Goal: Task Accomplishment & Management: Manage account settings

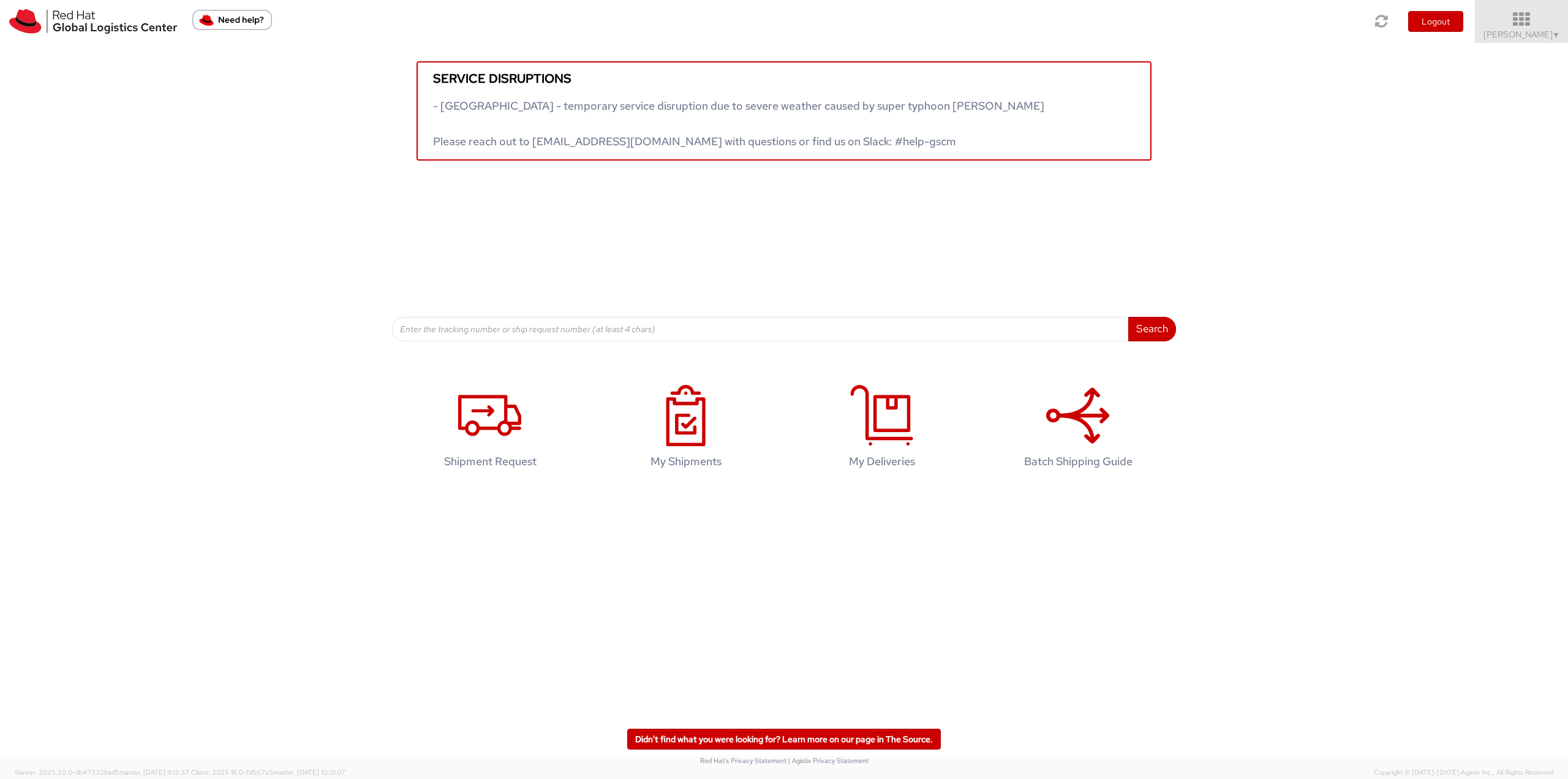
click at [1516, 14] on icon at bounding box center [1521, 19] width 107 height 17
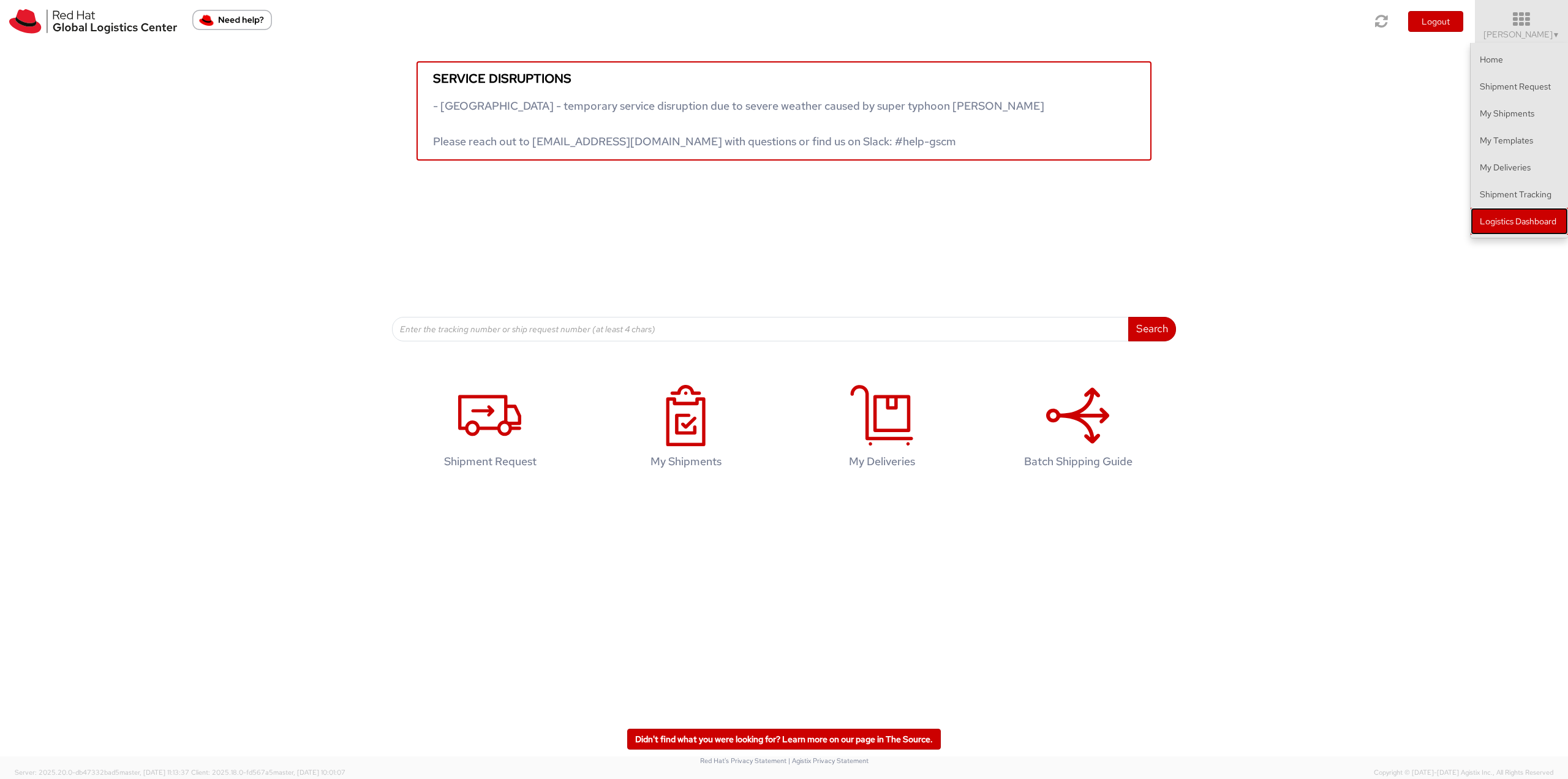
click at [1500, 217] on link "Logistics Dashboard" at bounding box center [1519, 221] width 97 height 27
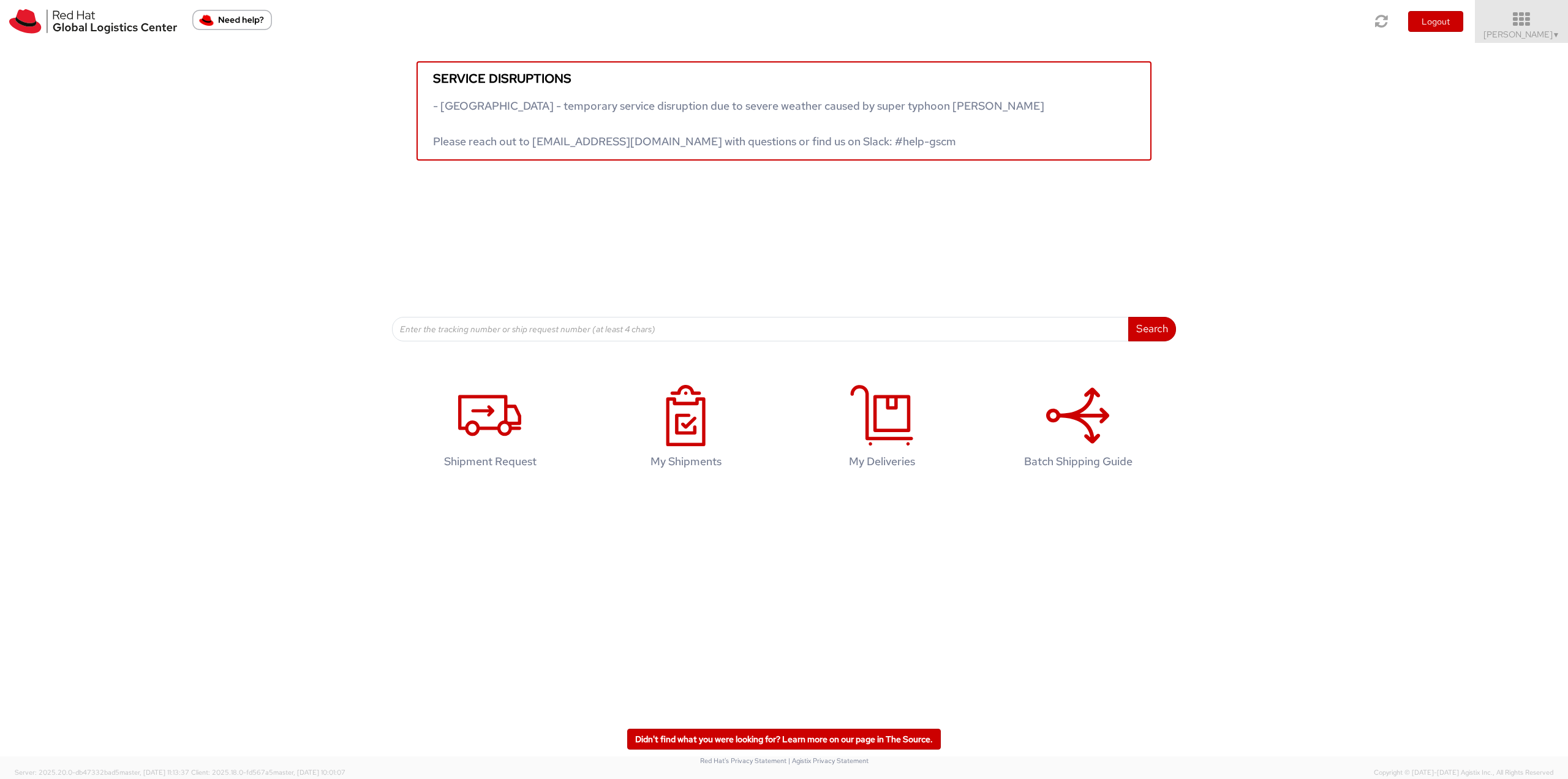
click at [1533, 9] on link "Tyler Radford ▼" at bounding box center [1522, 22] width 93 height 43
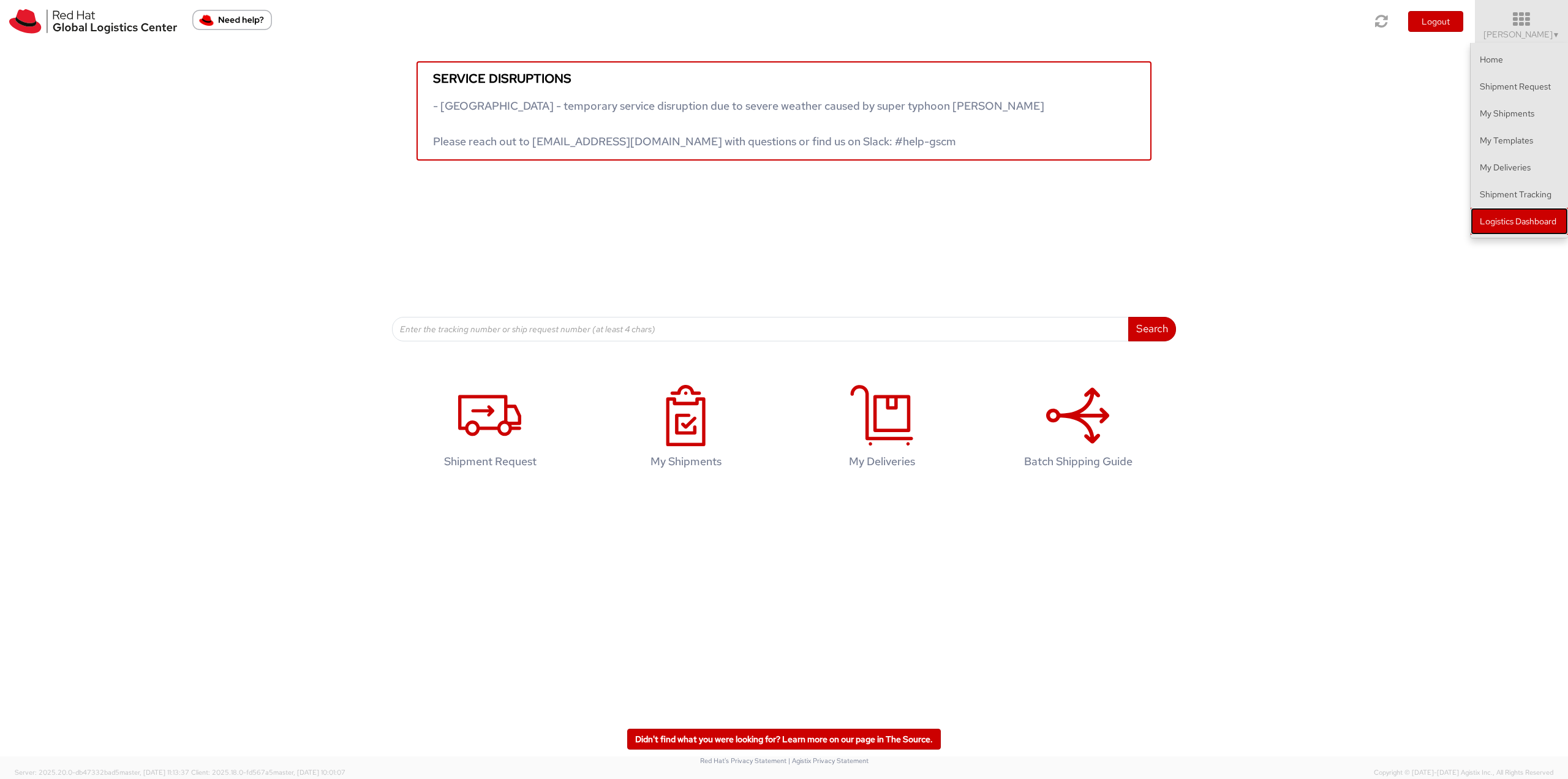
click at [1511, 224] on link "Logistics Dashboard" at bounding box center [1519, 221] width 97 height 27
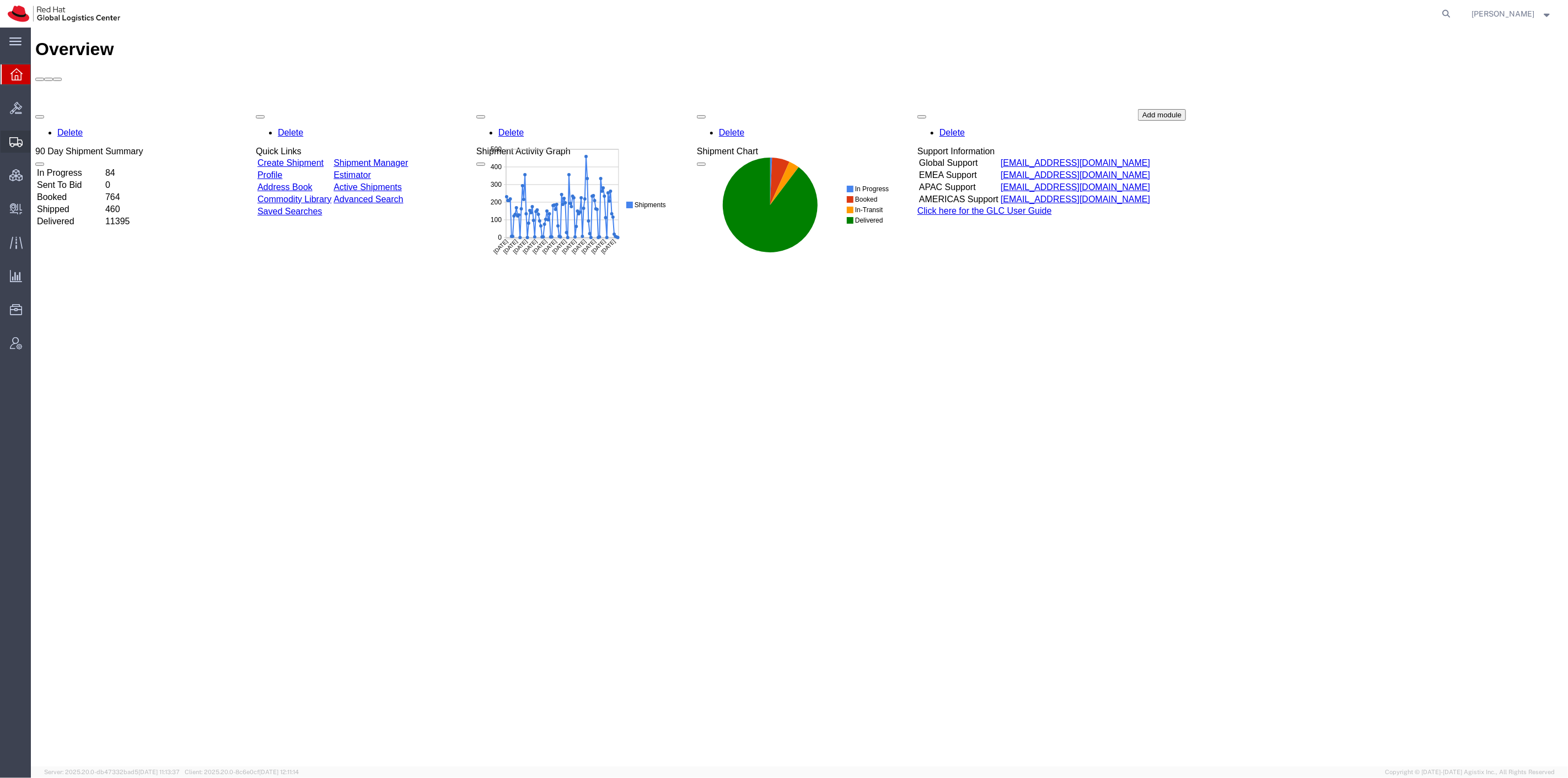
click at [0, 0] on span "Shipment Manager" at bounding box center [0, 0] width 0 height 0
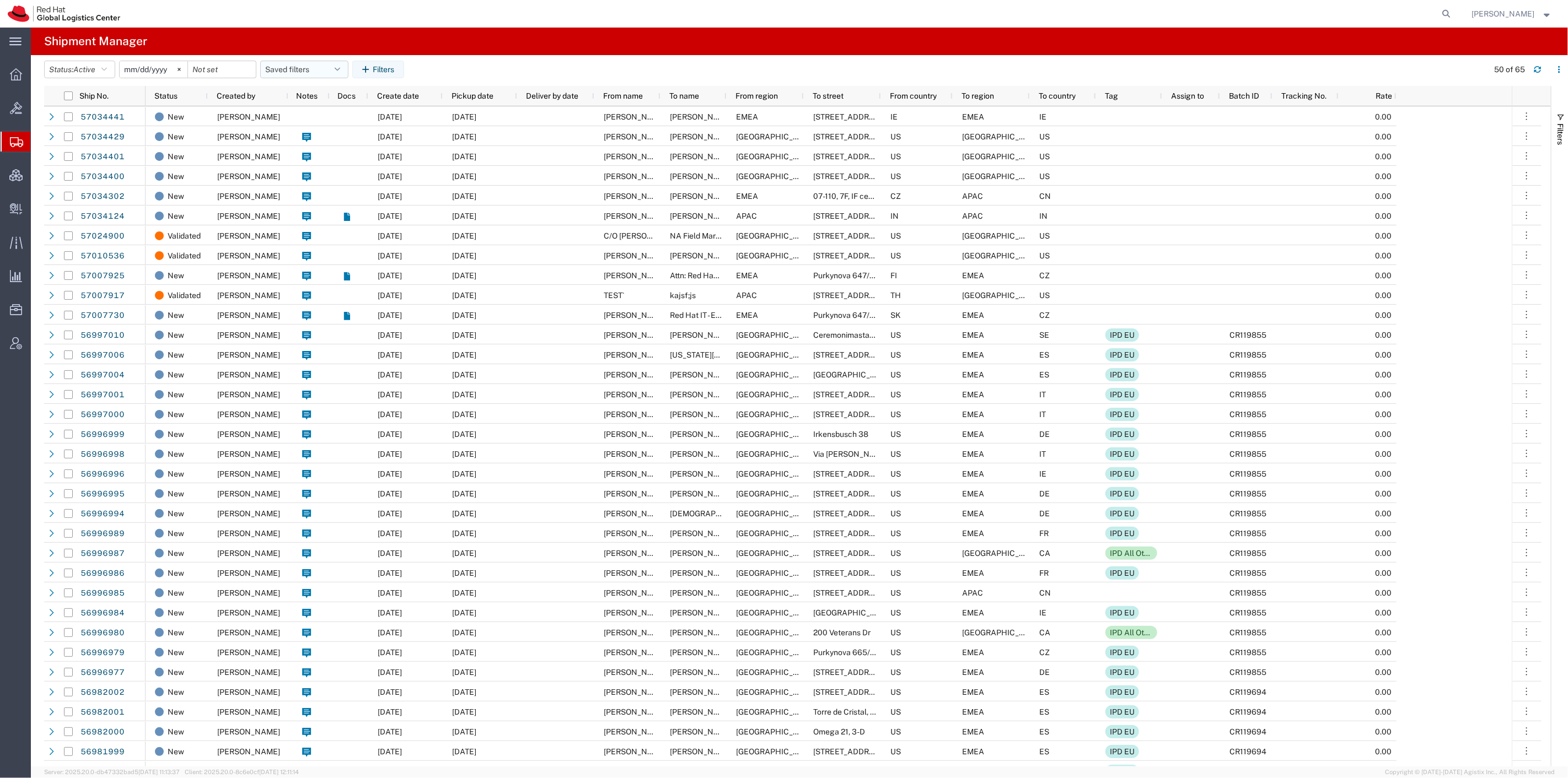
click at [300, 69] on button "Saved filters" at bounding box center [304, 69] width 88 height 17
click at [328, 116] on span "Panashe" at bounding box center [334, 118] width 144 height 21
type input "2023-12-14"
type input "2027-02-24"
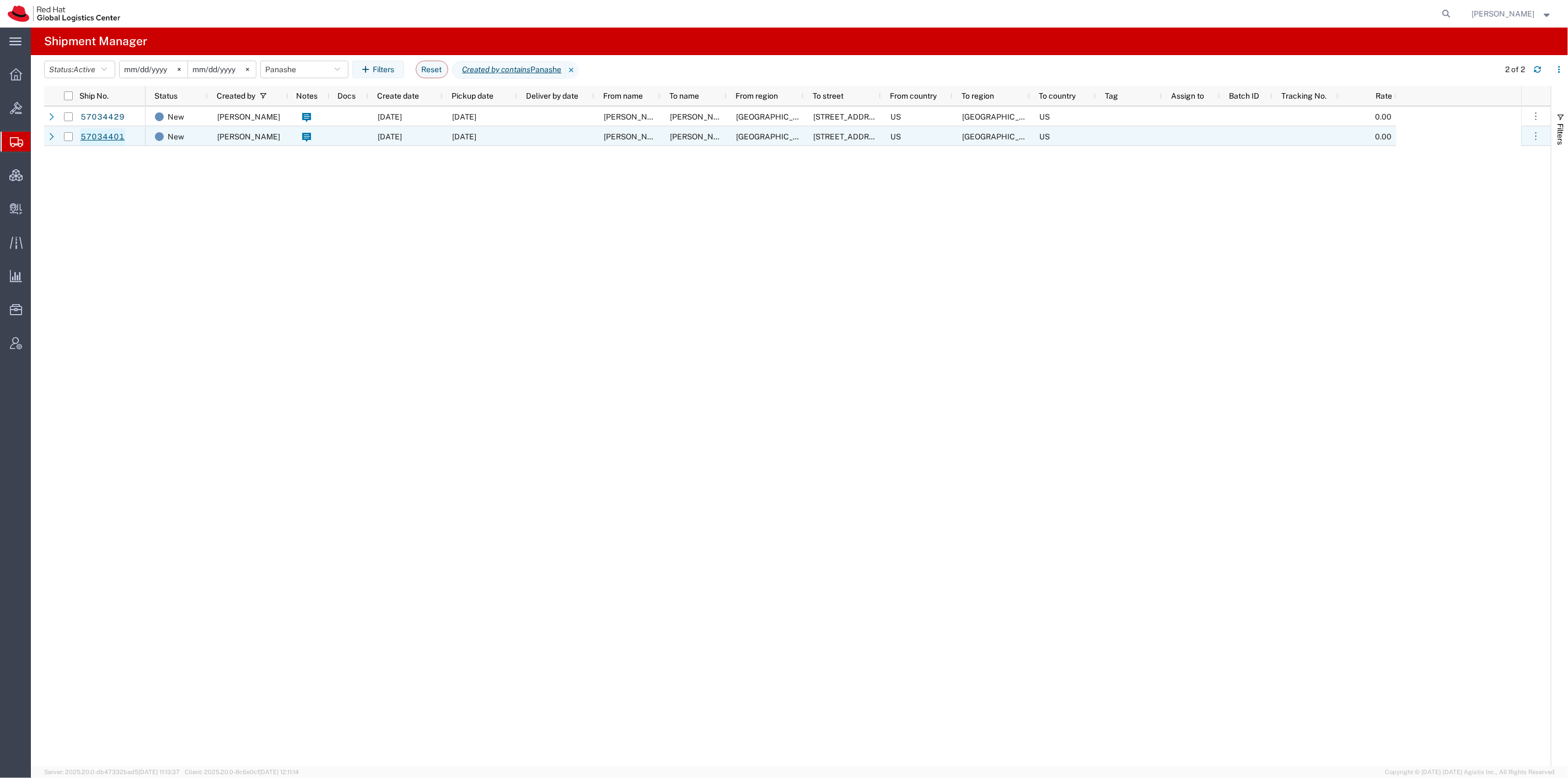
click at [102, 136] on link "57034401" at bounding box center [103, 137] width 45 height 17
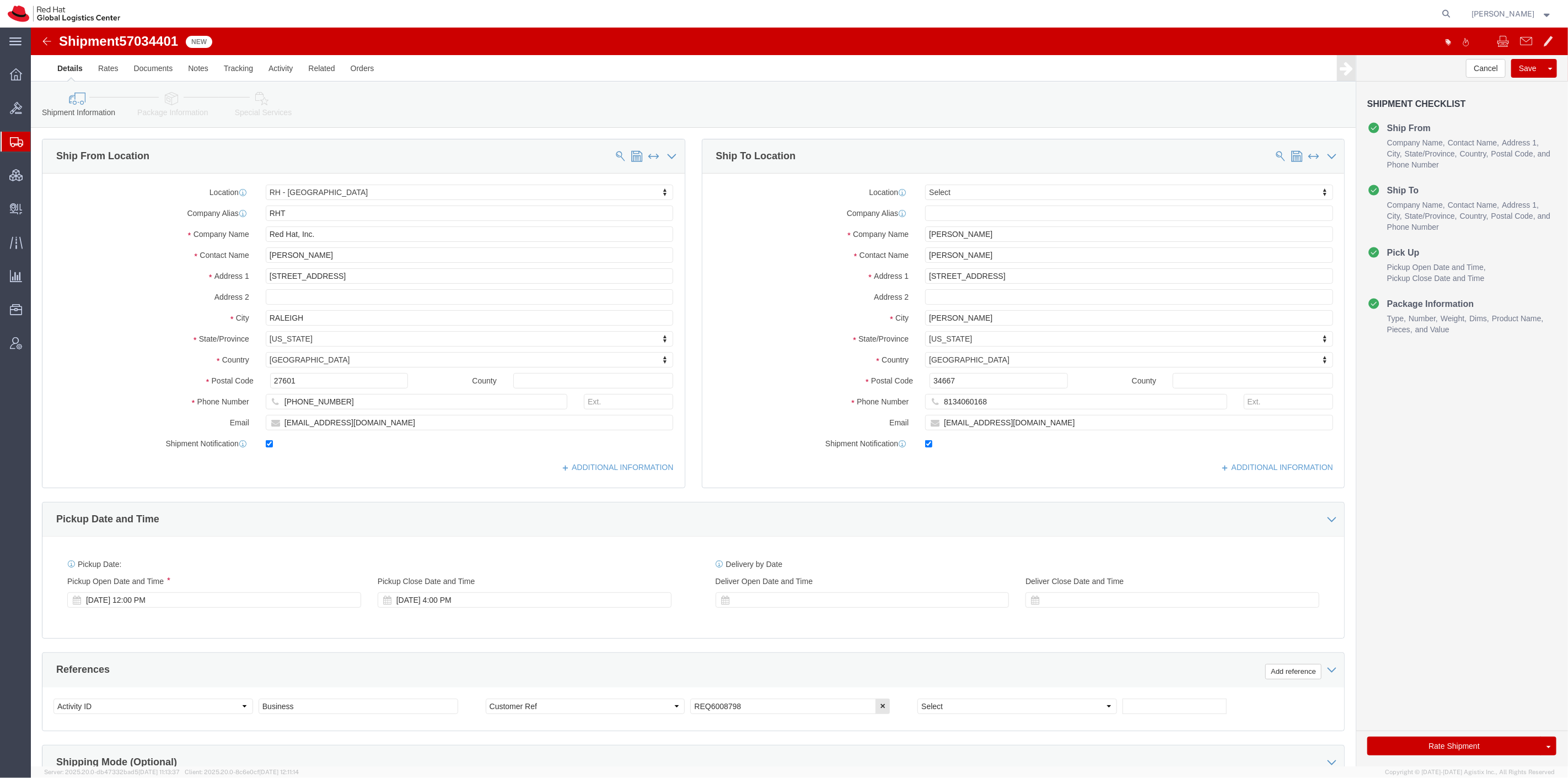
select select "38014"
select select
click link "Package Information"
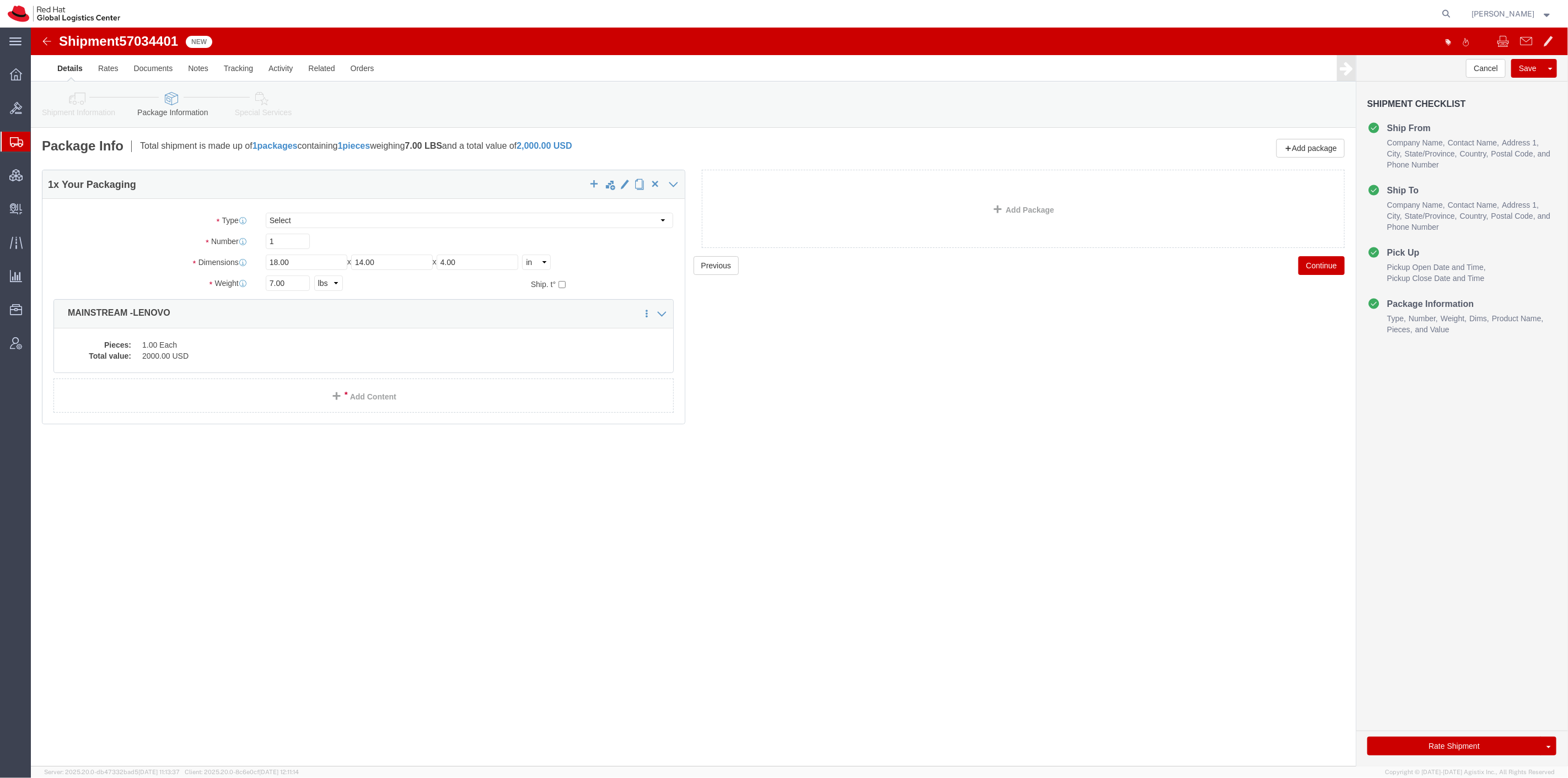
click link "Special Services"
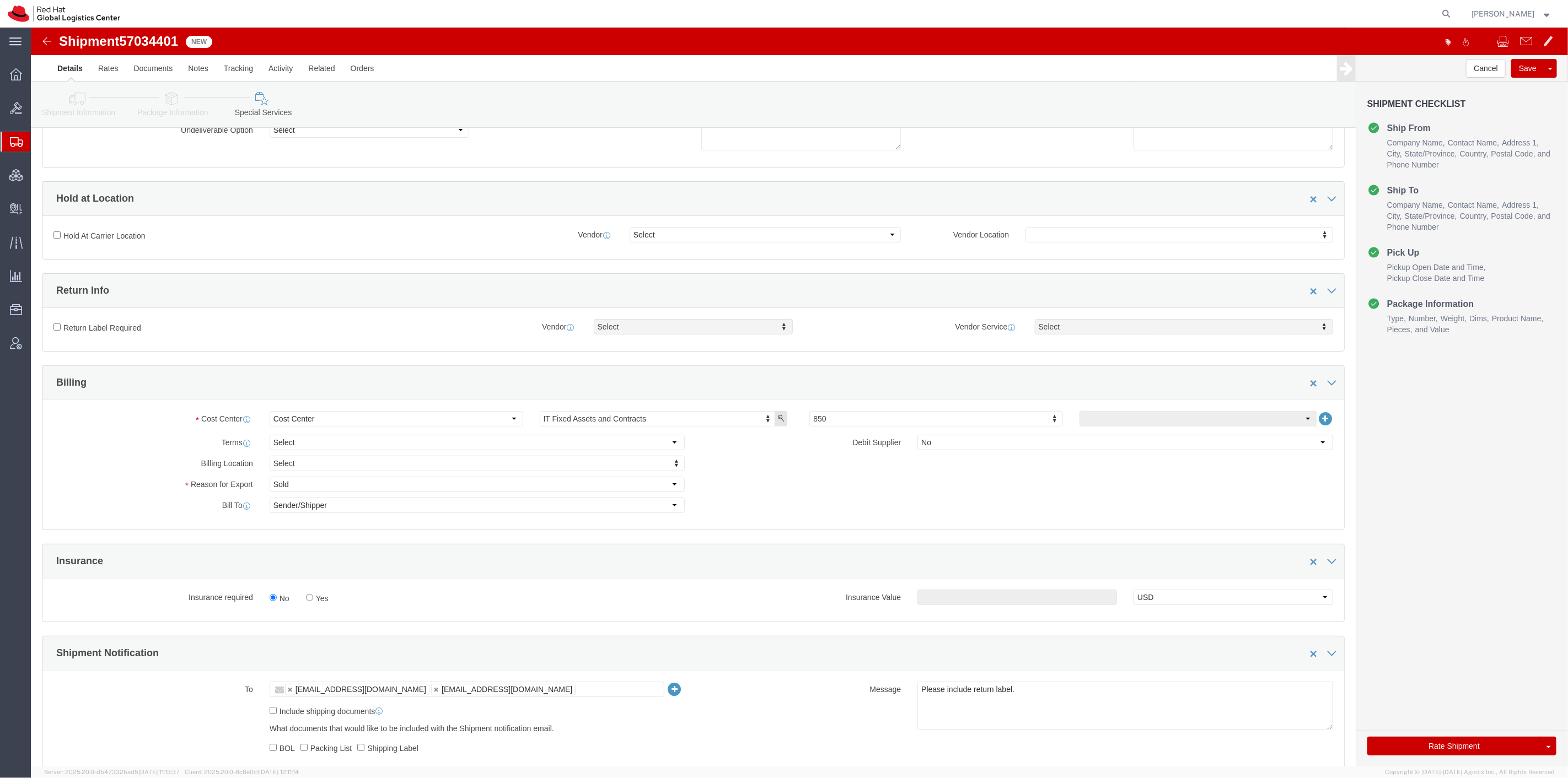
scroll to position [184, 0]
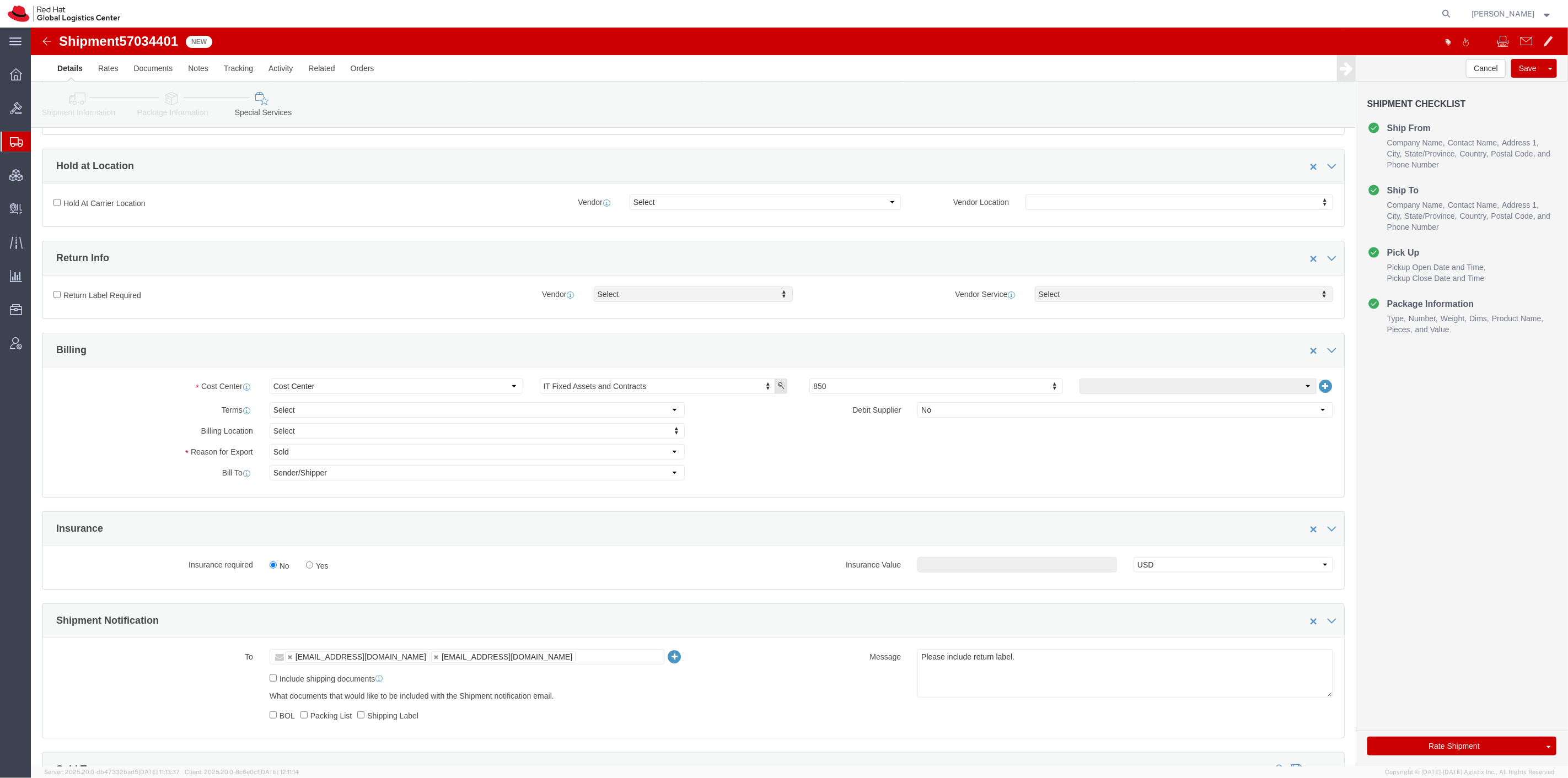
click label "Return Label Required"
click input "Return Label Required"
checkbox input "true"
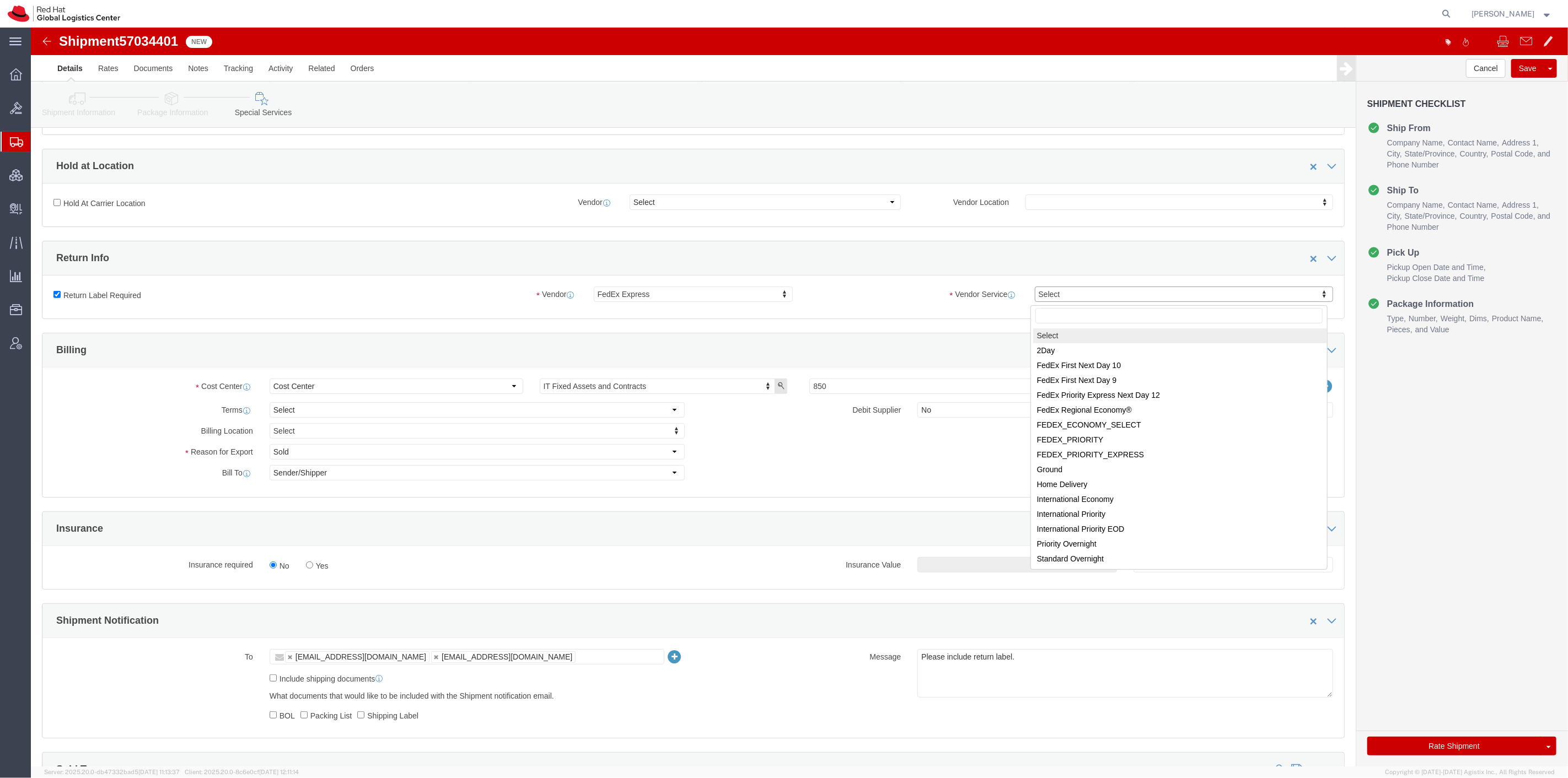
drag, startPoint x: 1032, startPoint y: 272, endPoint x: 1033, endPoint y: 310, distance: 38.0
select select "12"
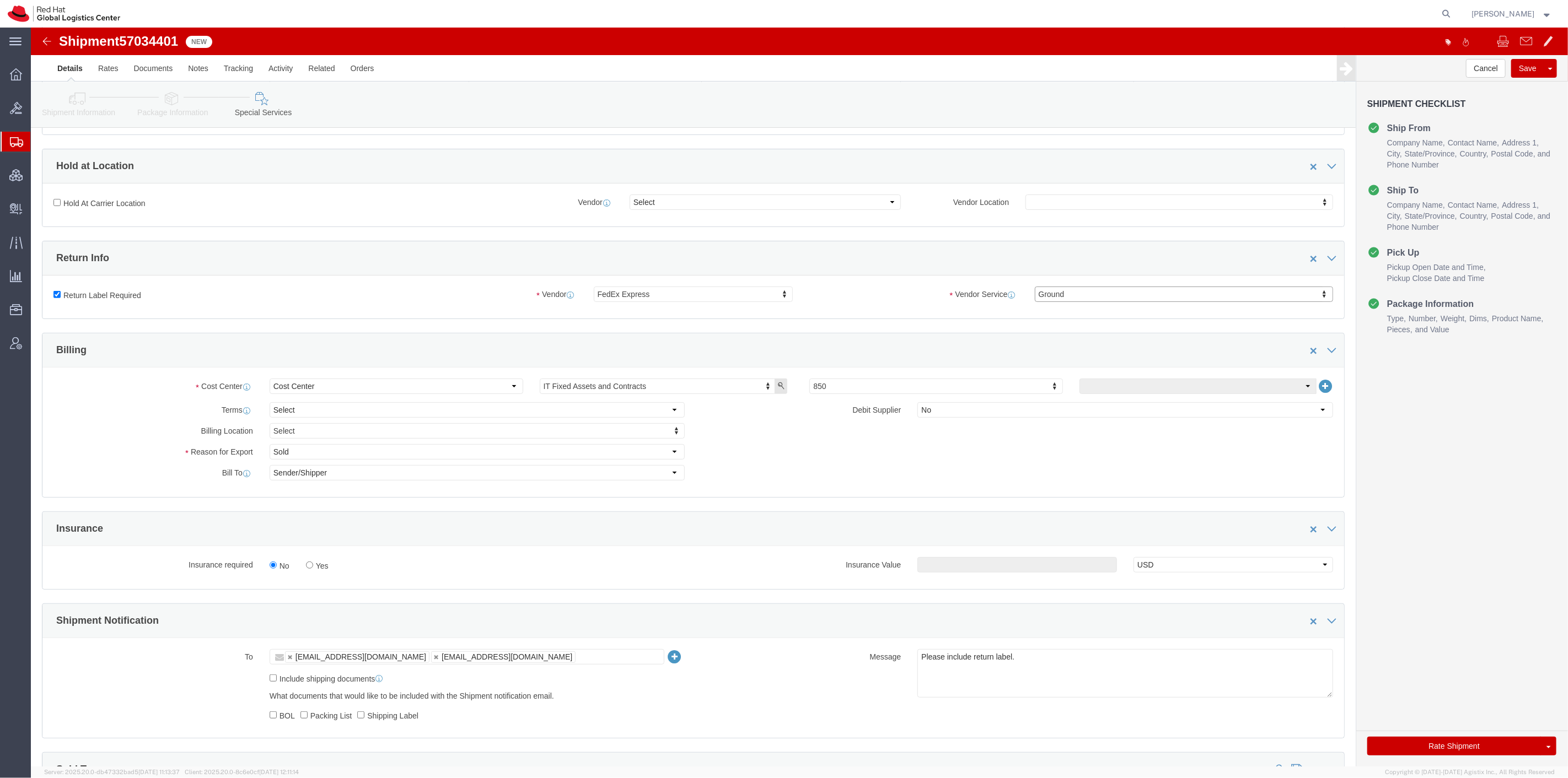
click label "Yes"
click input "Yes"
radio input "true"
click input "text"
type input "500"
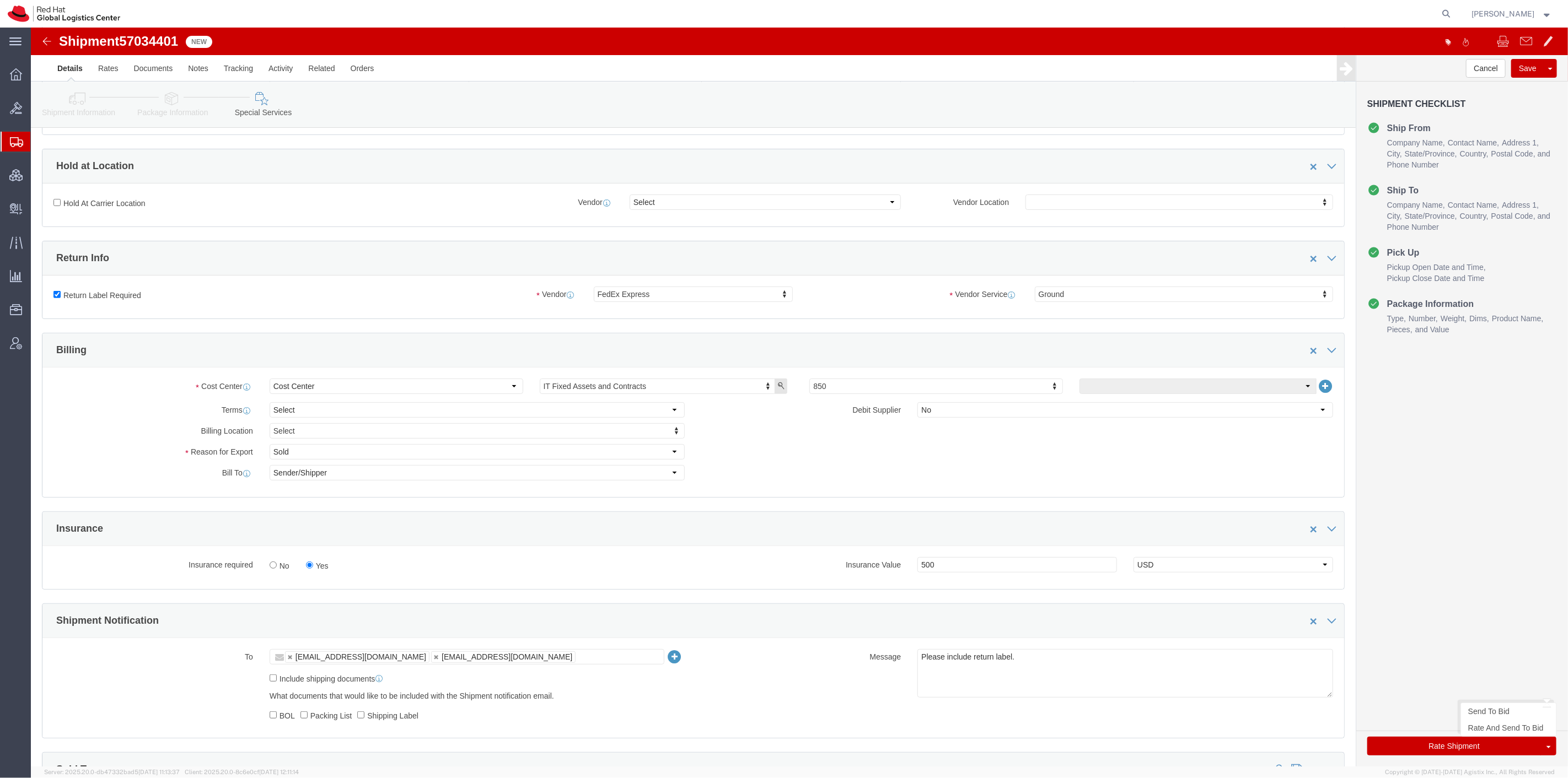
click button "Rate Shipment"
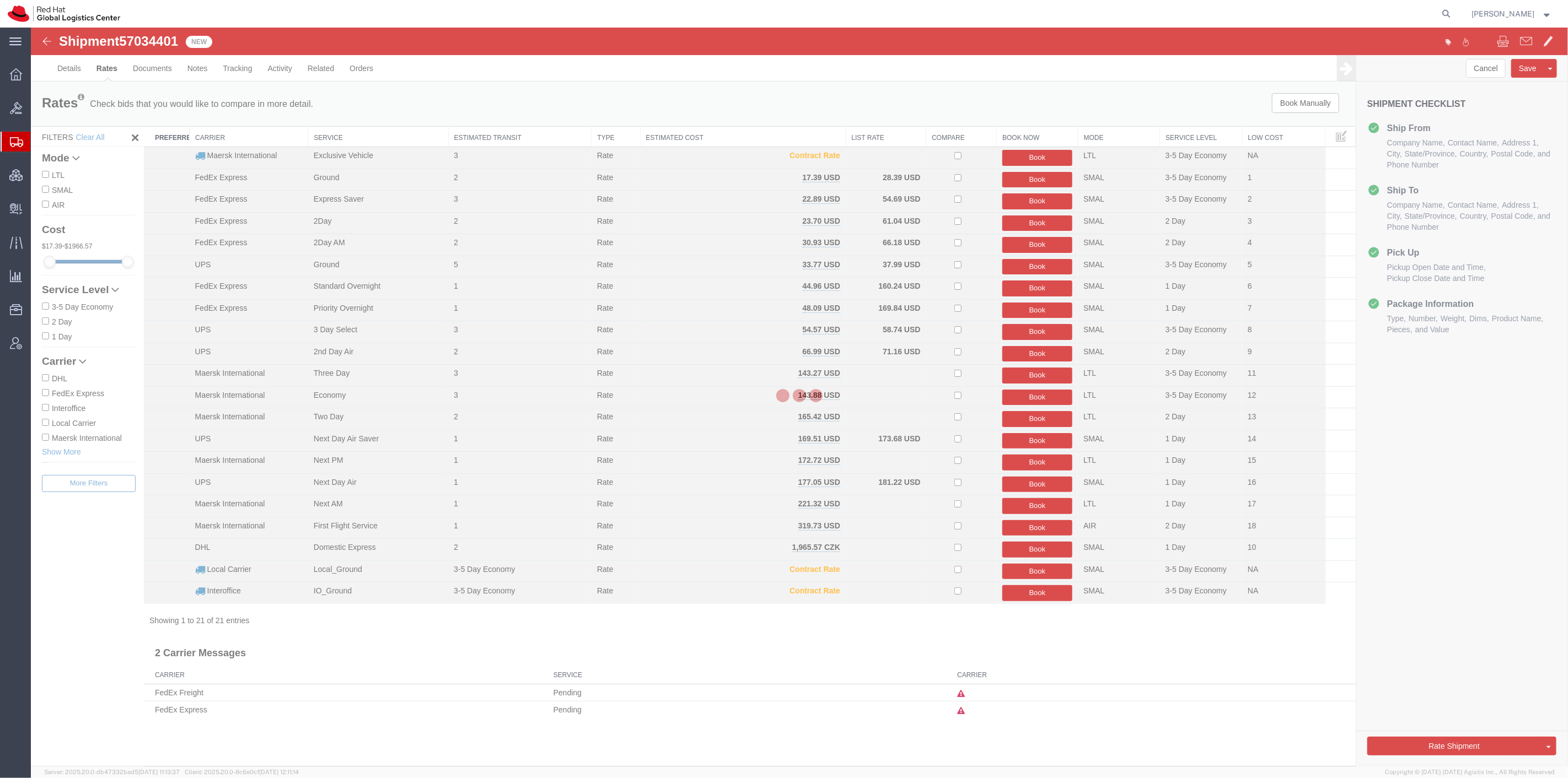
scroll to position [0, 0]
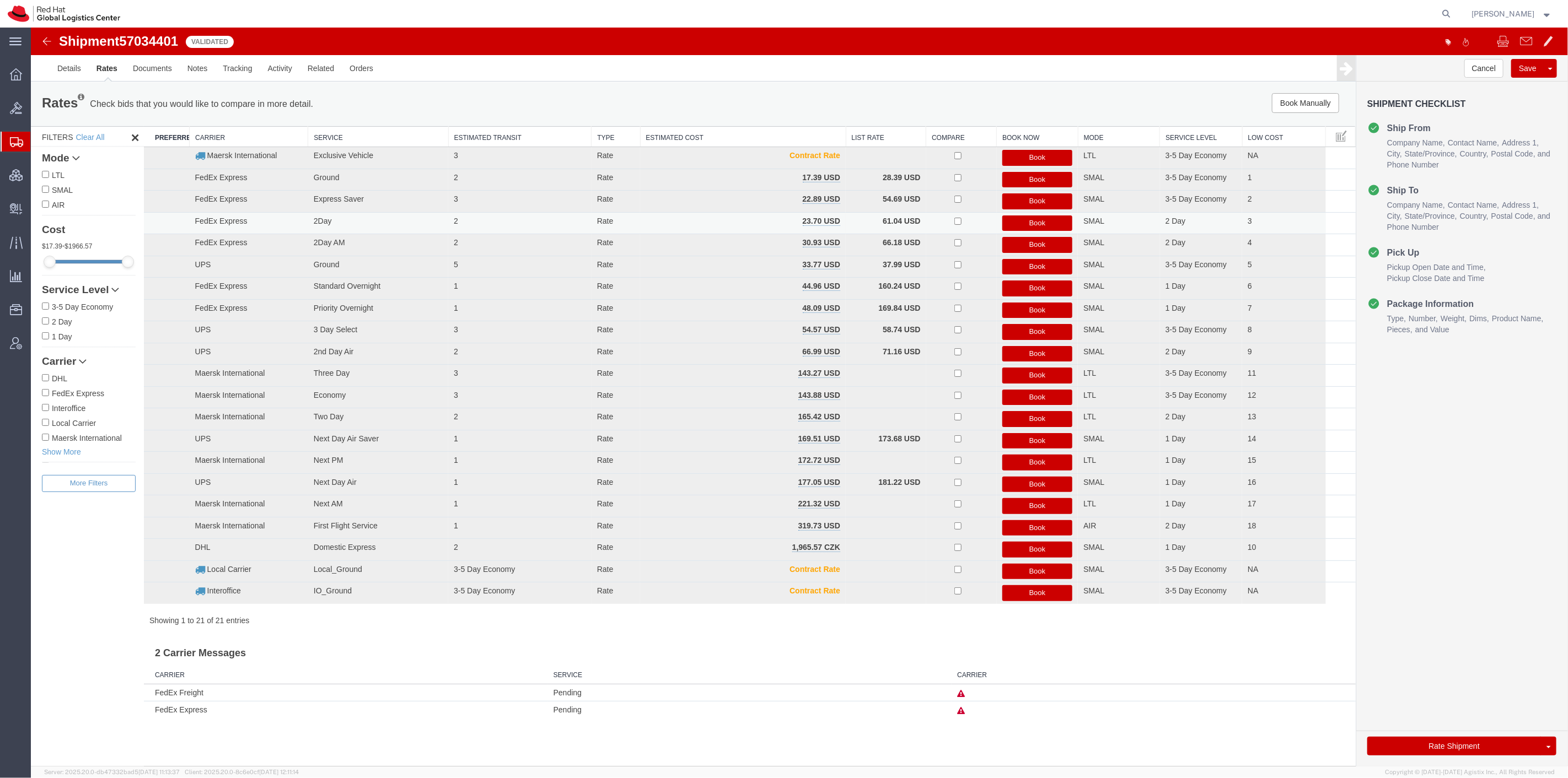
click at [1037, 217] on button "Book" at bounding box center [1037, 223] width 71 height 16
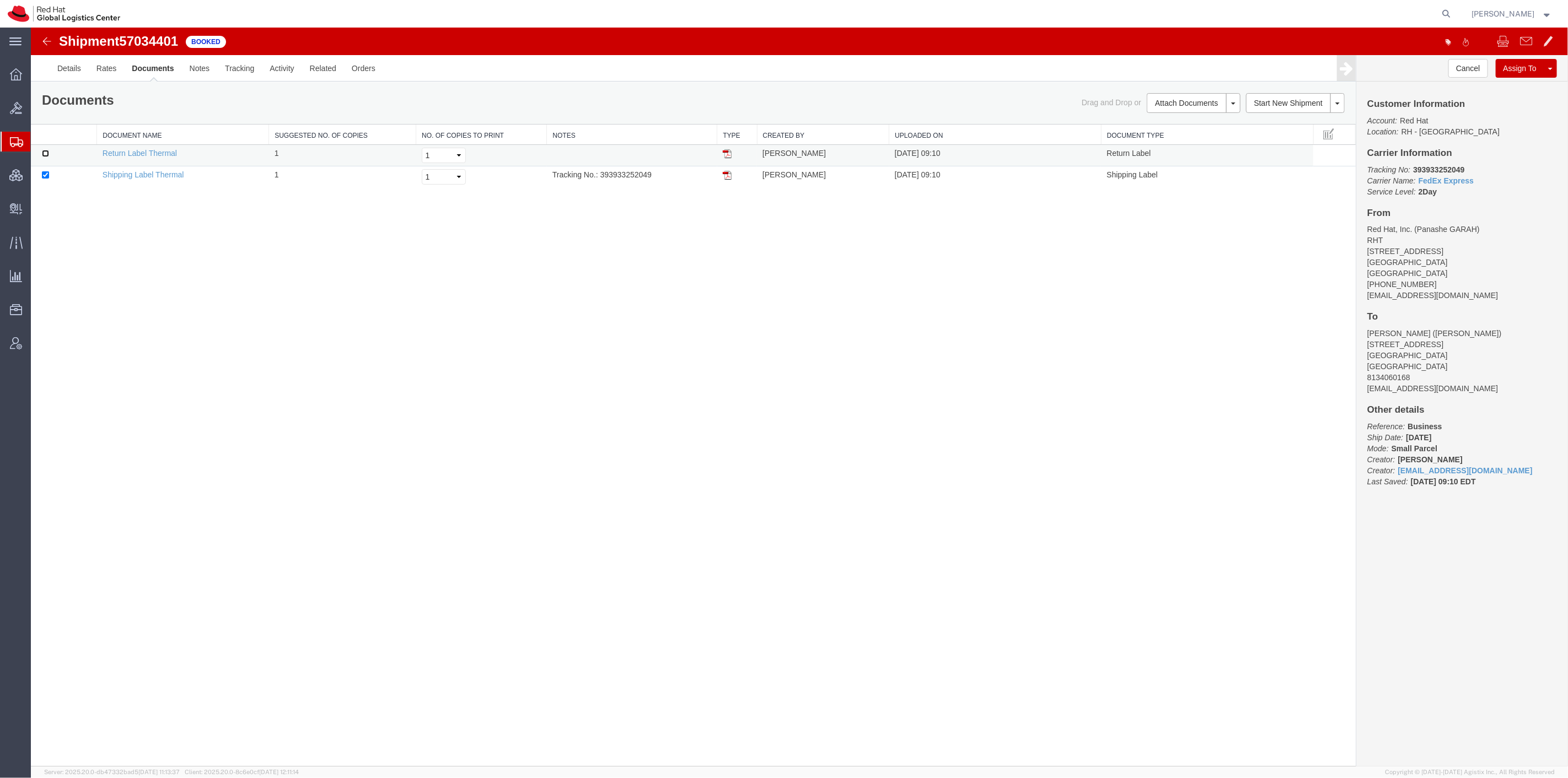
click at [47, 153] on input "checkbox" at bounding box center [45, 153] width 7 height 7
checkbox input "true"
click at [1182, 118] on link "Print Documents" at bounding box center [1191, 122] width 96 height 17
click at [50, 39] on img at bounding box center [46, 41] width 13 height 13
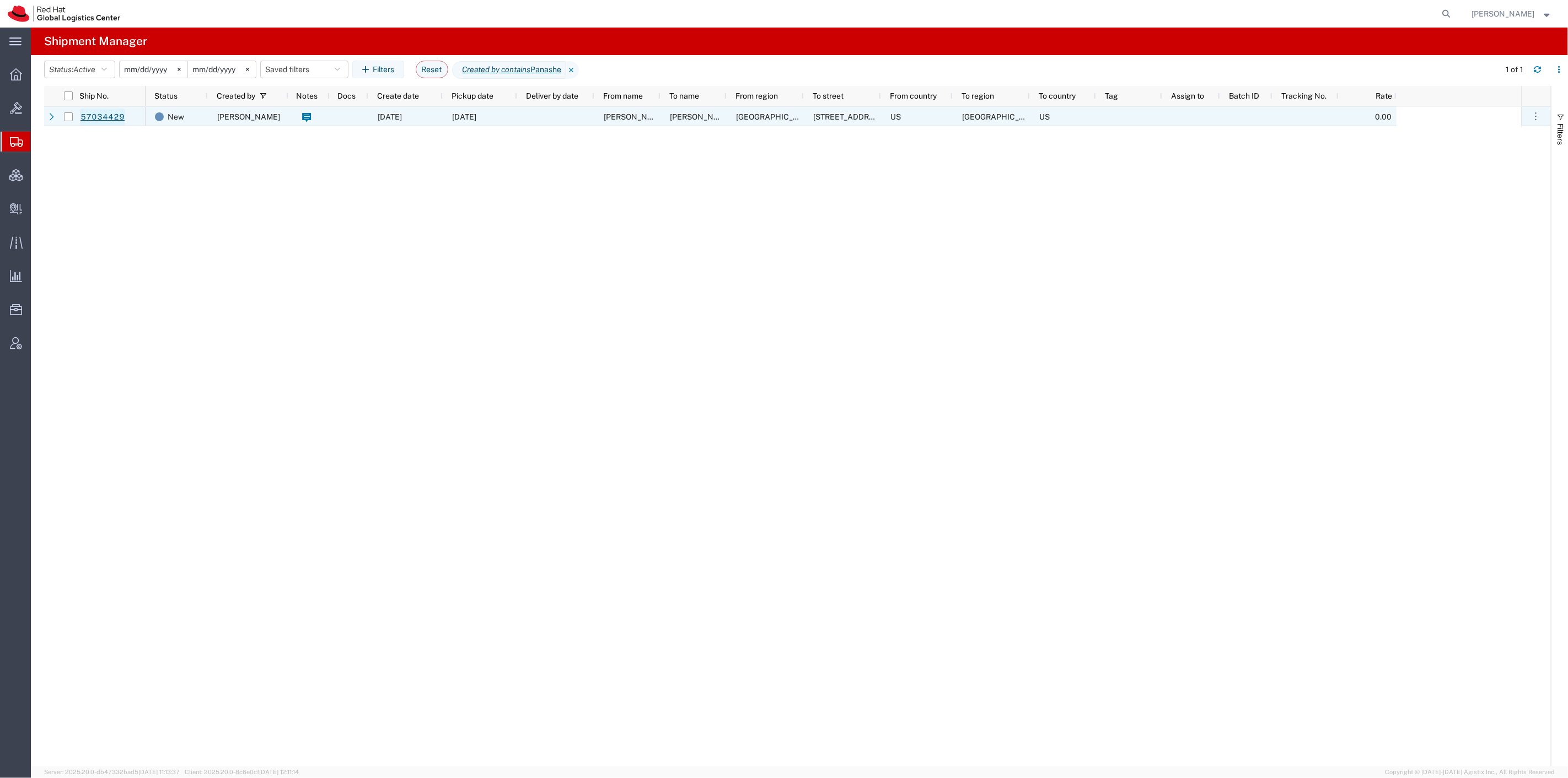
click at [92, 114] on link "57034429" at bounding box center [103, 117] width 45 height 17
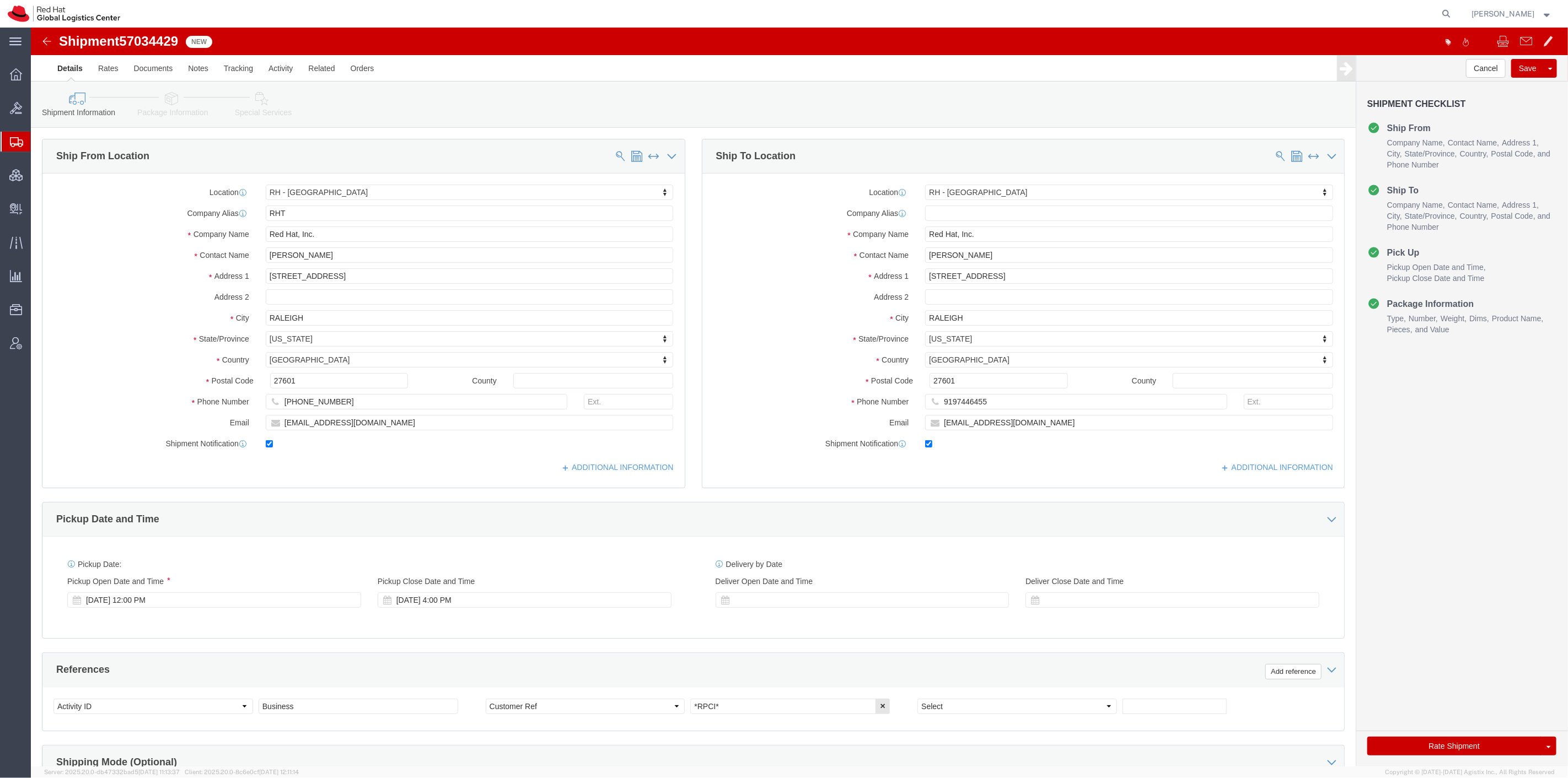
select select "38014"
drag, startPoint x: 93, startPoint y: 14, endPoint x: 148, endPoint y: 17, distance: 55.1
click span "57034429"
copy span "57034429"
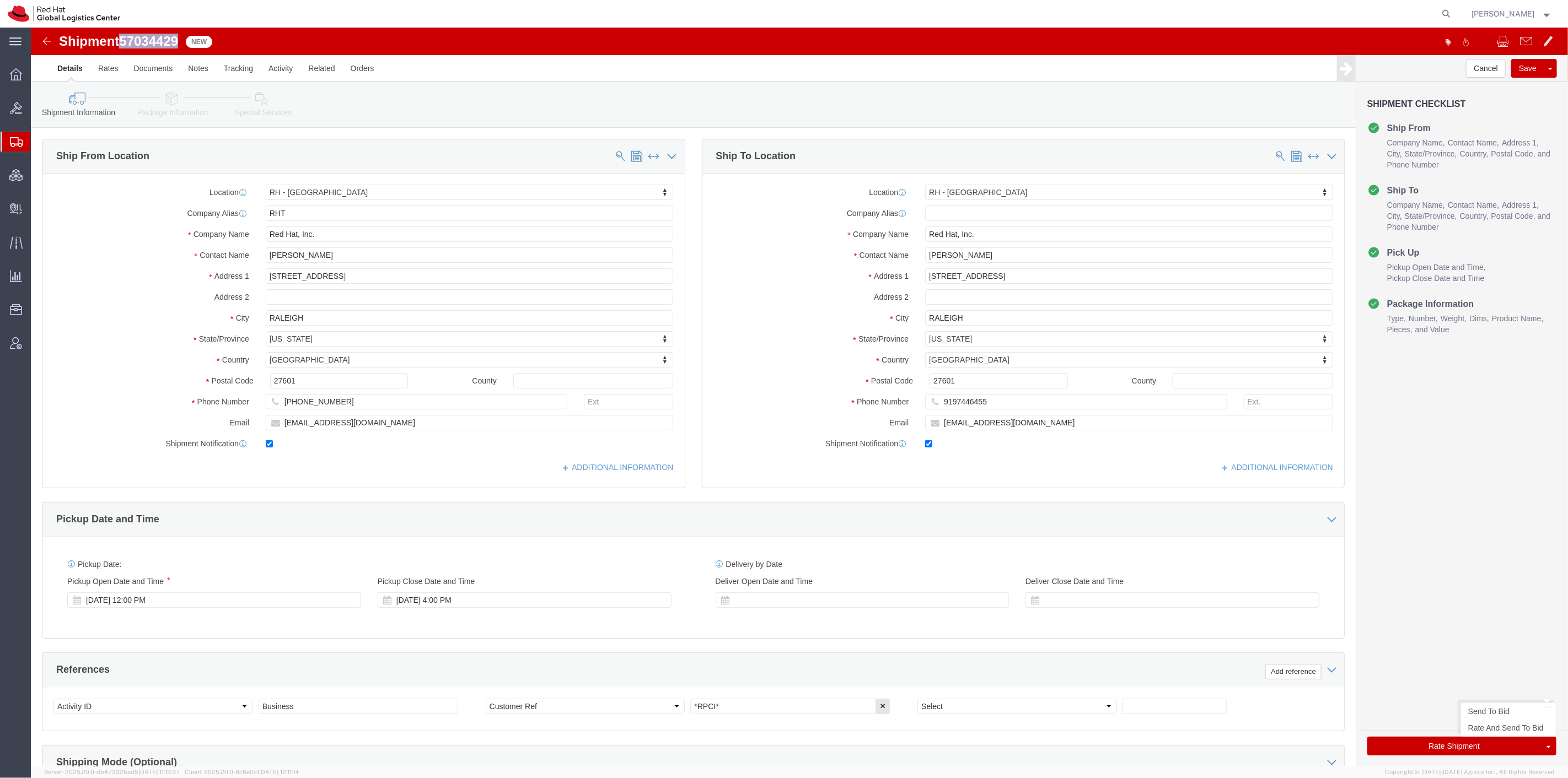
click button "Rate Shipment"
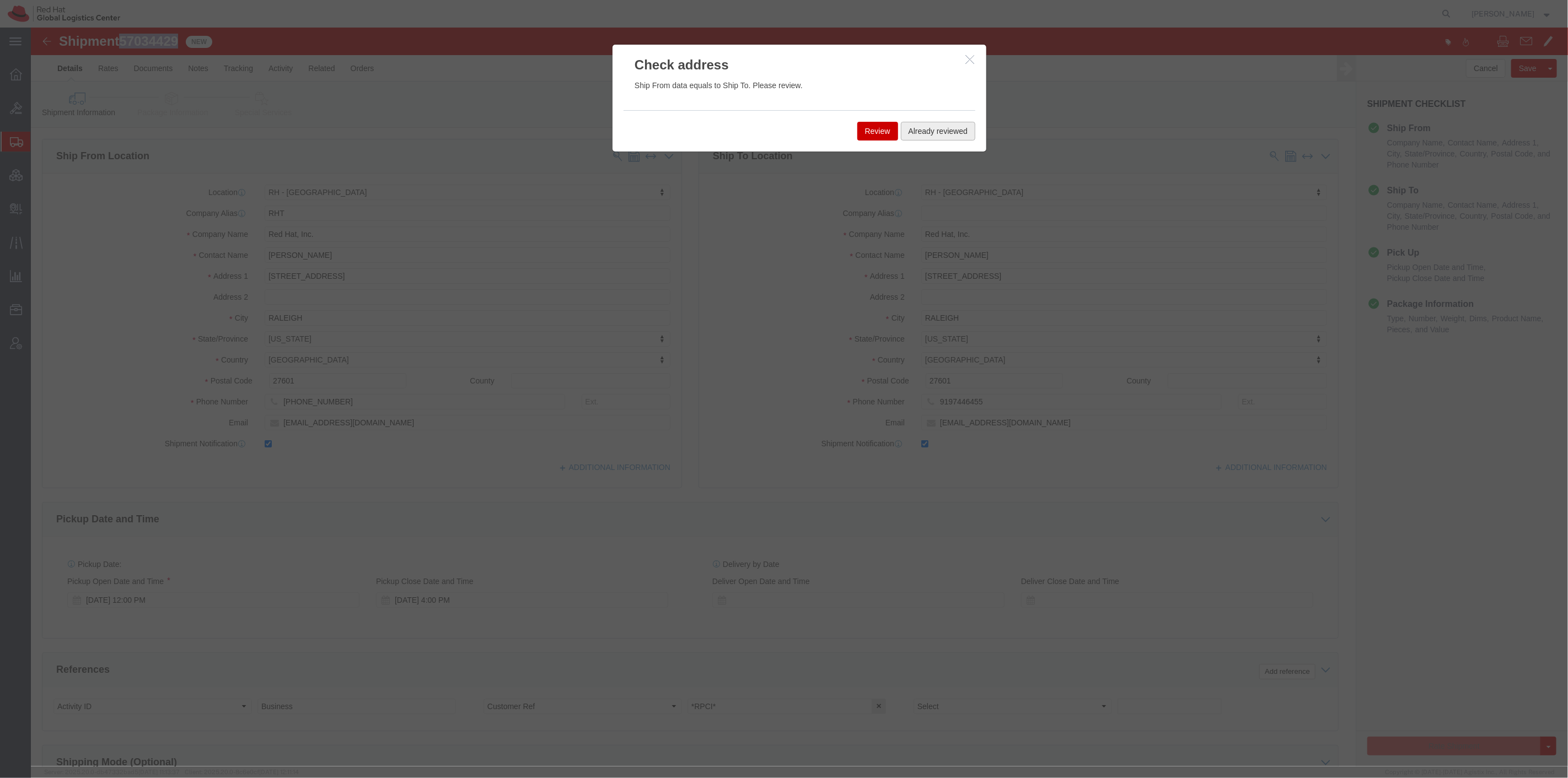
click button "Already reviewed"
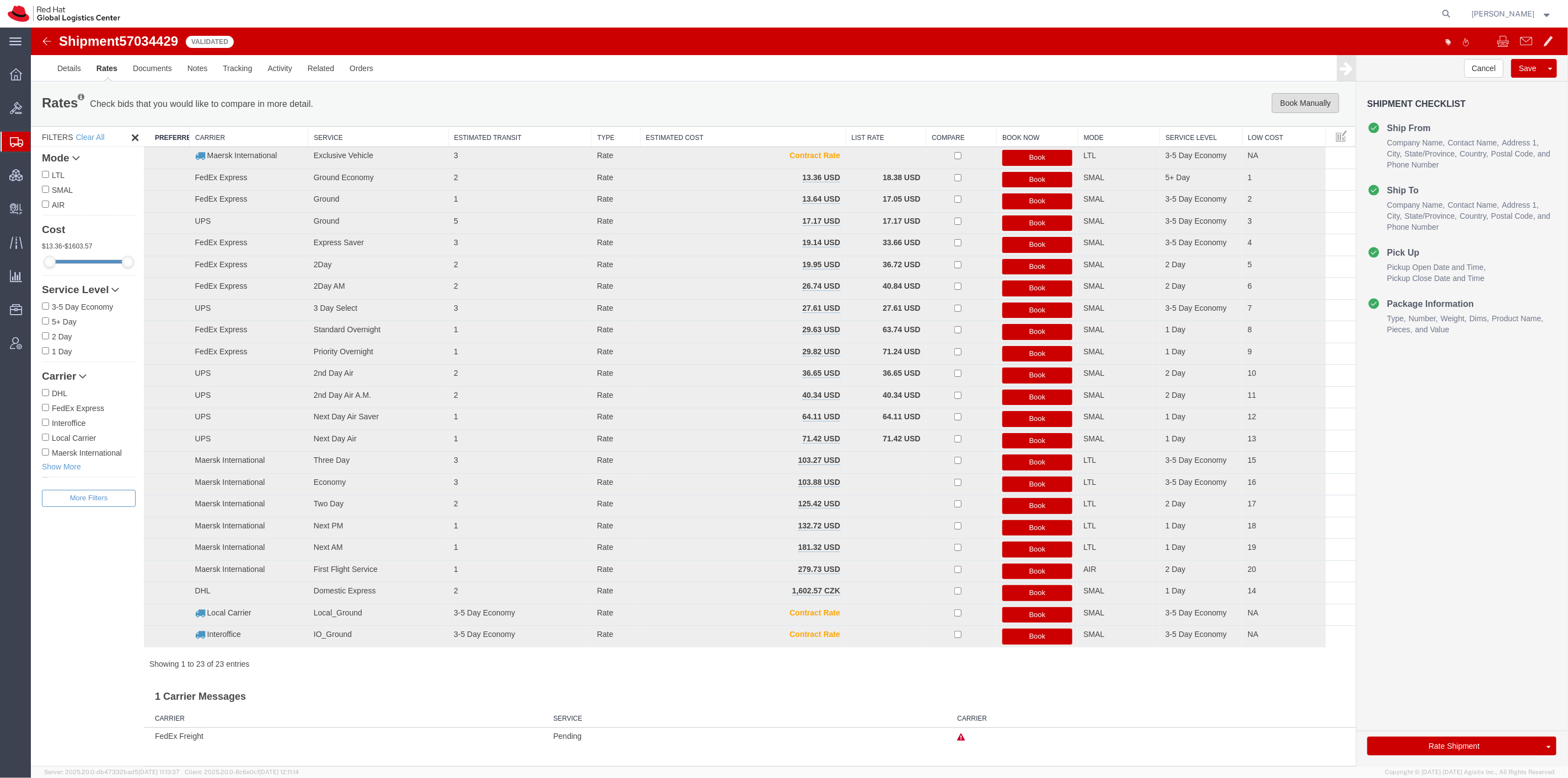
click at [1296, 105] on button "Book Manually" at bounding box center [1305, 103] width 67 height 20
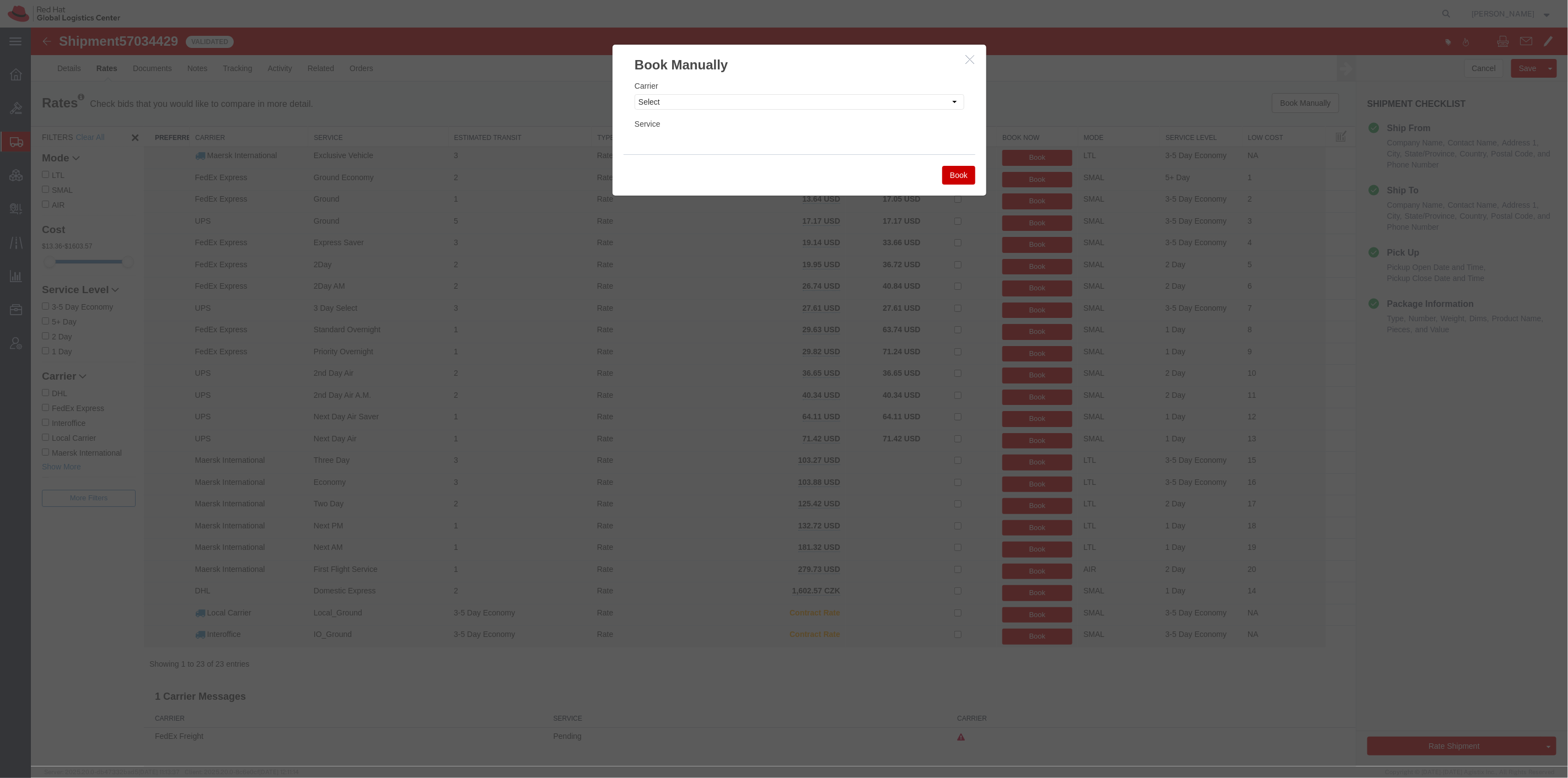
click at [841, 89] on div "Carrier Select Add New Carrier (and default service) Amazon Logistics Czech Pos…" at bounding box center [799, 95] width 329 height 30
click at [843, 95] on select "Select Add New Carrier (and default service) Amazon Logistics Czech Post DHL Fe…" at bounding box center [799, 102] width 329 height 16
select select "7920"
click at [634, 94] on select "Select Add New Carrier (and default service) Amazon Logistics Czech Post DHL Fe…" at bounding box center [799, 102] width 329 height 16
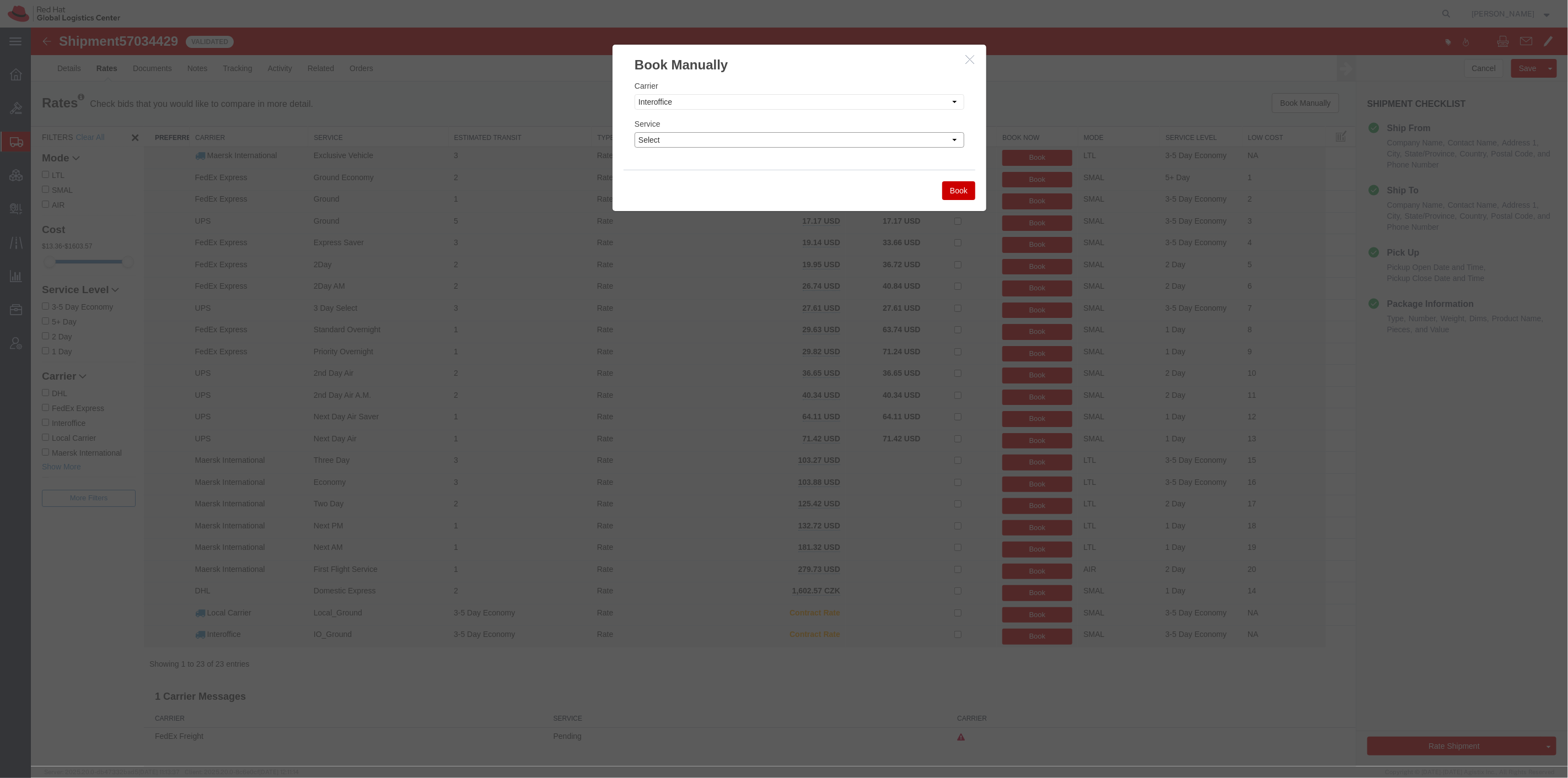
click at [784, 142] on select "Select IO_Ground IO_LTL" at bounding box center [799, 140] width 329 height 16
select select "17810"
click at [634, 132] on select "Select IO_Ground IO_LTL" at bounding box center [799, 140] width 329 height 16
click at [955, 189] on button "Book" at bounding box center [958, 190] width 33 height 19
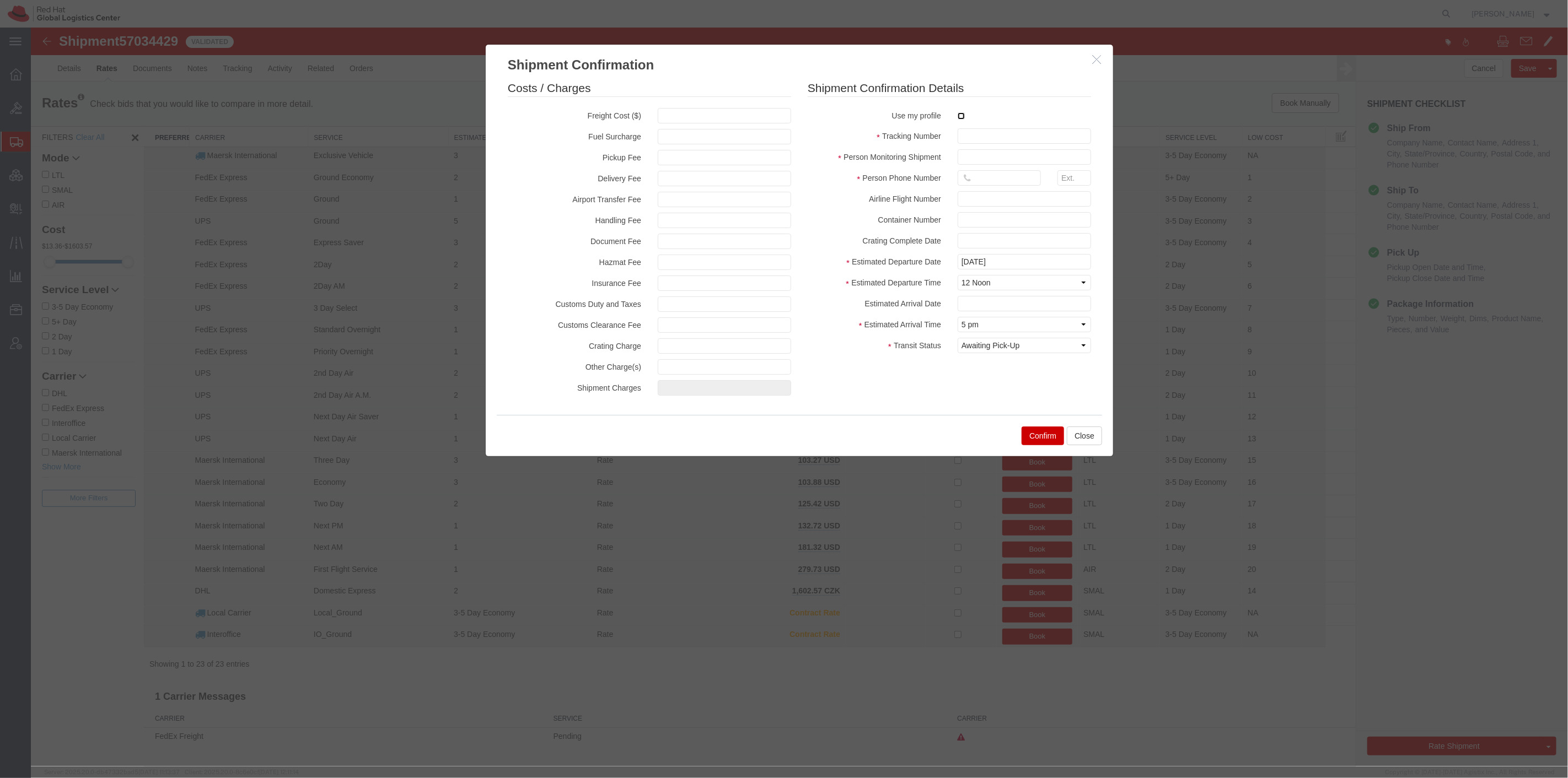
click at [959, 114] on input "checkbox" at bounding box center [960, 116] width 7 height 7
checkbox input "true"
type input "[PERSON_NAME]"
type input "8288031753"
click at [984, 136] on input "text" at bounding box center [1024, 136] width 133 height 16
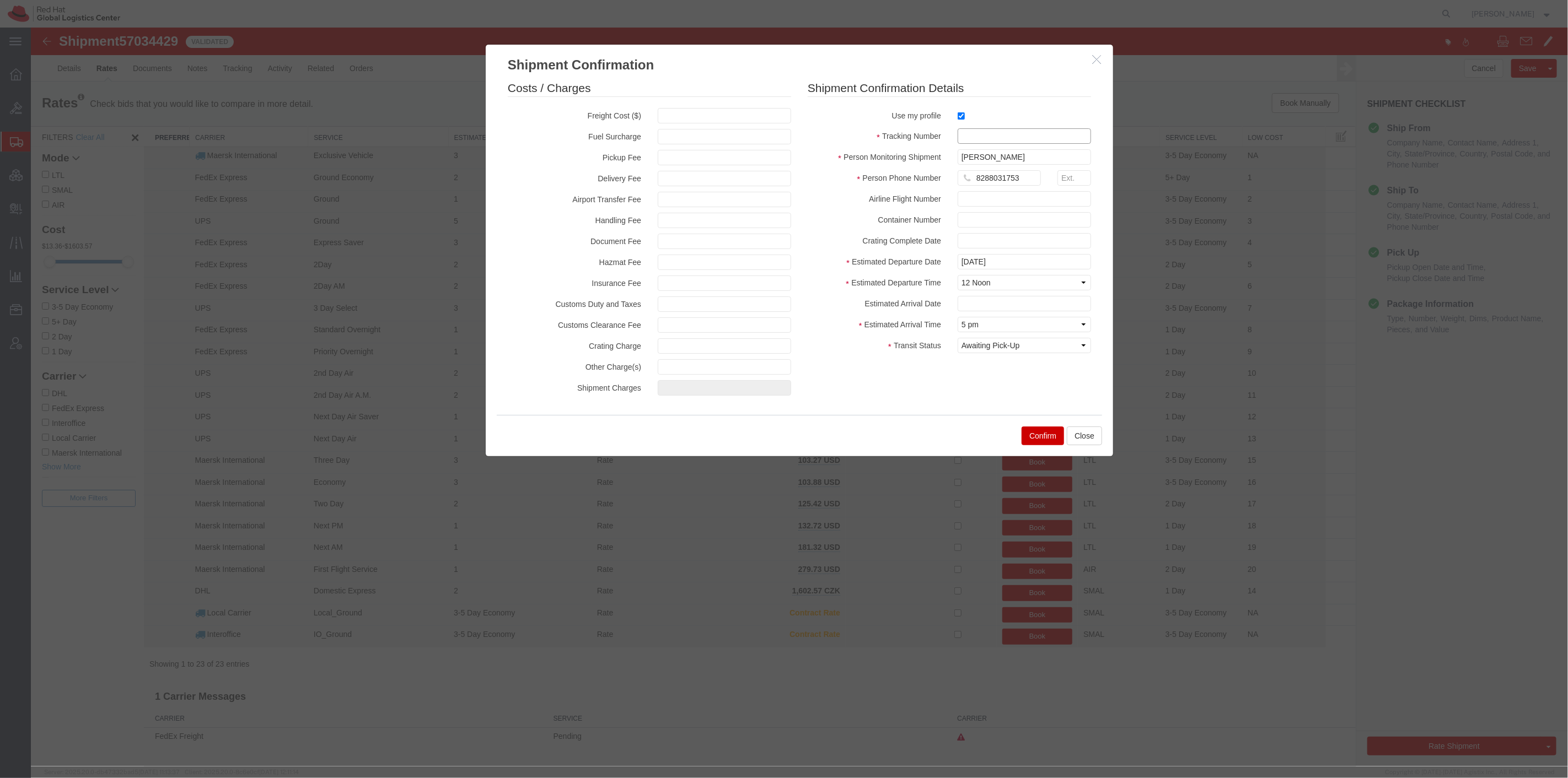
paste input "57034429"
type input "57034429RHT"
click at [1034, 431] on button "Confirm" at bounding box center [1043, 435] width 43 height 19
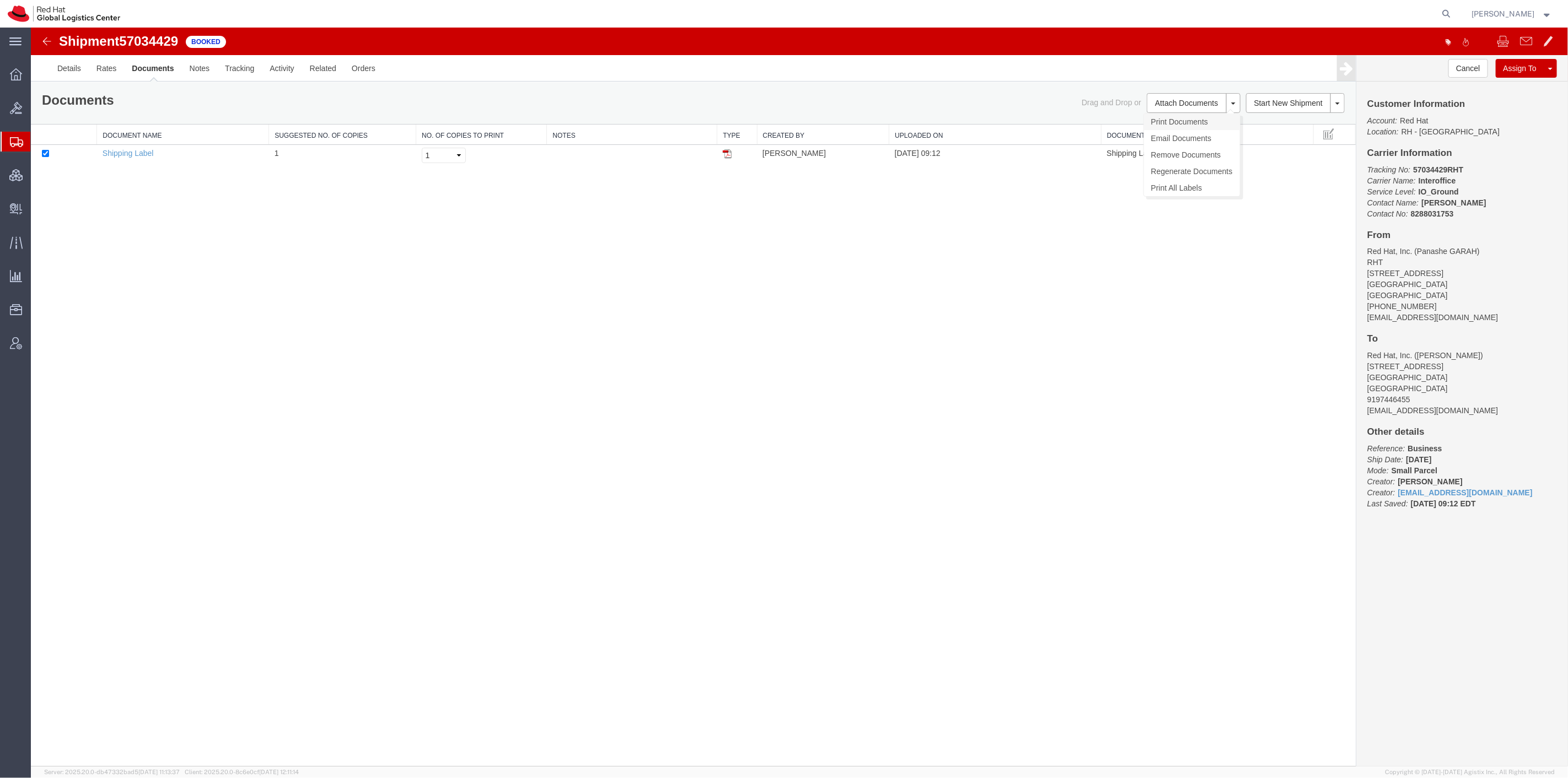
click at [1176, 116] on link "Print Documents" at bounding box center [1191, 122] width 96 height 17
click at [45, 39] on img at bounding box center [46, 41] width 13 height 13
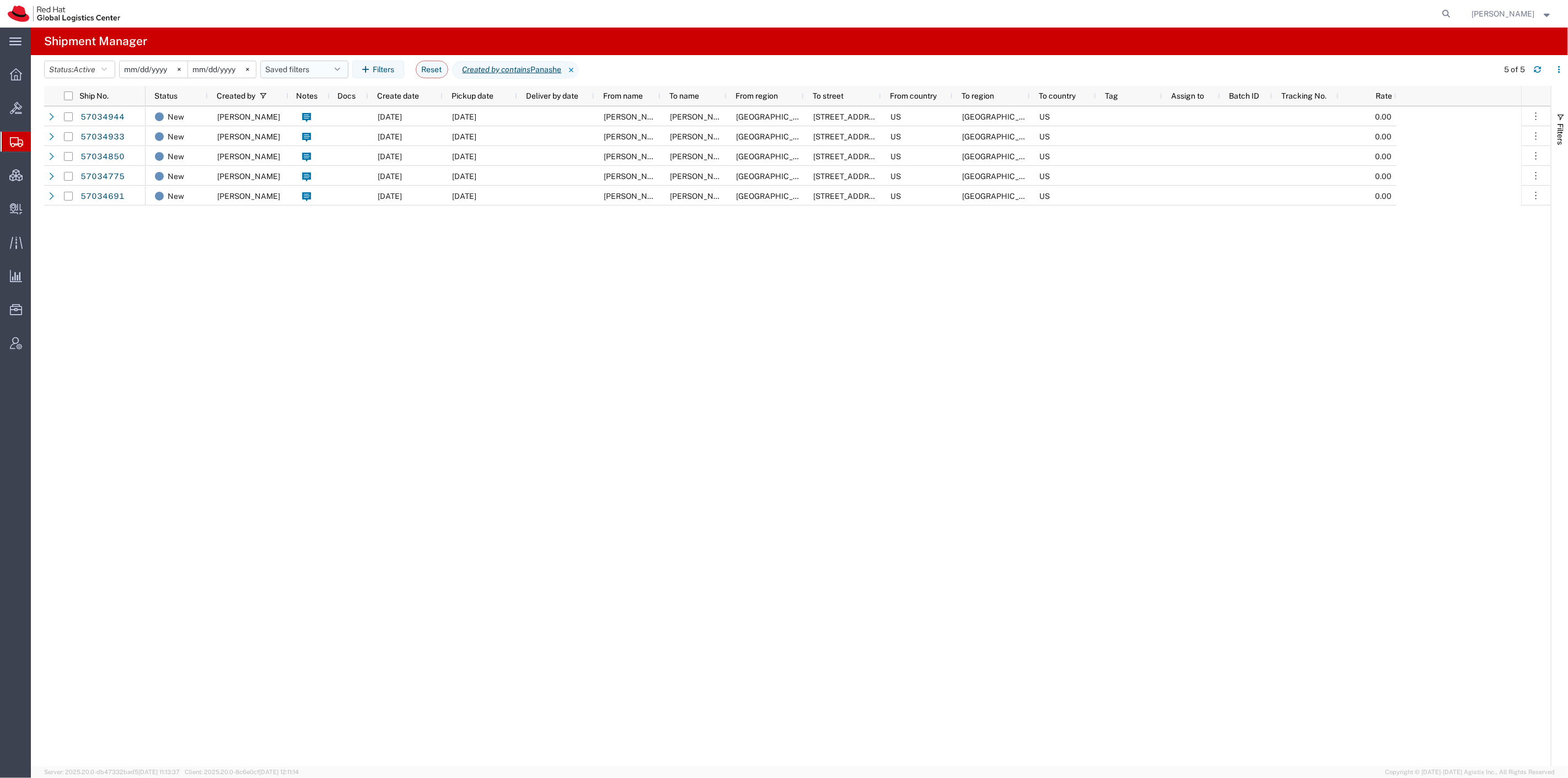
click at [316, 72] on button "Saved filters" at bounding box center [304, 69] width 88 height 17
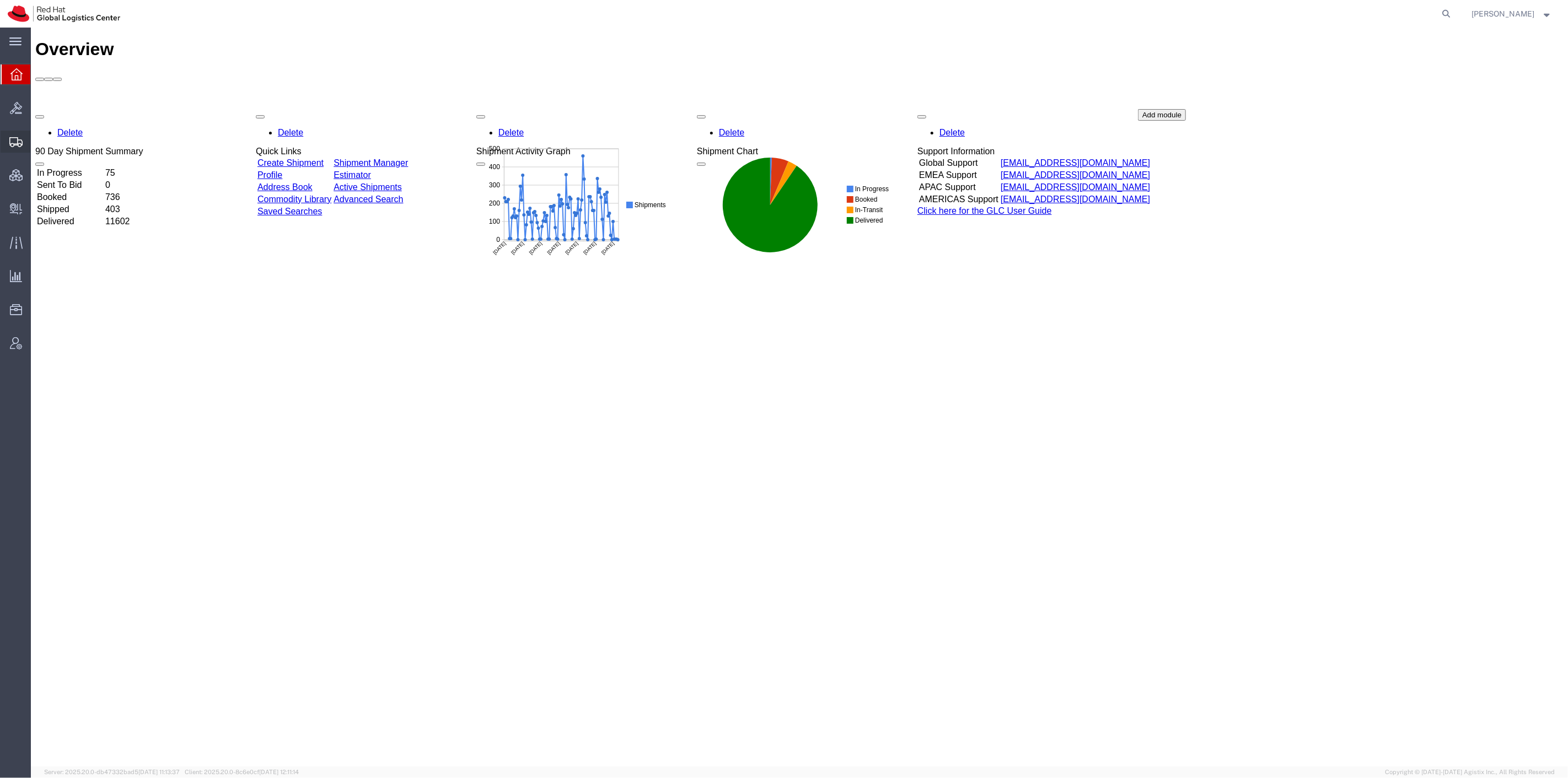
click at [0, 0] on span "Shipment Manager" at bounding box center [0, 0] width 0 height 0
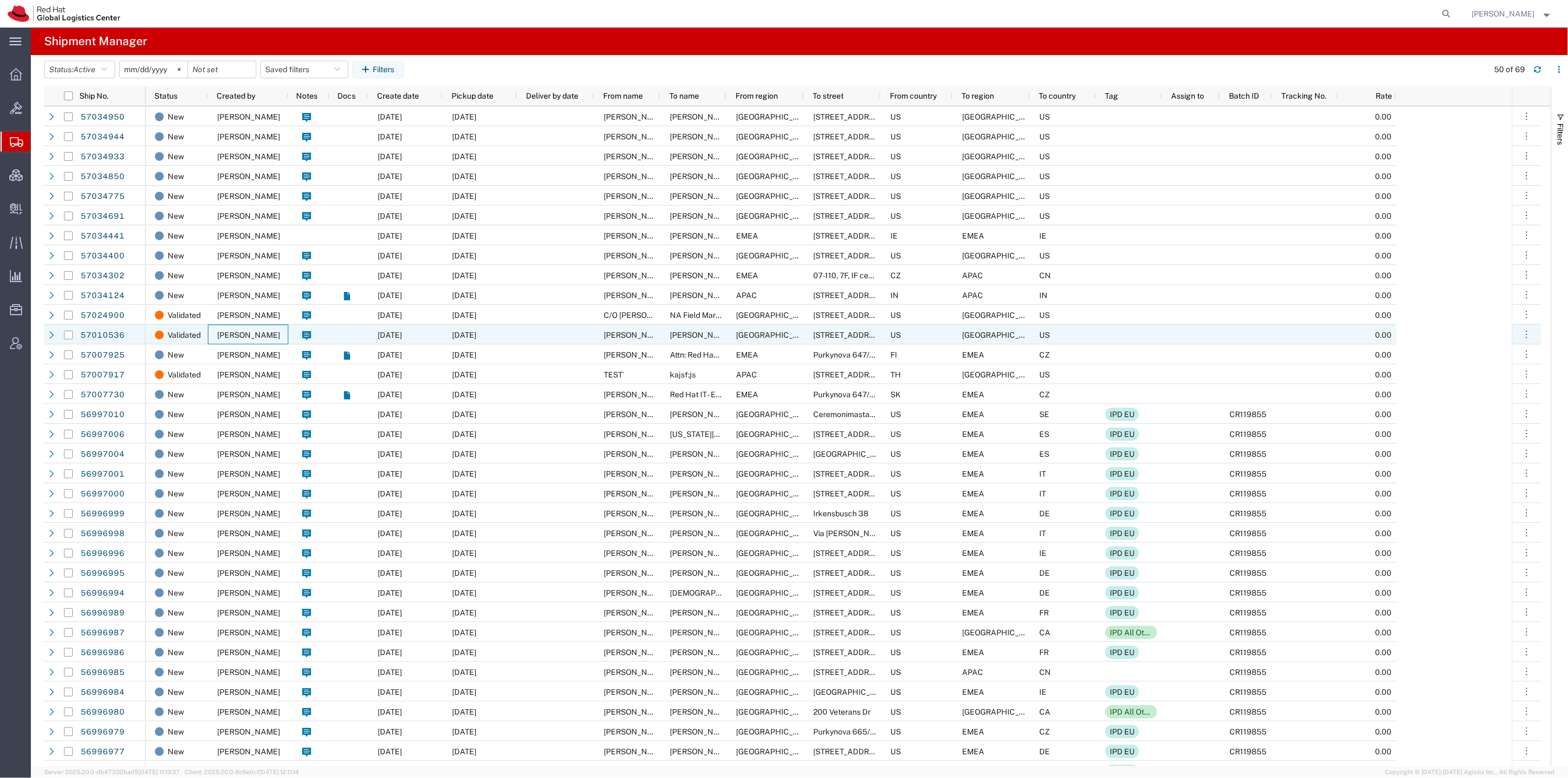
click at [254, 337] on span "[PERSON_NAME]" at bounding box center [248, 335] width 63 height 9
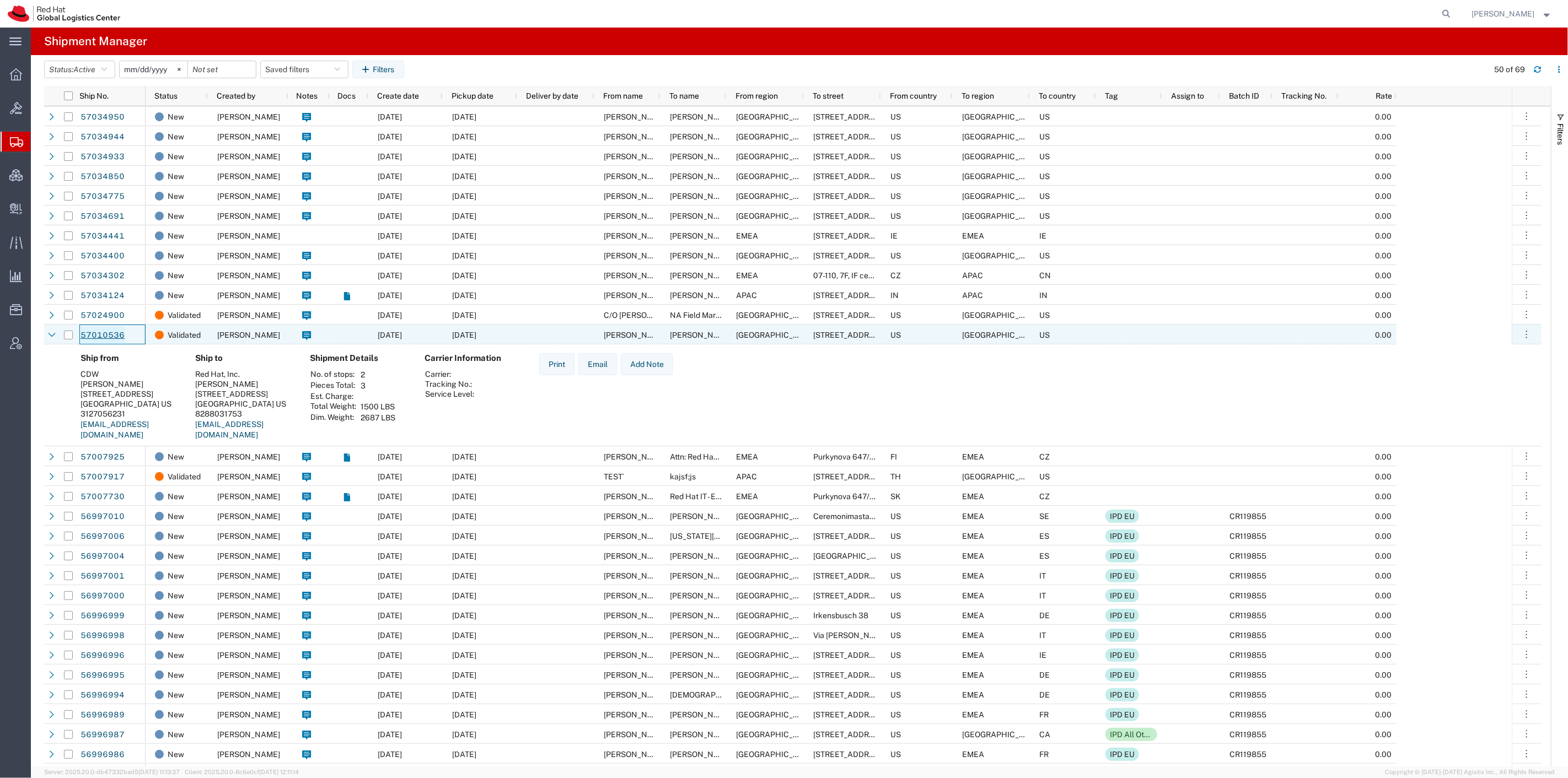
click at [104, 334] on link "57010536" at bounding box center [103, 335] width 45 height 17
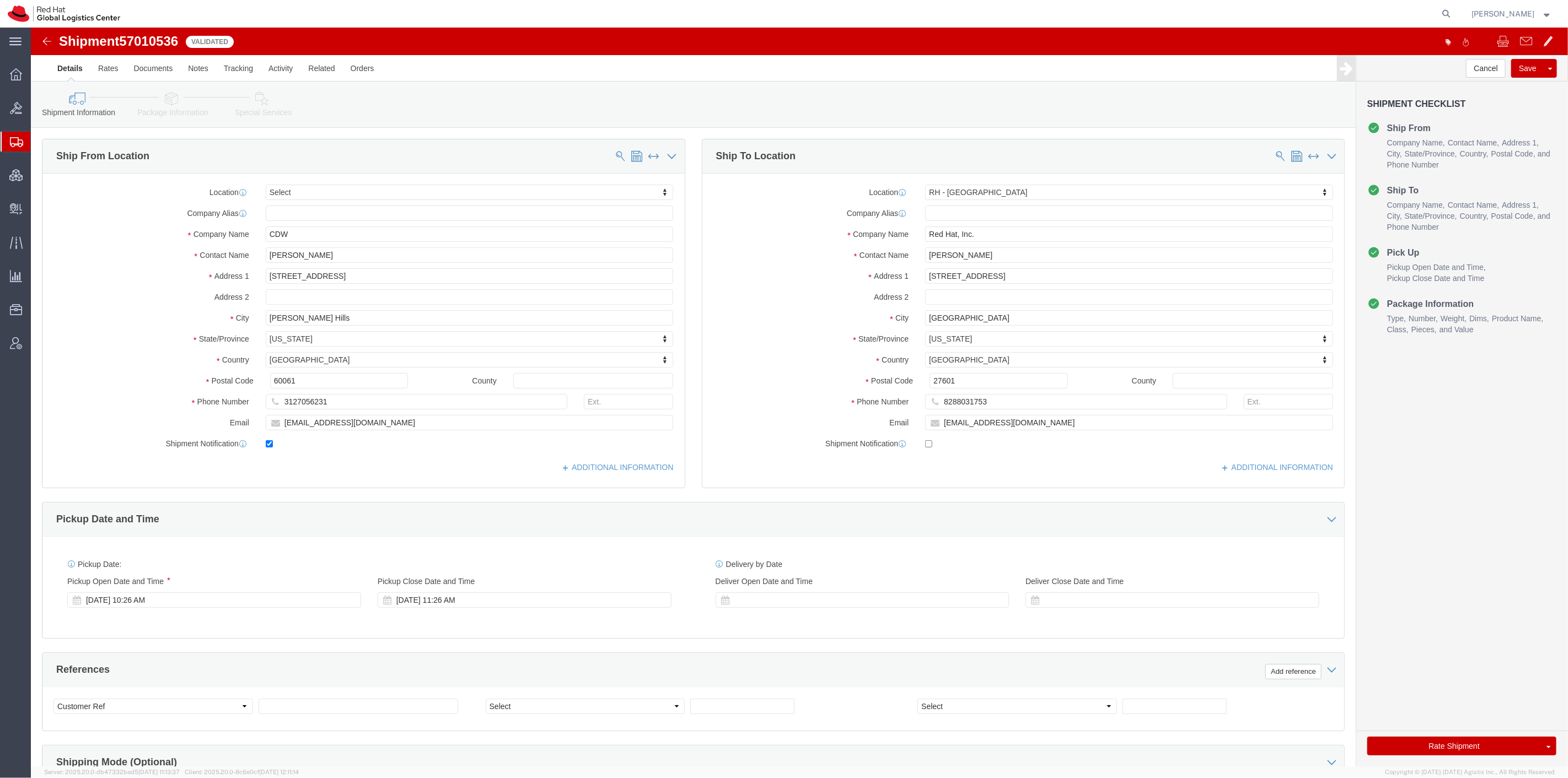
select select
select select "38014"
click link "Package Information"
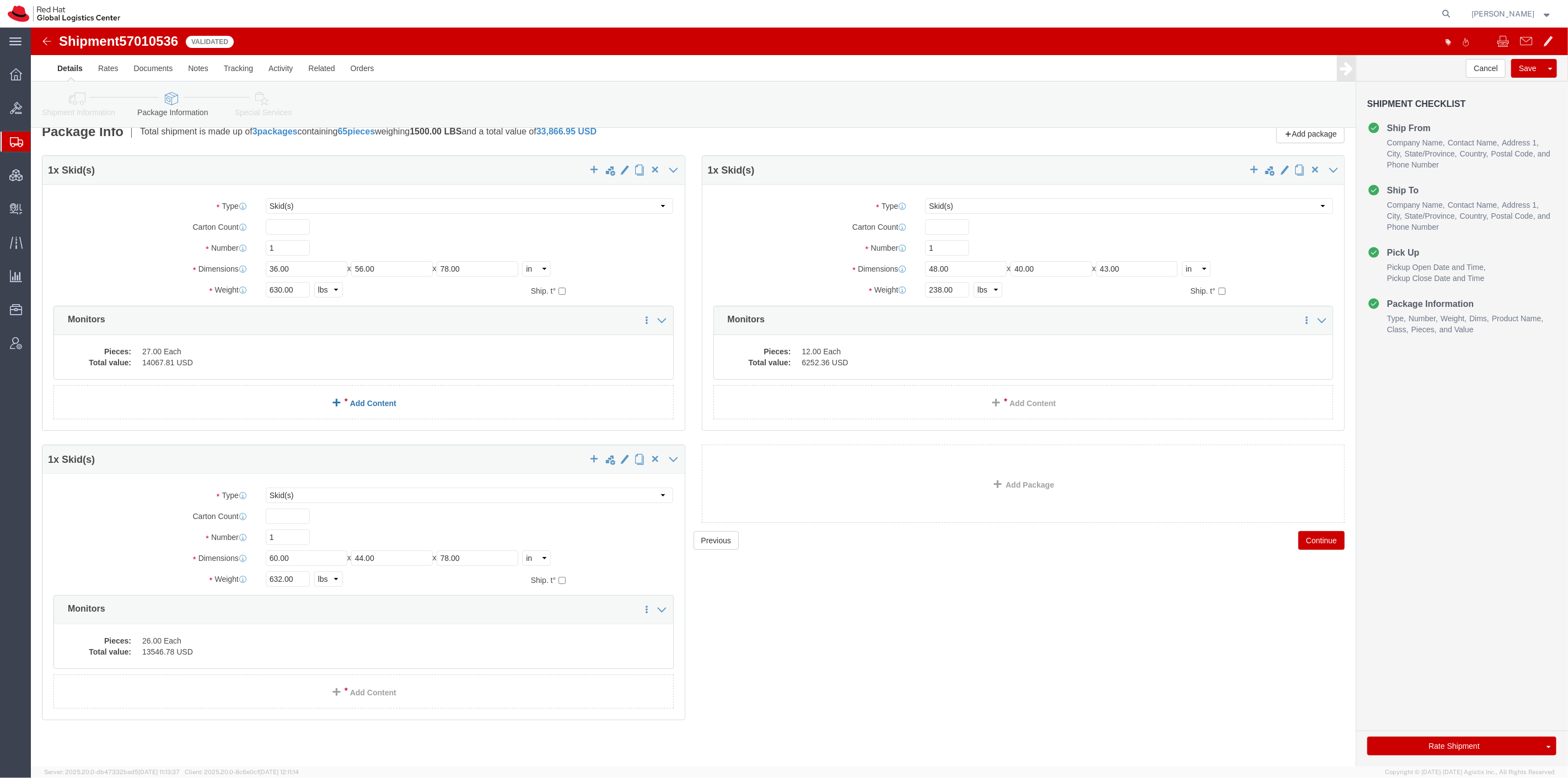
scroll to position [21, 0]
click link "Add Package"
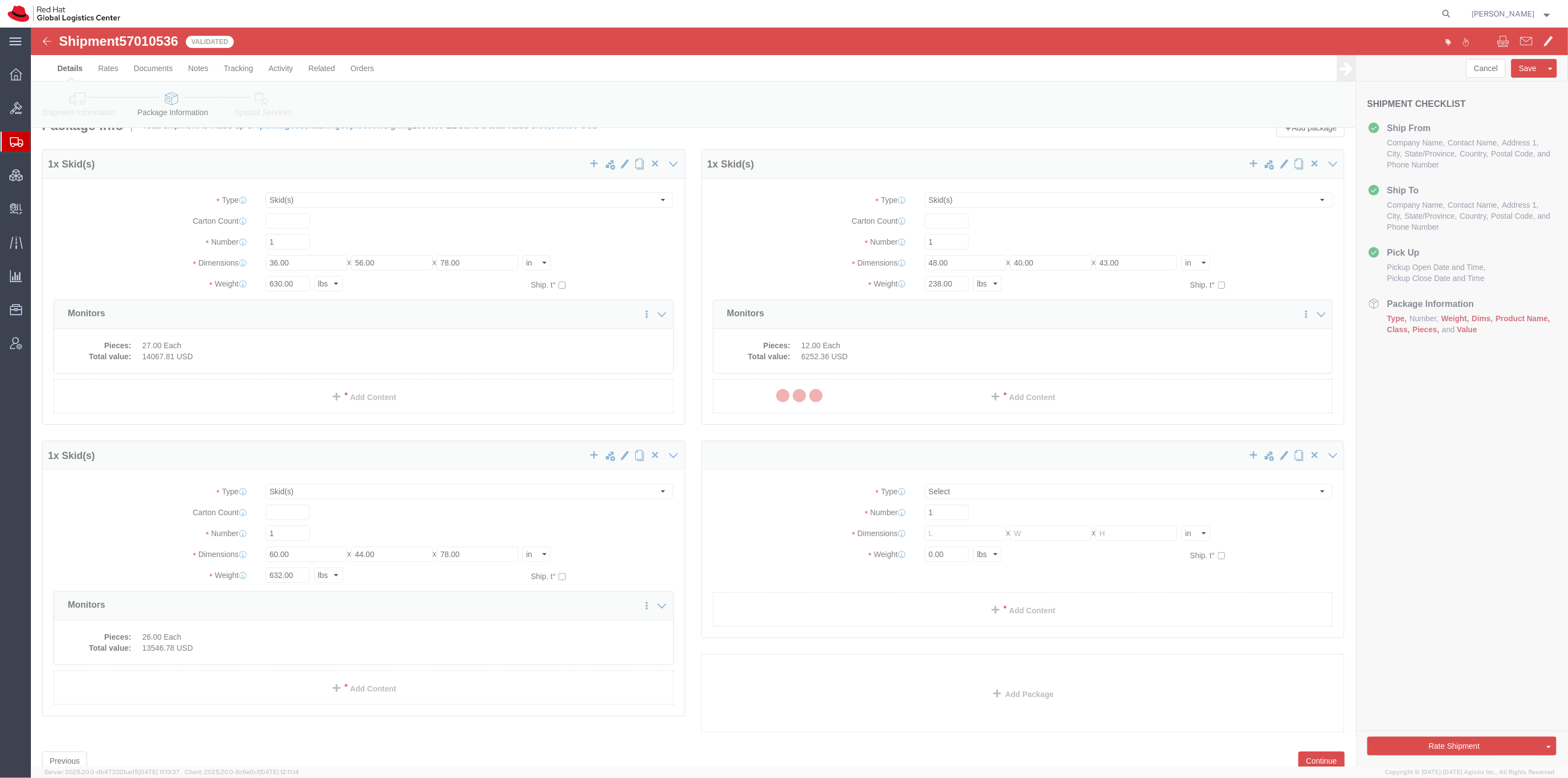
scroll to position [0, 0]
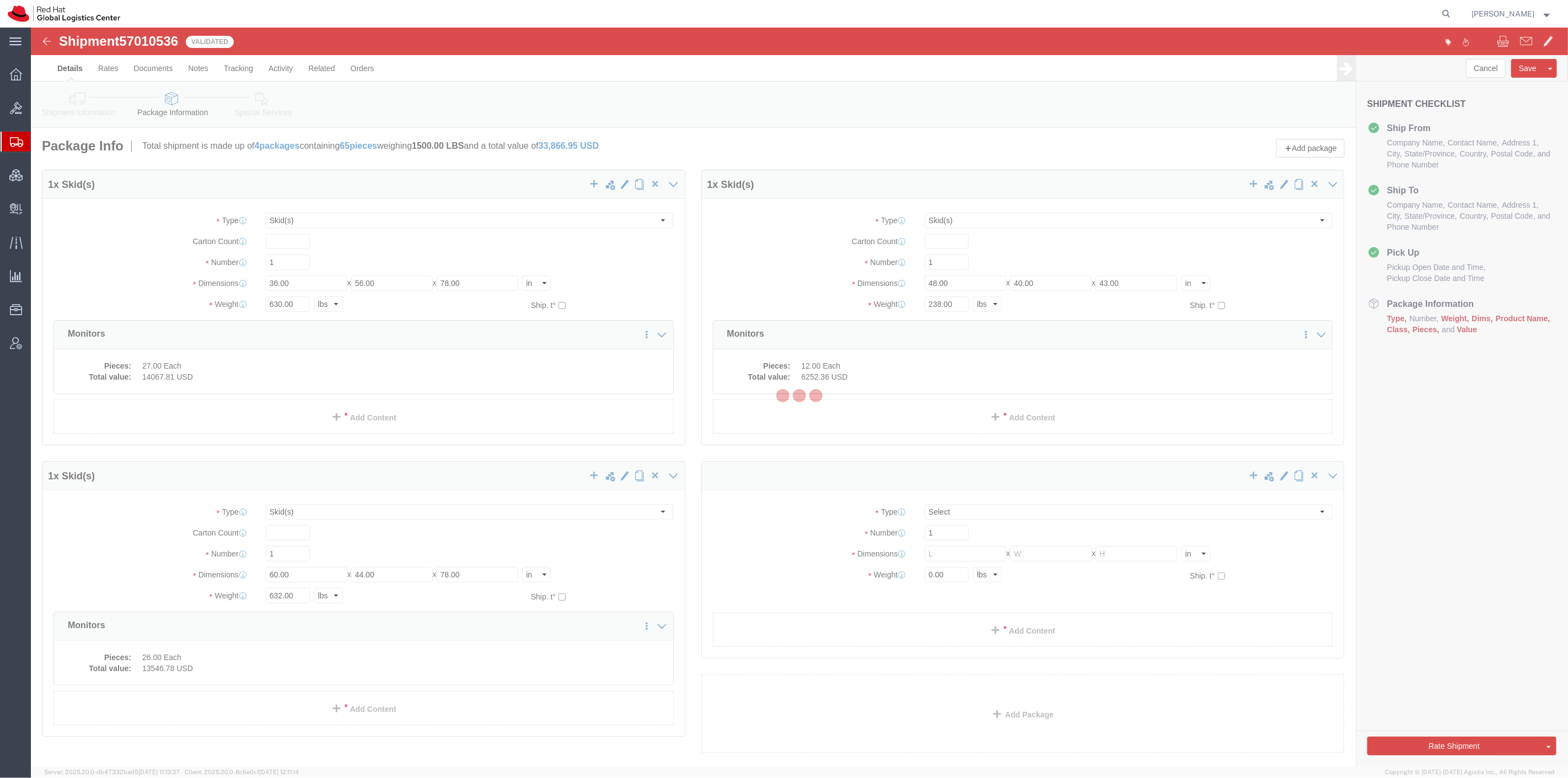
select select "SKID"
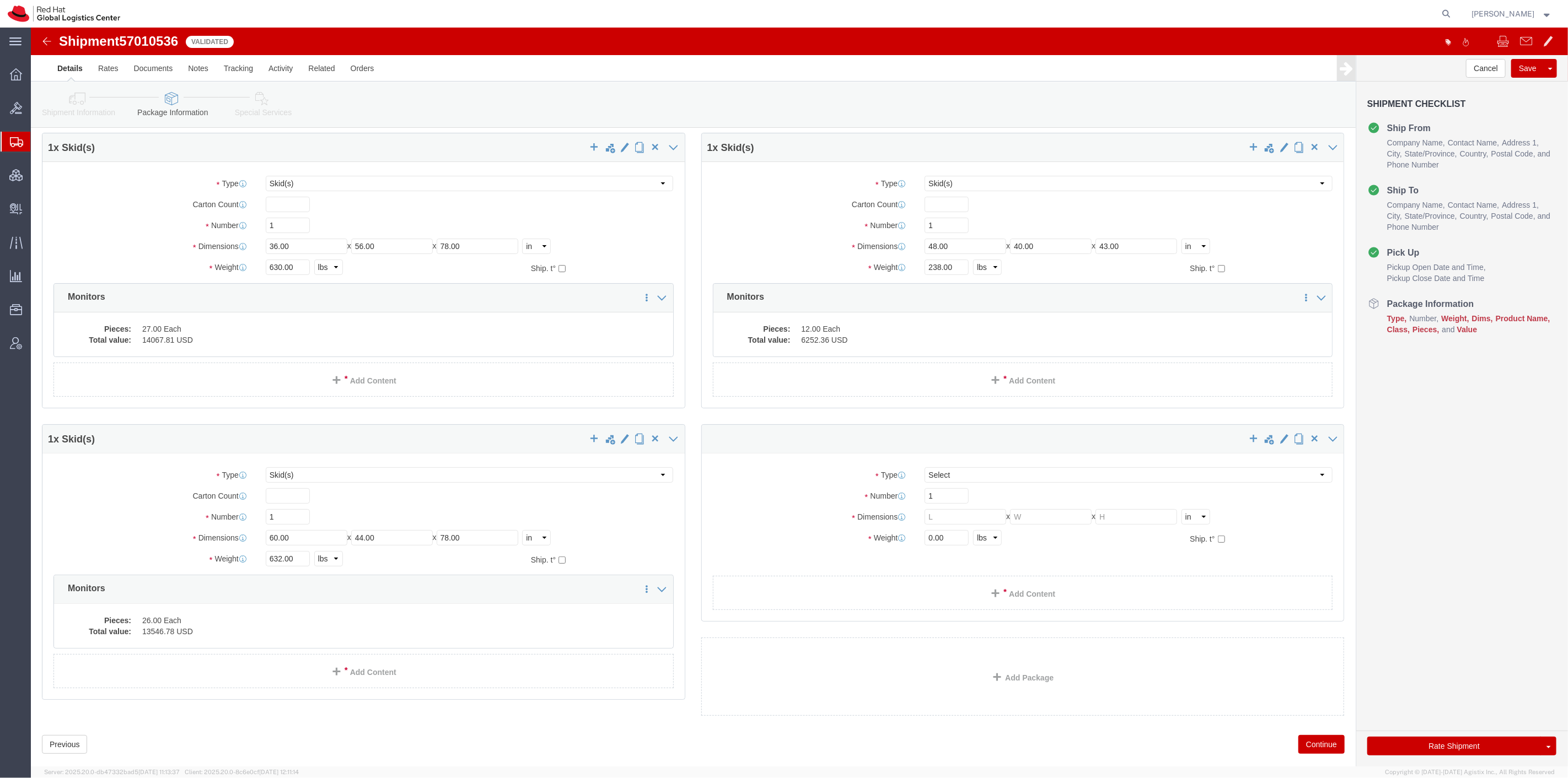
scroll to position [58, 0]
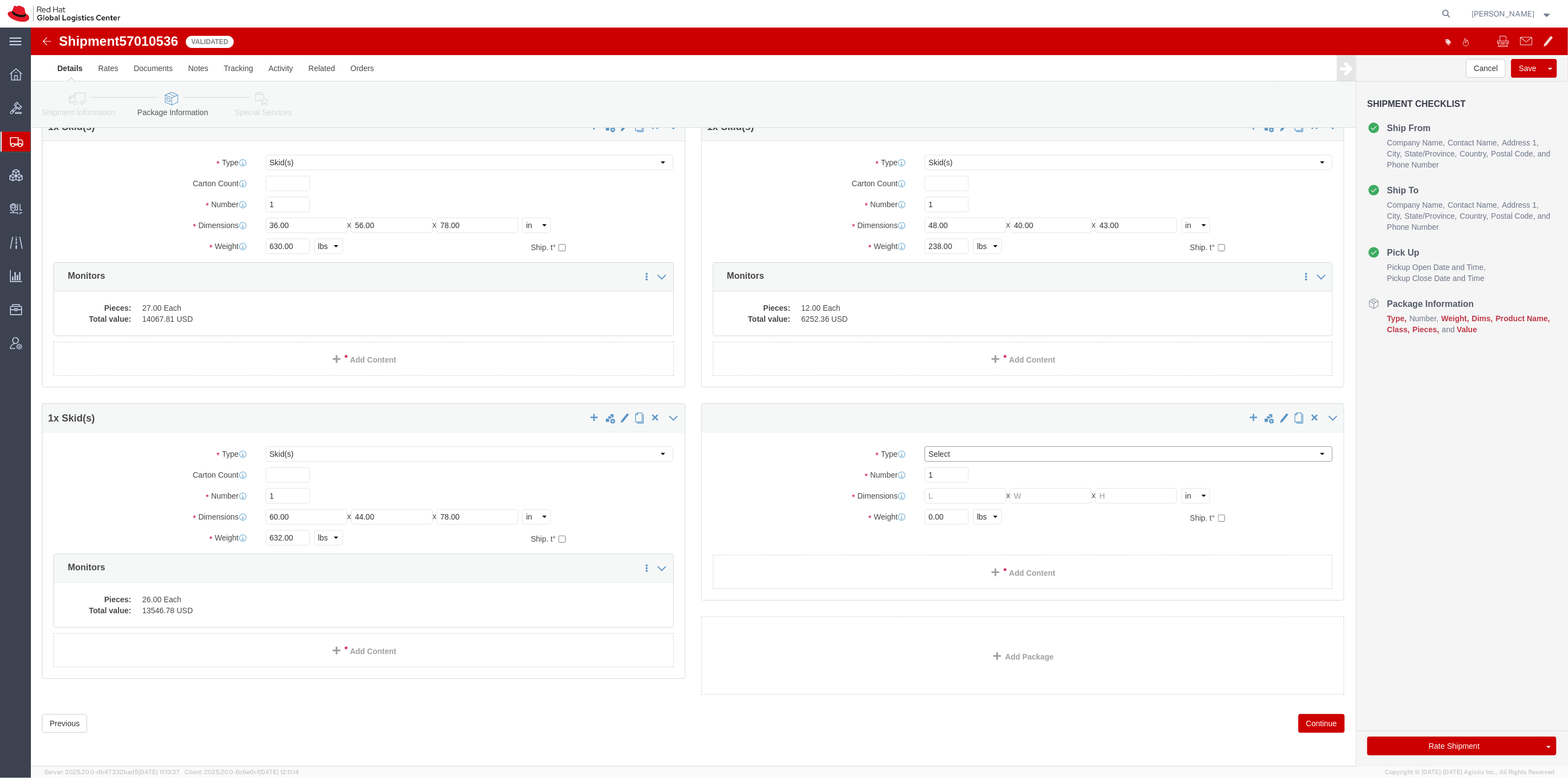
click select "Select Case(s) Crate(s) Envelope Large Box Medium Box PAK Skid(s) Small Box Sma…"
select select "SKID"
click select "Select Case(s) Crate(s) Envelope Large Box Medium Box PAK Skid(s) Small Box Sma…"
click input "text"
type input "55"
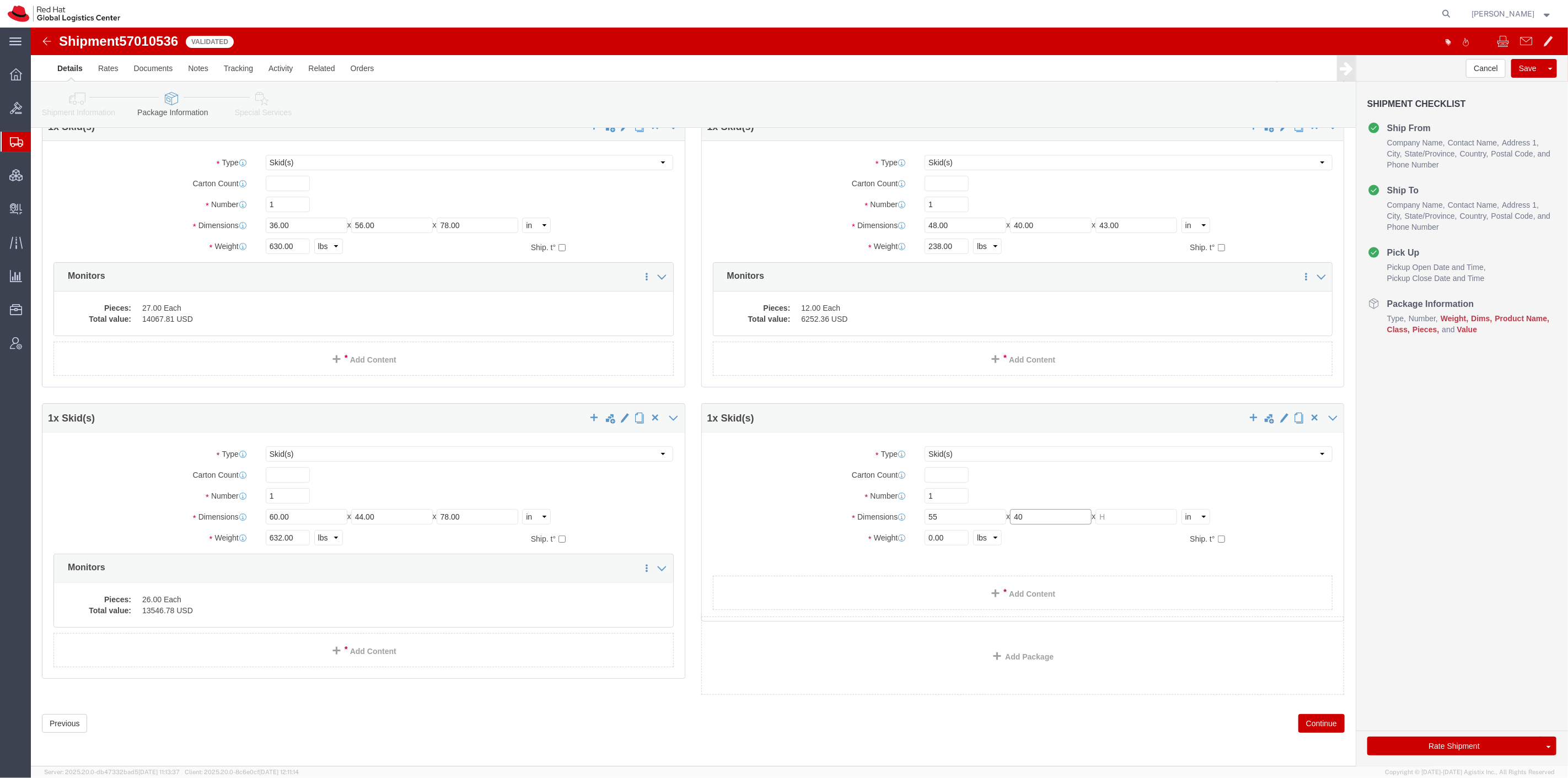
type input "40"
click input "text"
type input "95"
drag, startPoint x: 907, startPoint y: 512, endPoint x: 814, endPoint y: 505, distance: 93.3
click div "Weight 0.00 Select kgs lbs Ship. t°"
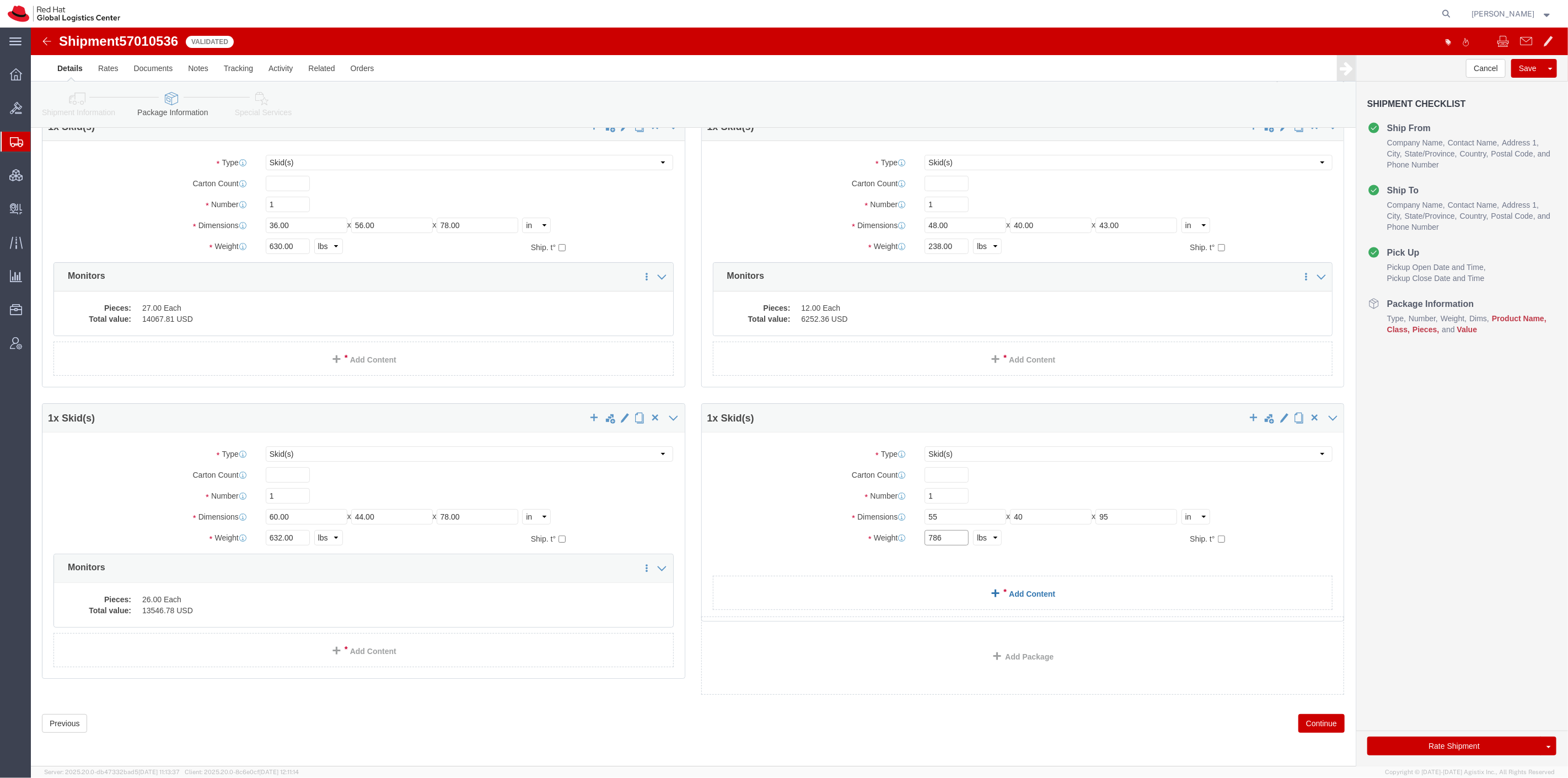
type input "786"
click span
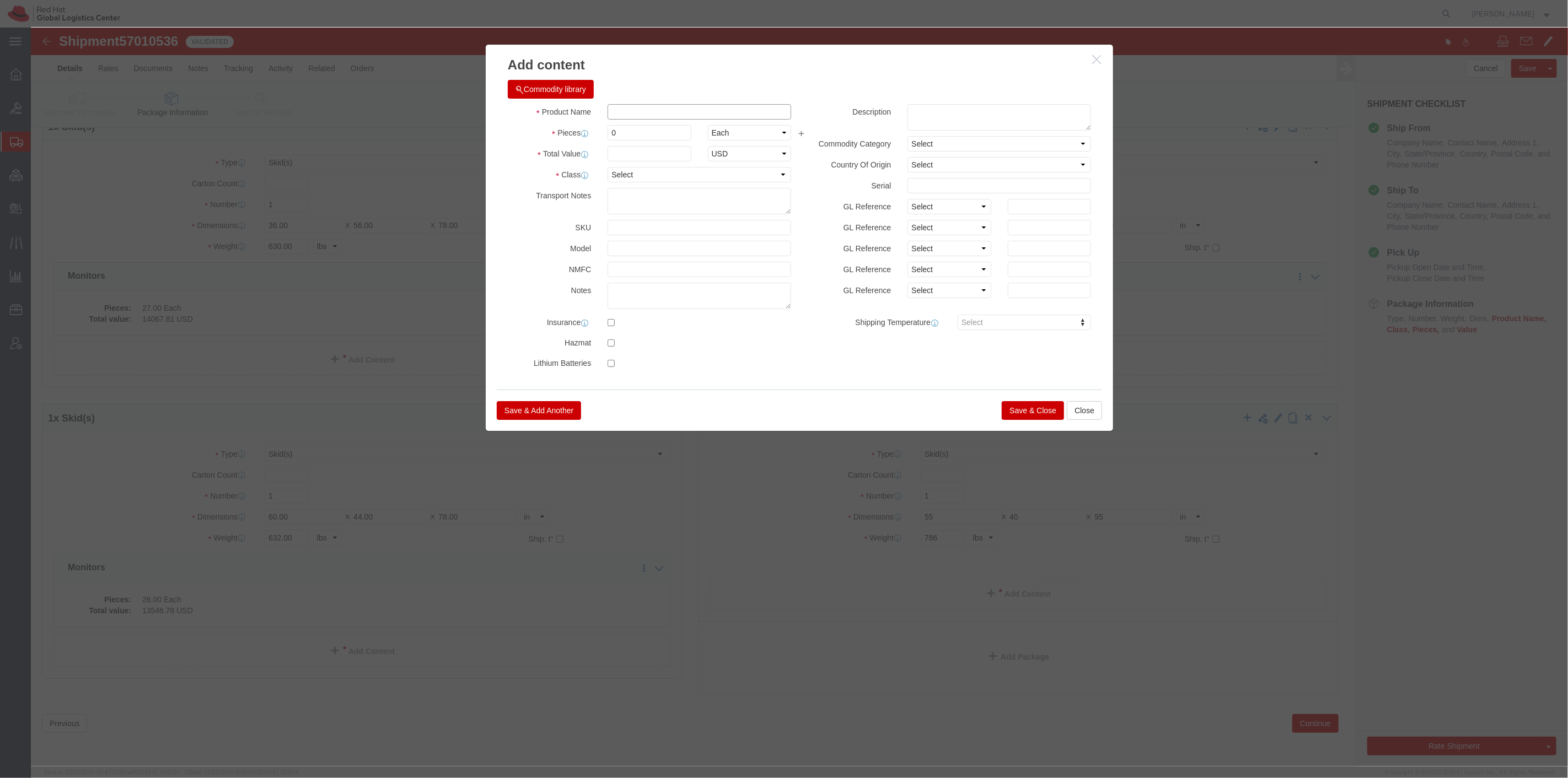
click input "text"
type input "Monitors"
click select "Select 50 55 60 65 70 85 92.5 100 125 175 250 300 400"
click div
click button "Save & Close"
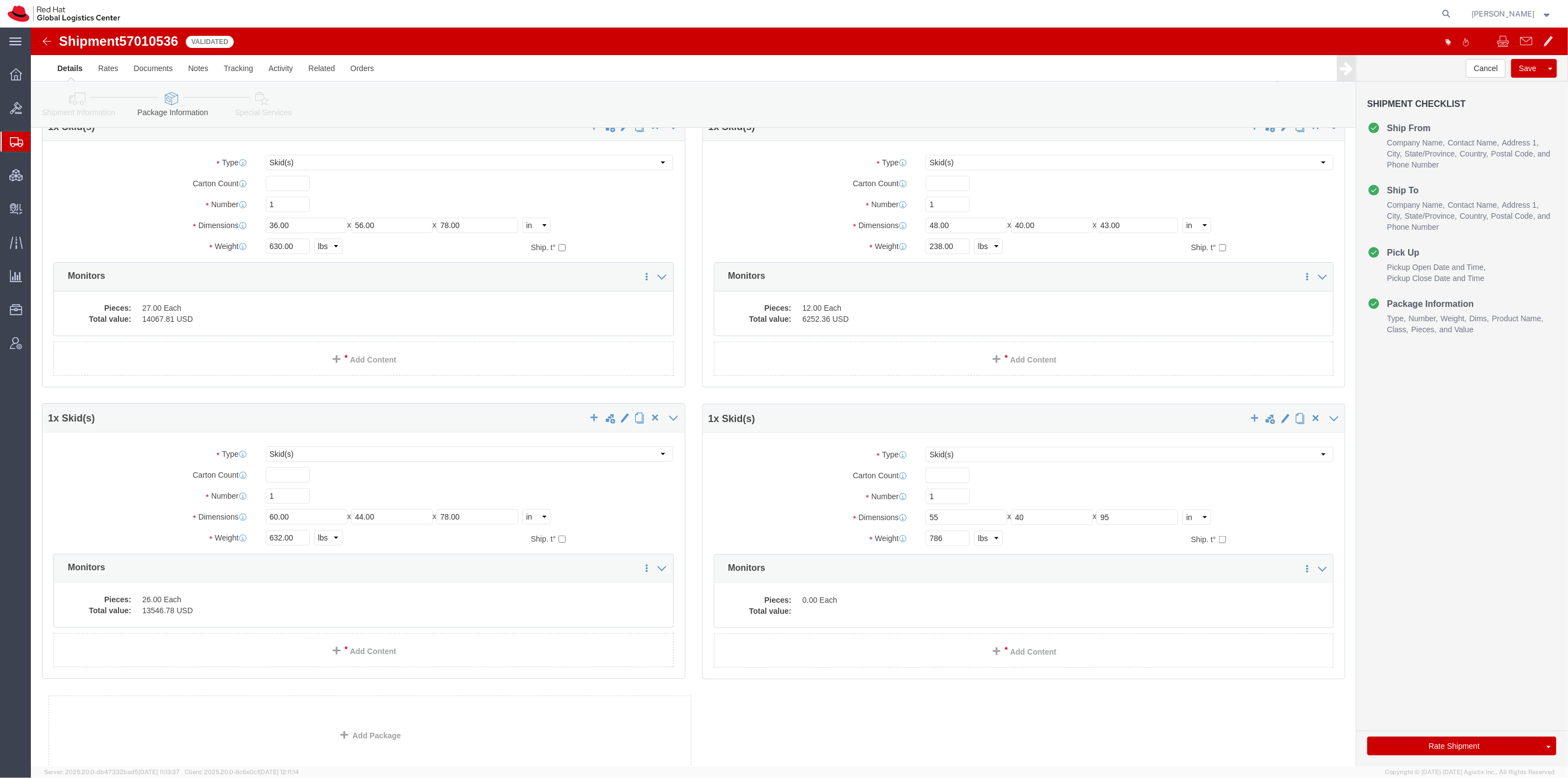
click dd "27.00 Each"
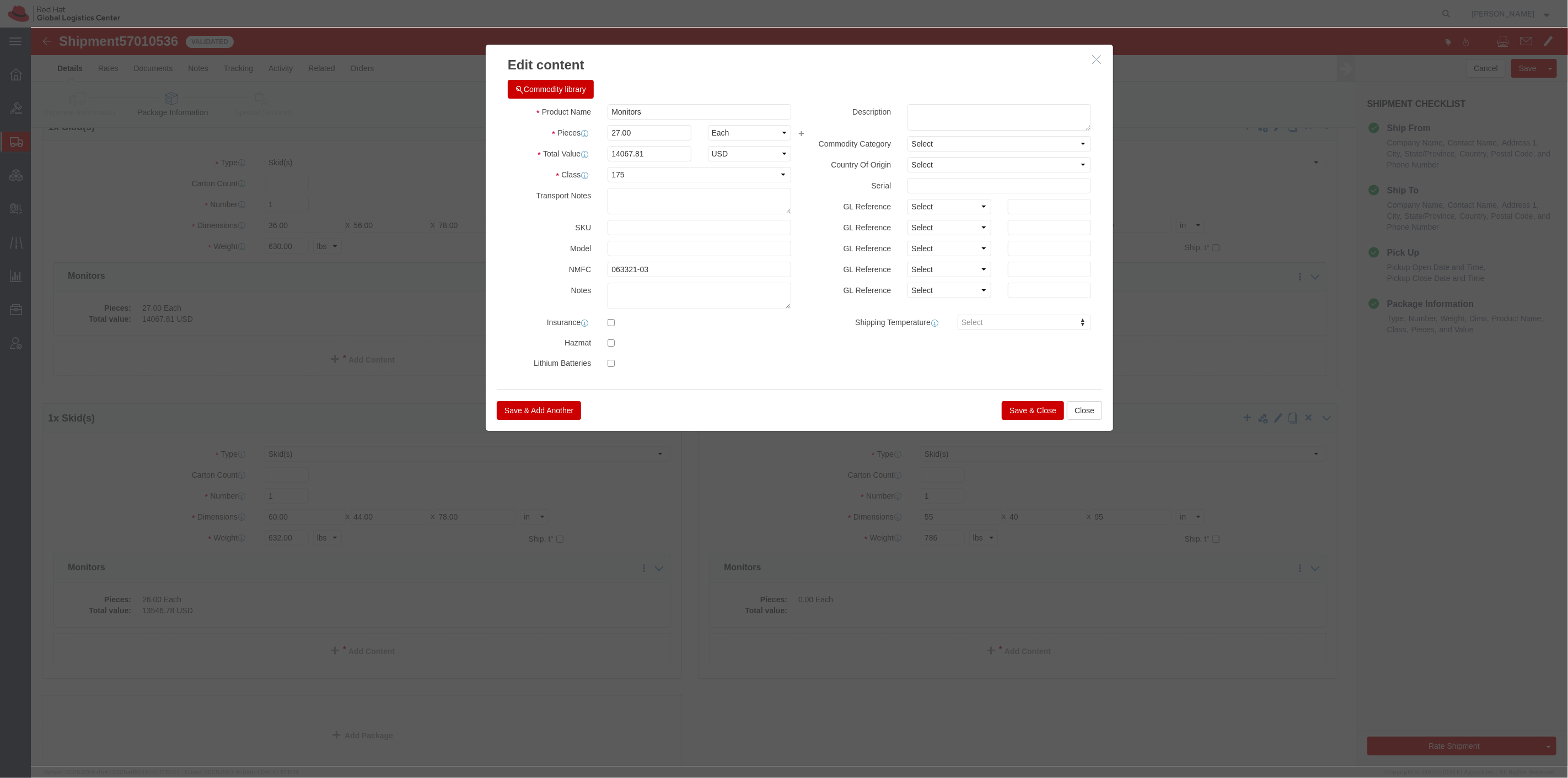
drag, startPoint x: 659, startPoint y: 256, endPoint x: 654, endPoint y: 272, distance: 16.8
click div "Product Name Monitors Pieces 27.00 Select Bag Barrels 100Board Feet Bottle Box …"
drag, startPoint x: 639, startPoint y: 241, endPoint x: 474, endPoint y: 232, distance: 165.2
click div "Product Name Monitors Pieces 27.00 Select Bag Barrels 100Board Feet Bottle Box …"
click h3 "Edit content"
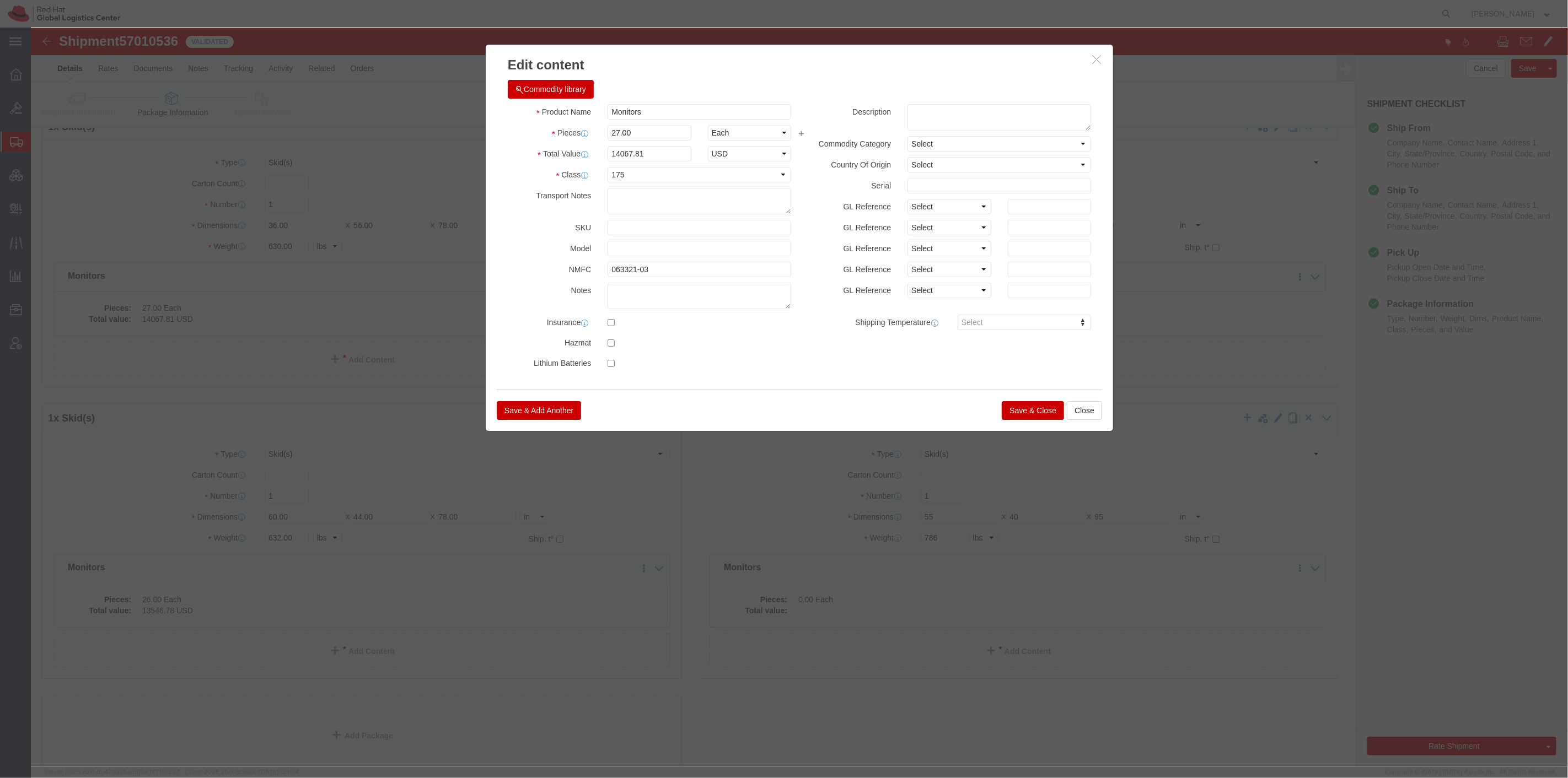
click icon "button"
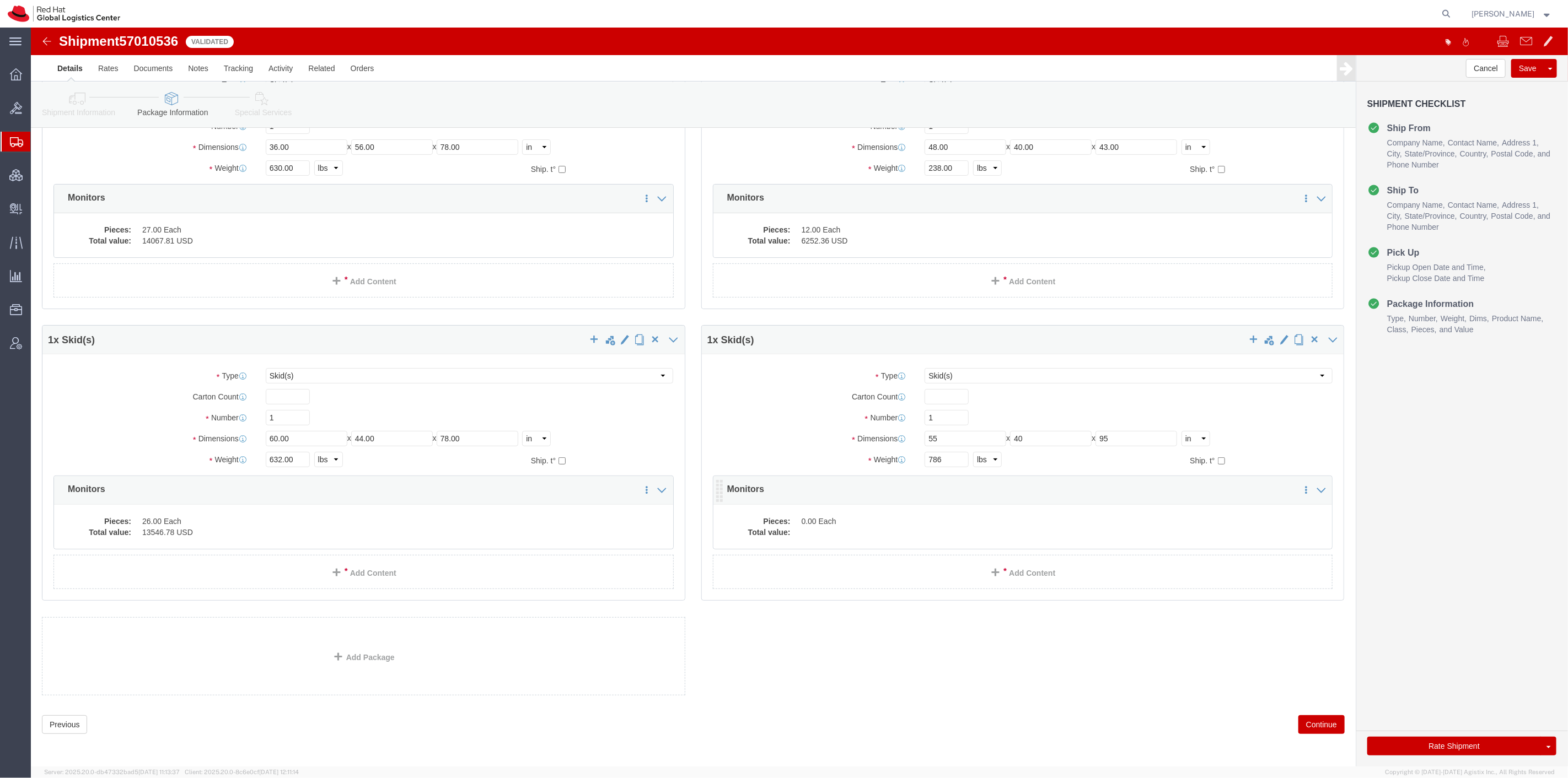
scroll to position [136, 0]
click dd
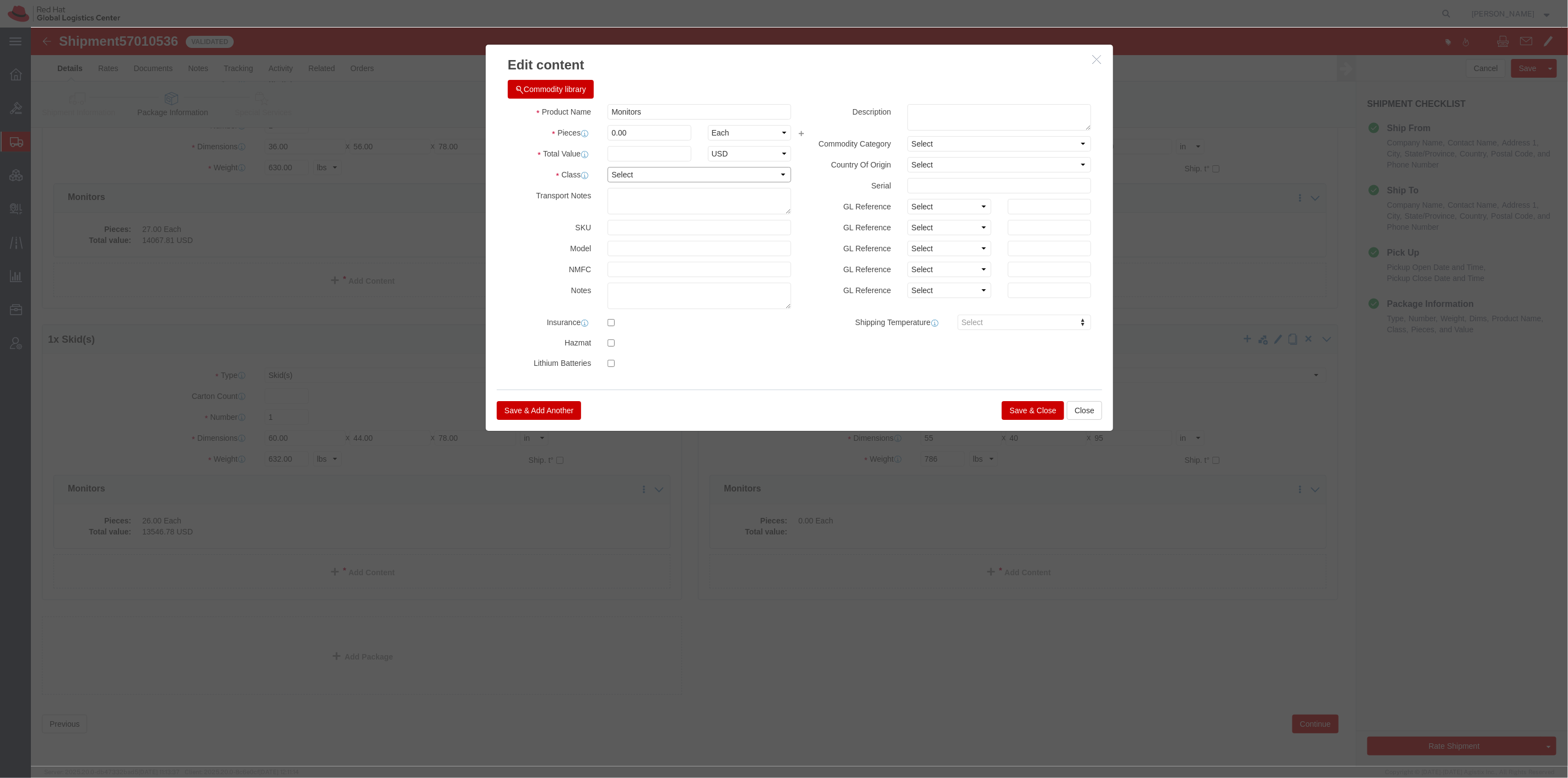
click select "Select 50 55 60 65 70 85 92.5 100 125 175 250 300 400"
select select "175"
click select "Select 50 55 60 65 70 85 92.5 100 125 175 250 300 400"
click input "text"
paste input "063321-03"
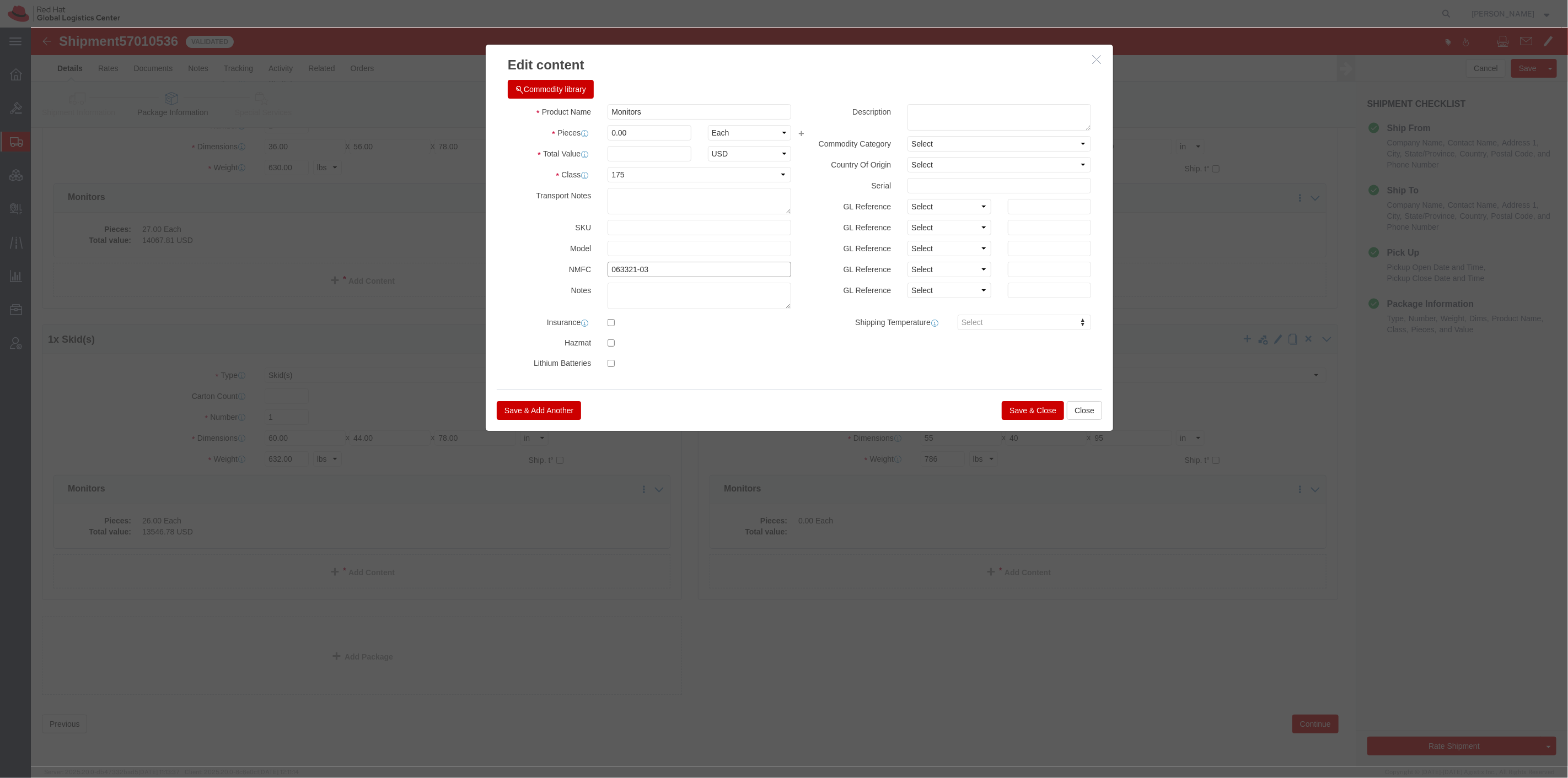
type input "063321-03"
click input "text"
type input "673.35"
click button "Save & Close"
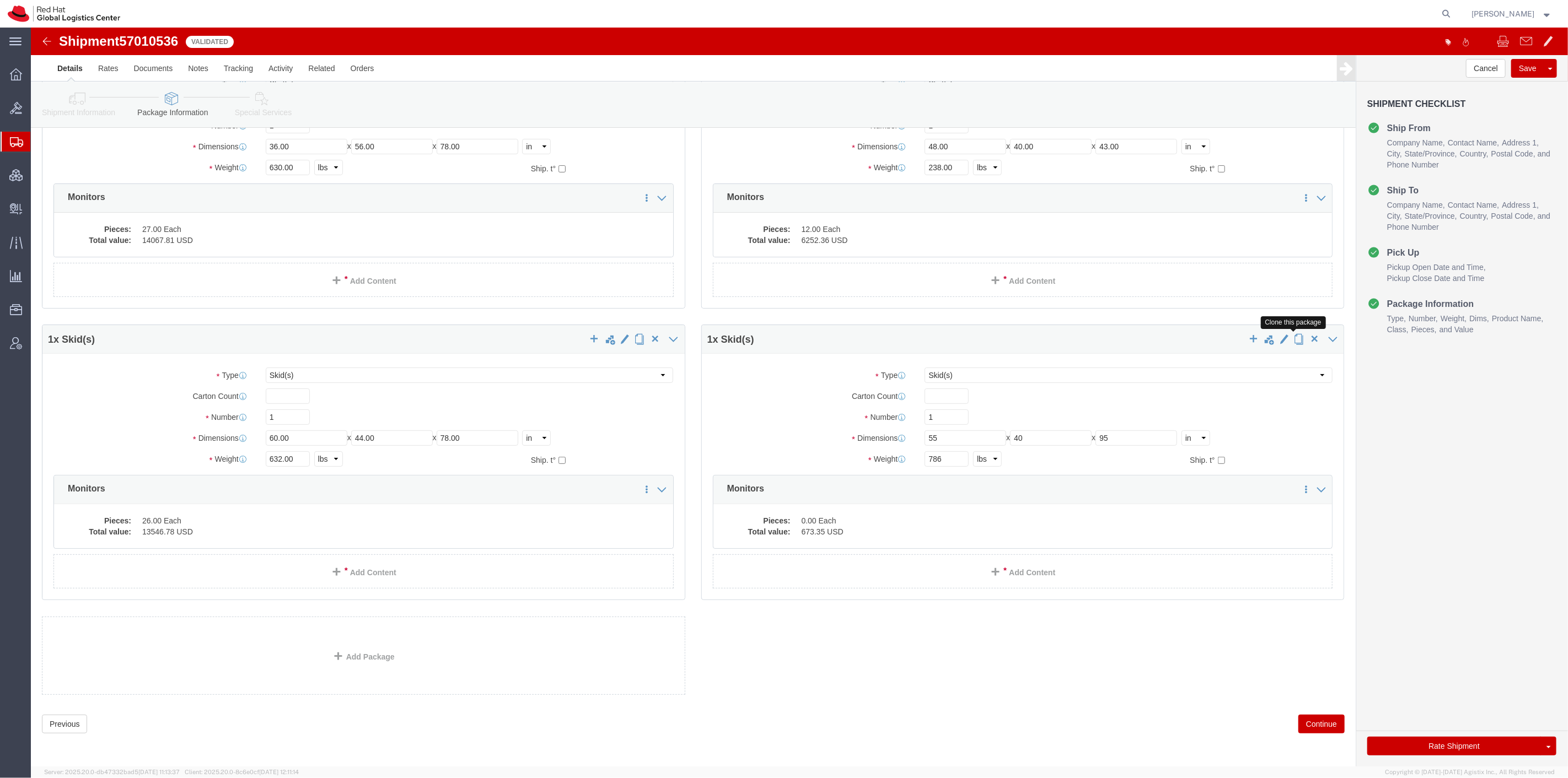
click span "button"
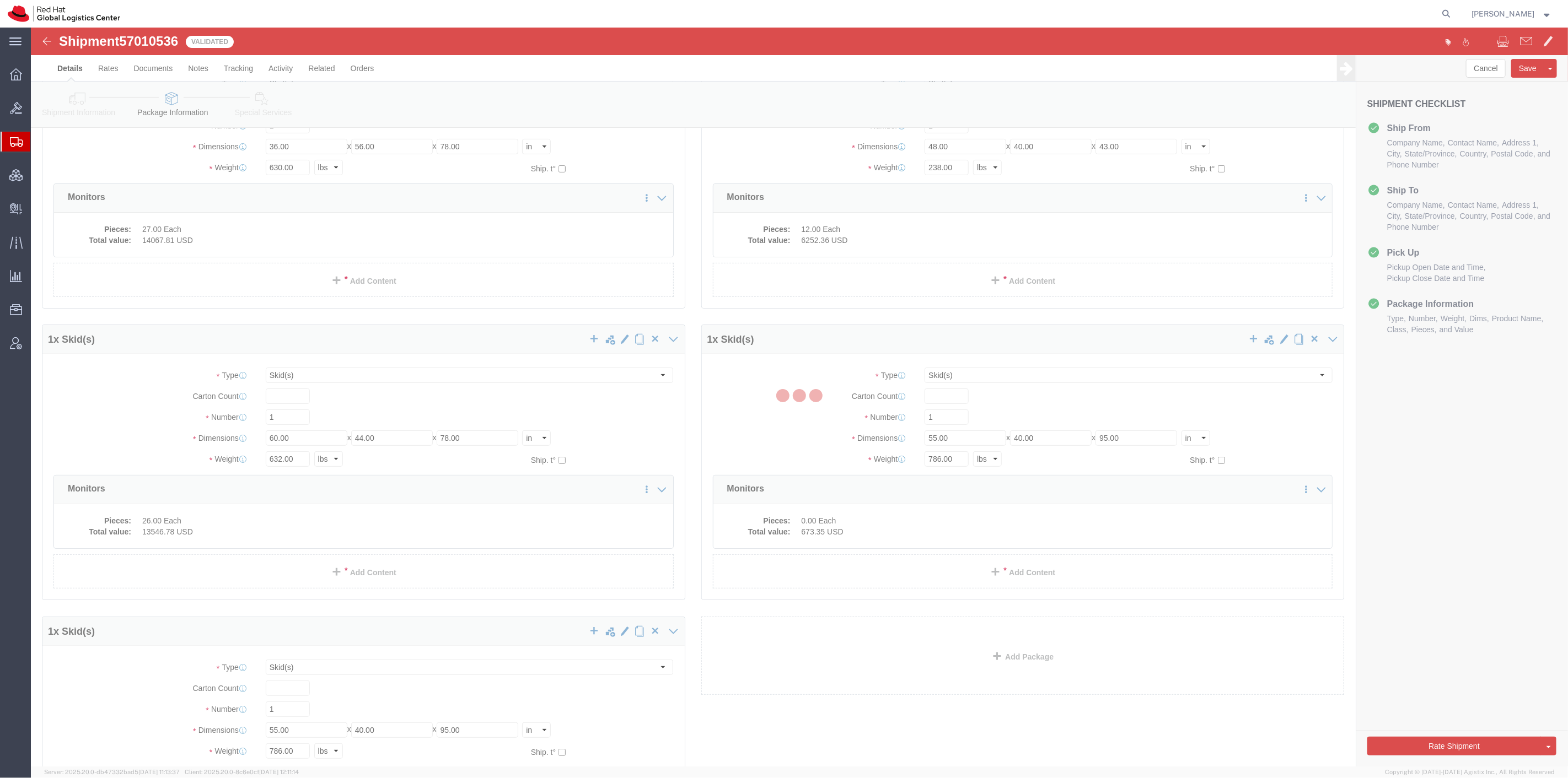
scroll to position [0, 0]
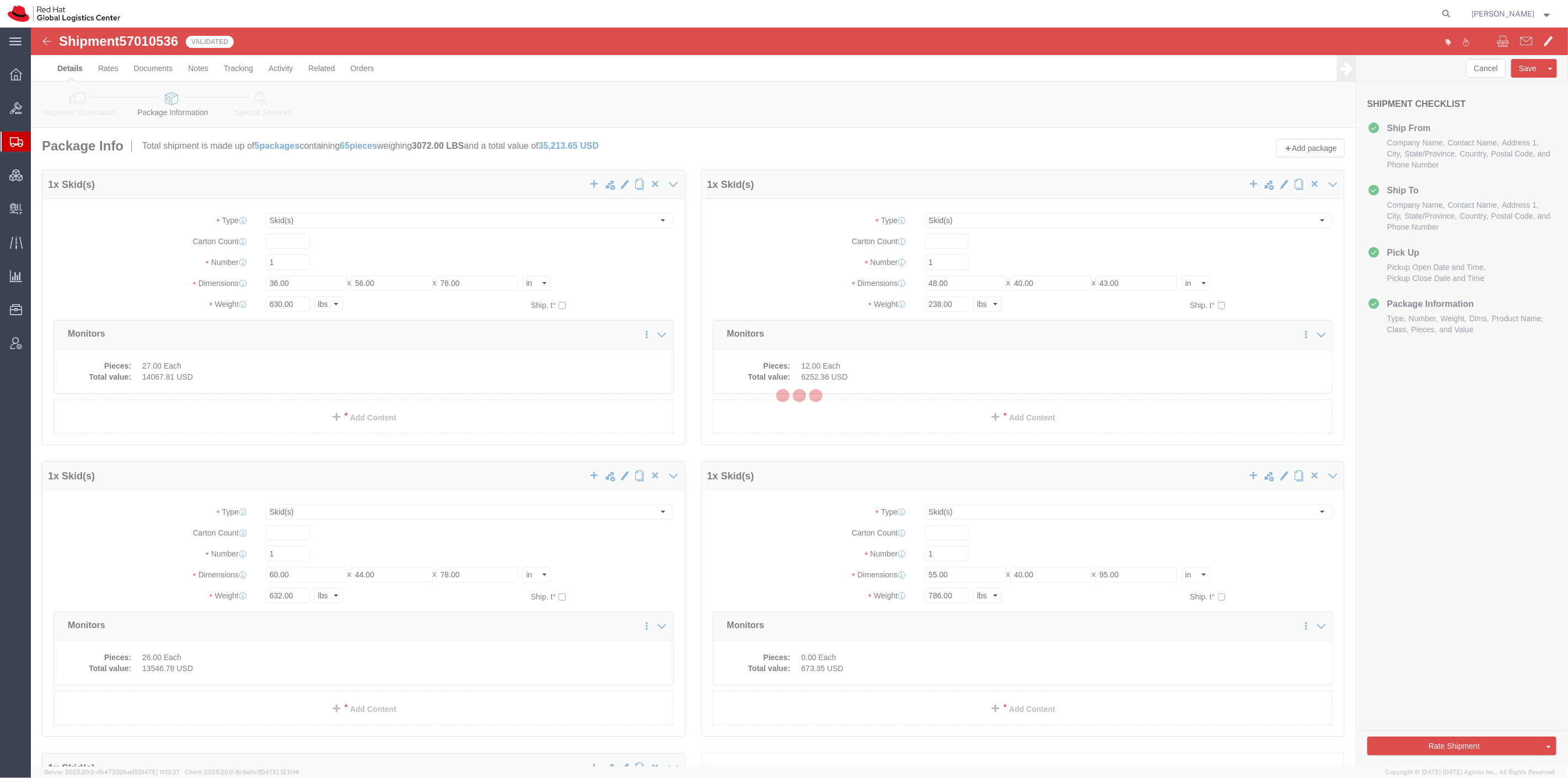
select select "SKID"
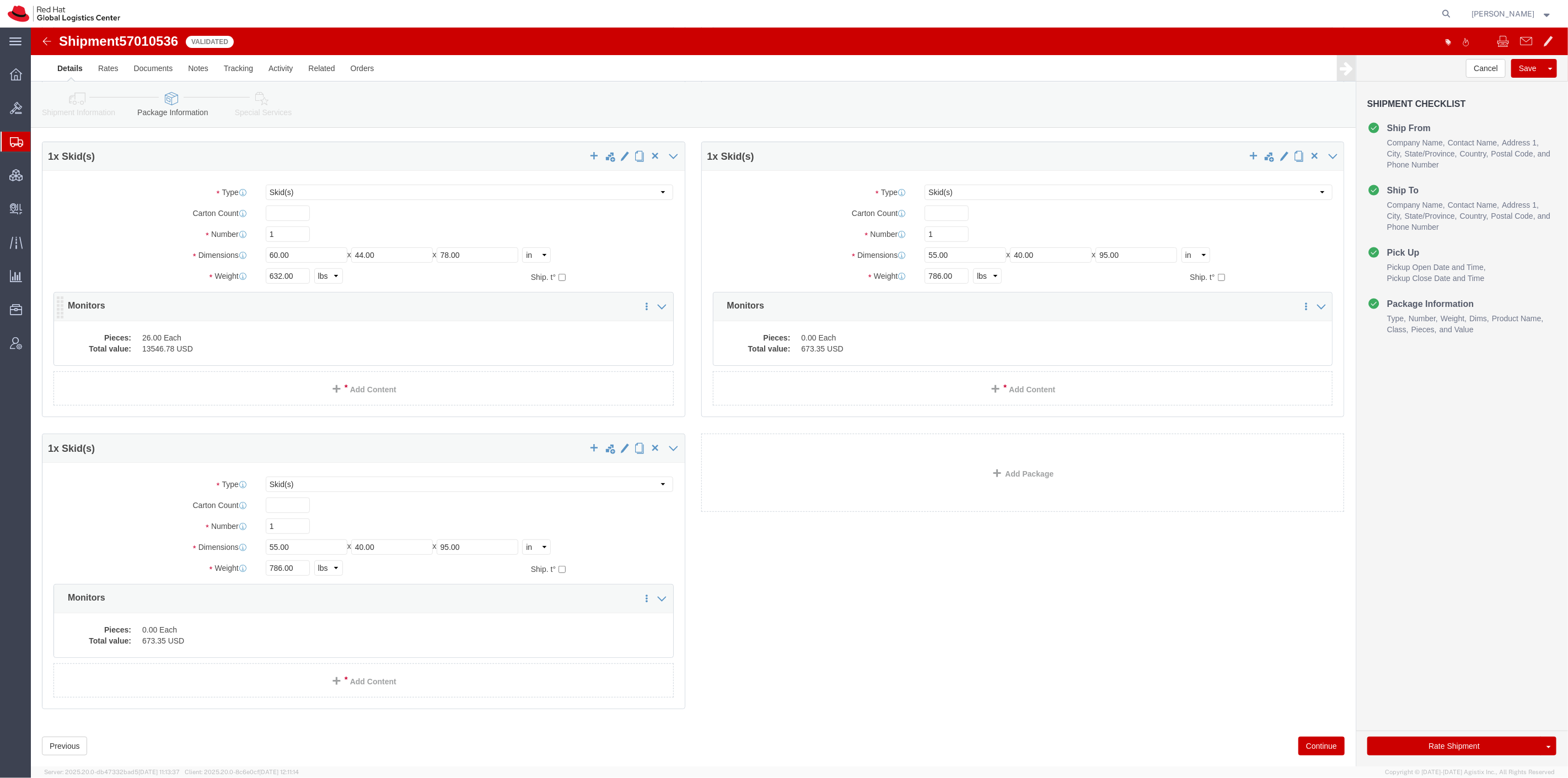
scroll to position [342, 0]
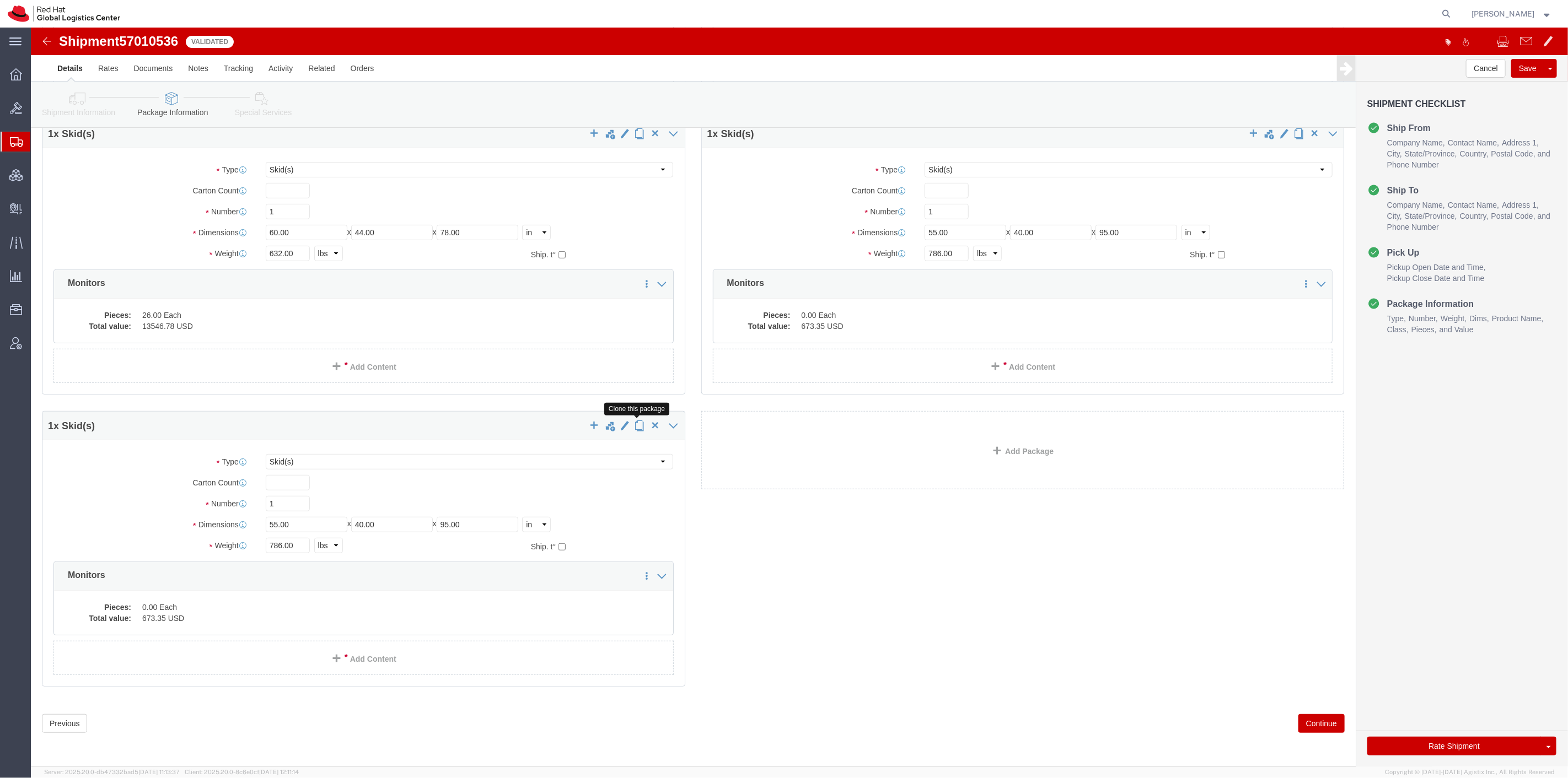
click span "button"
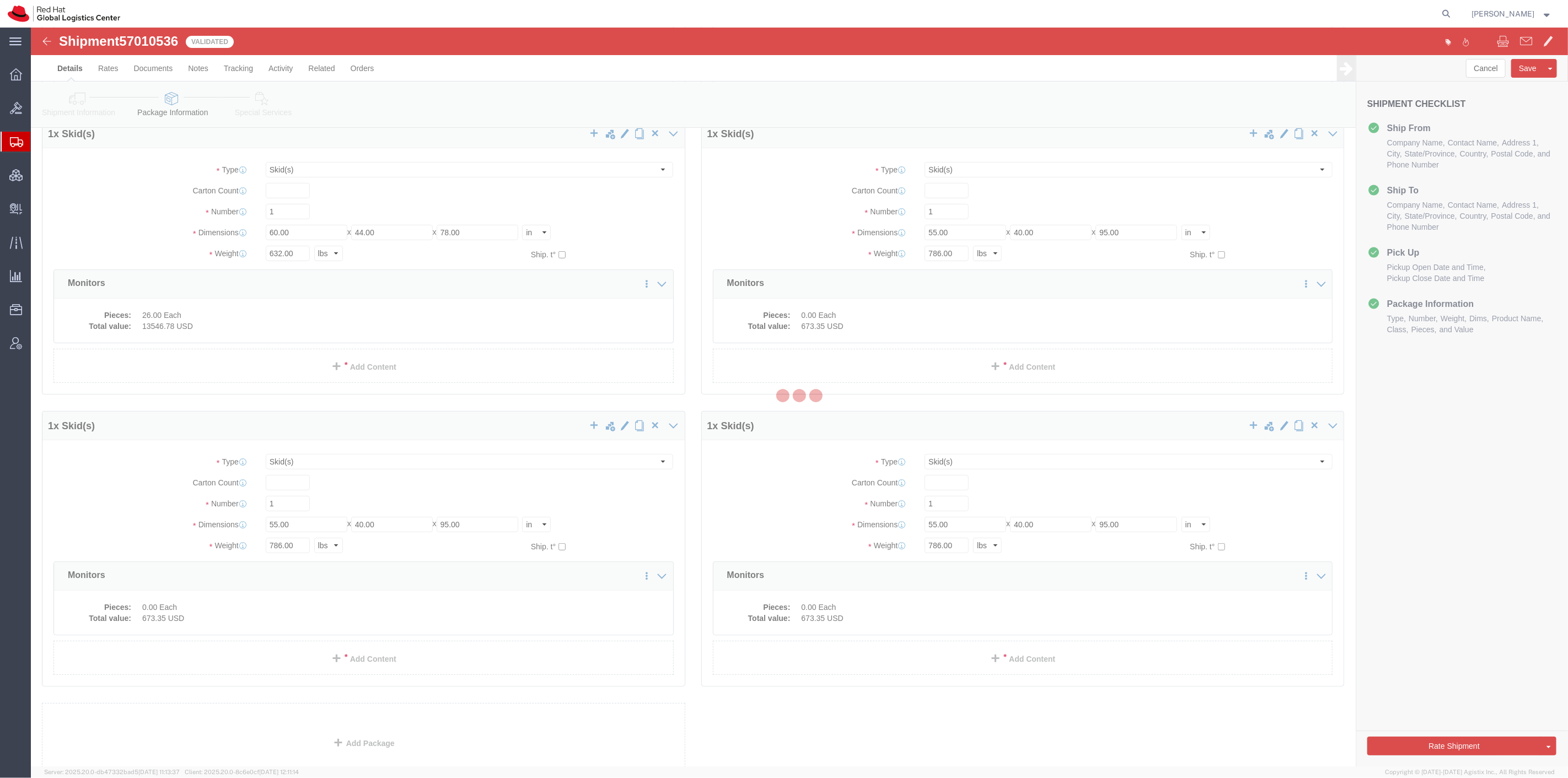
scroll to position [0, 0]
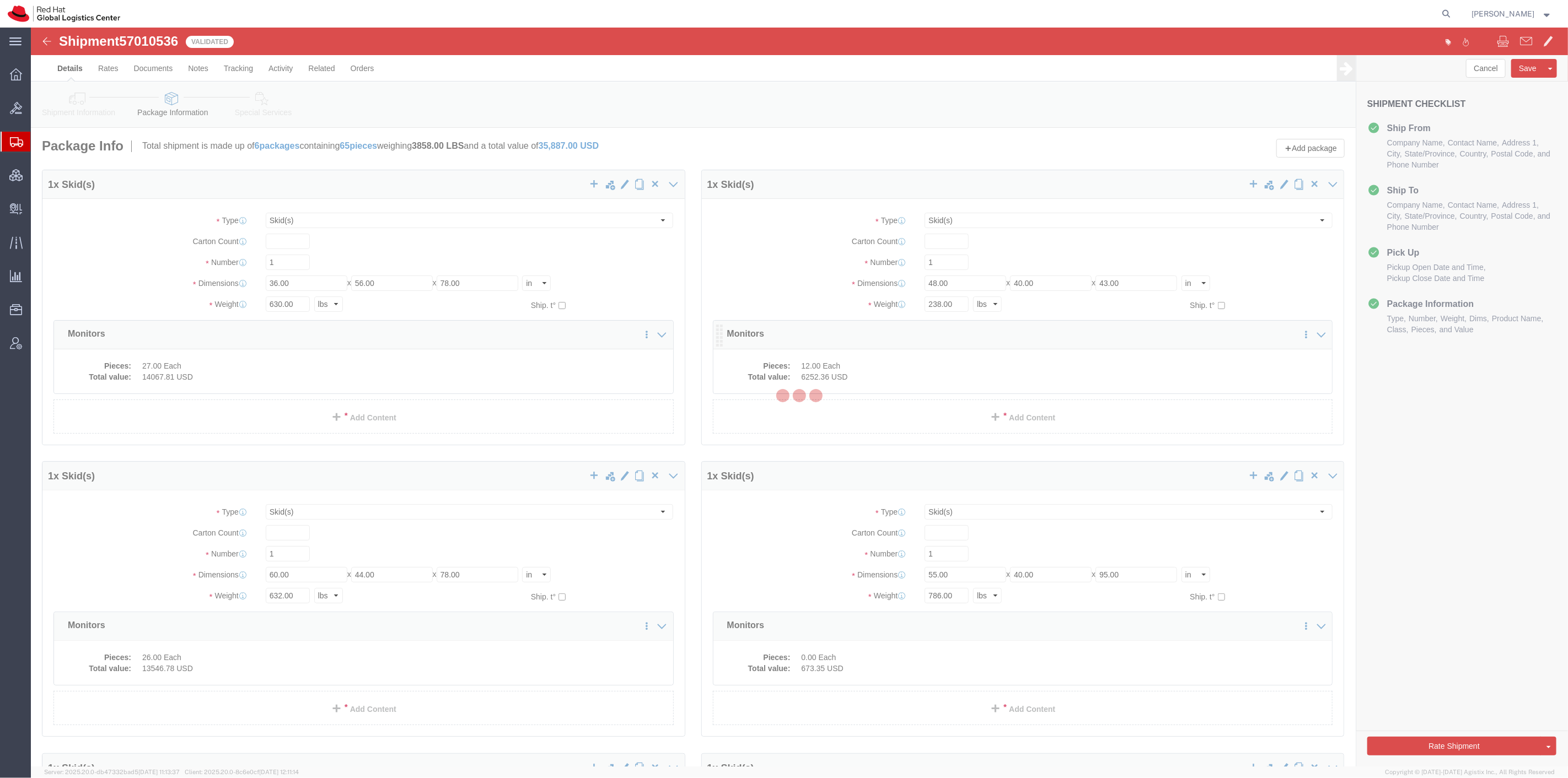
select select "SKID"
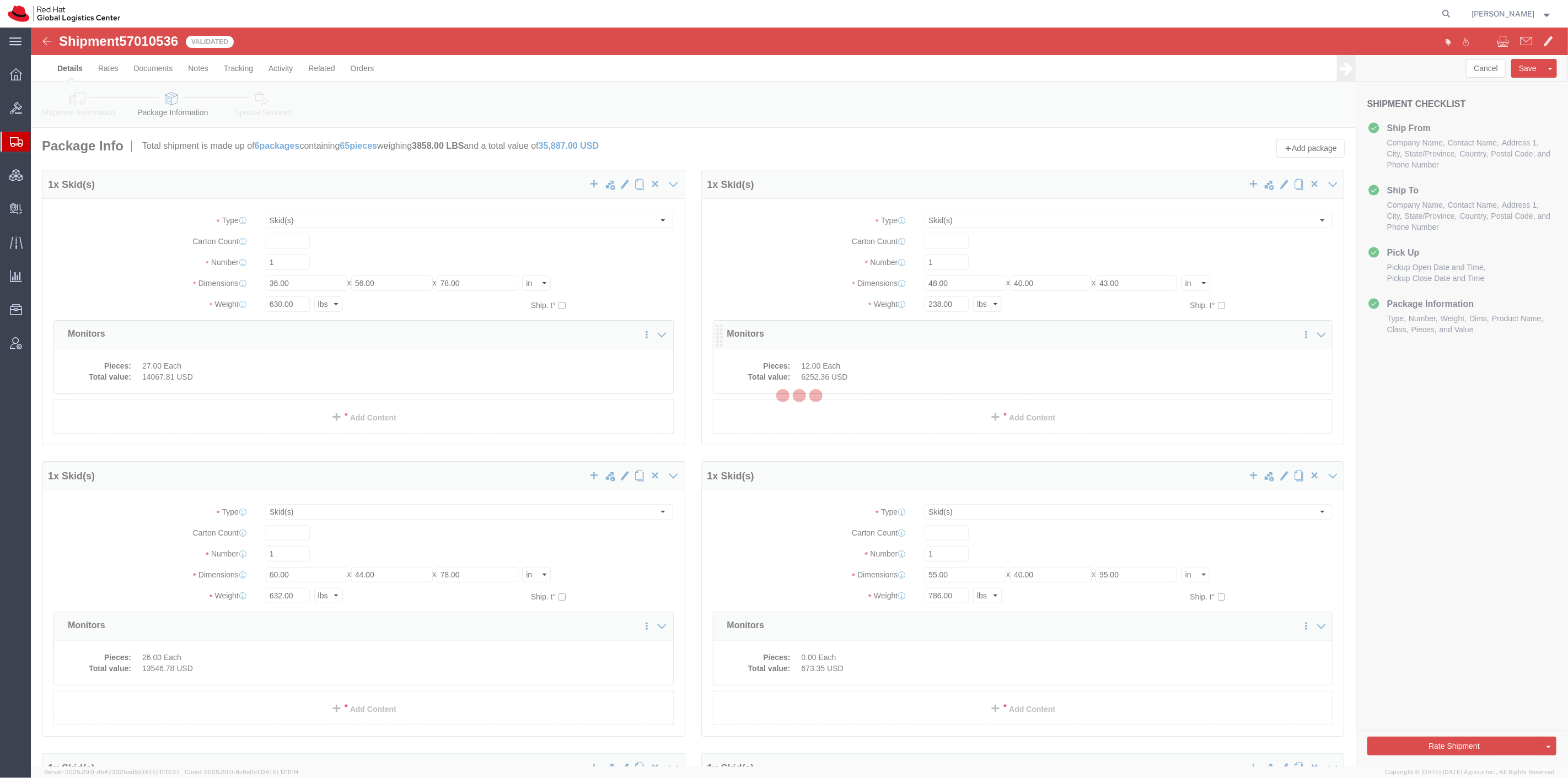
select select "SKID"
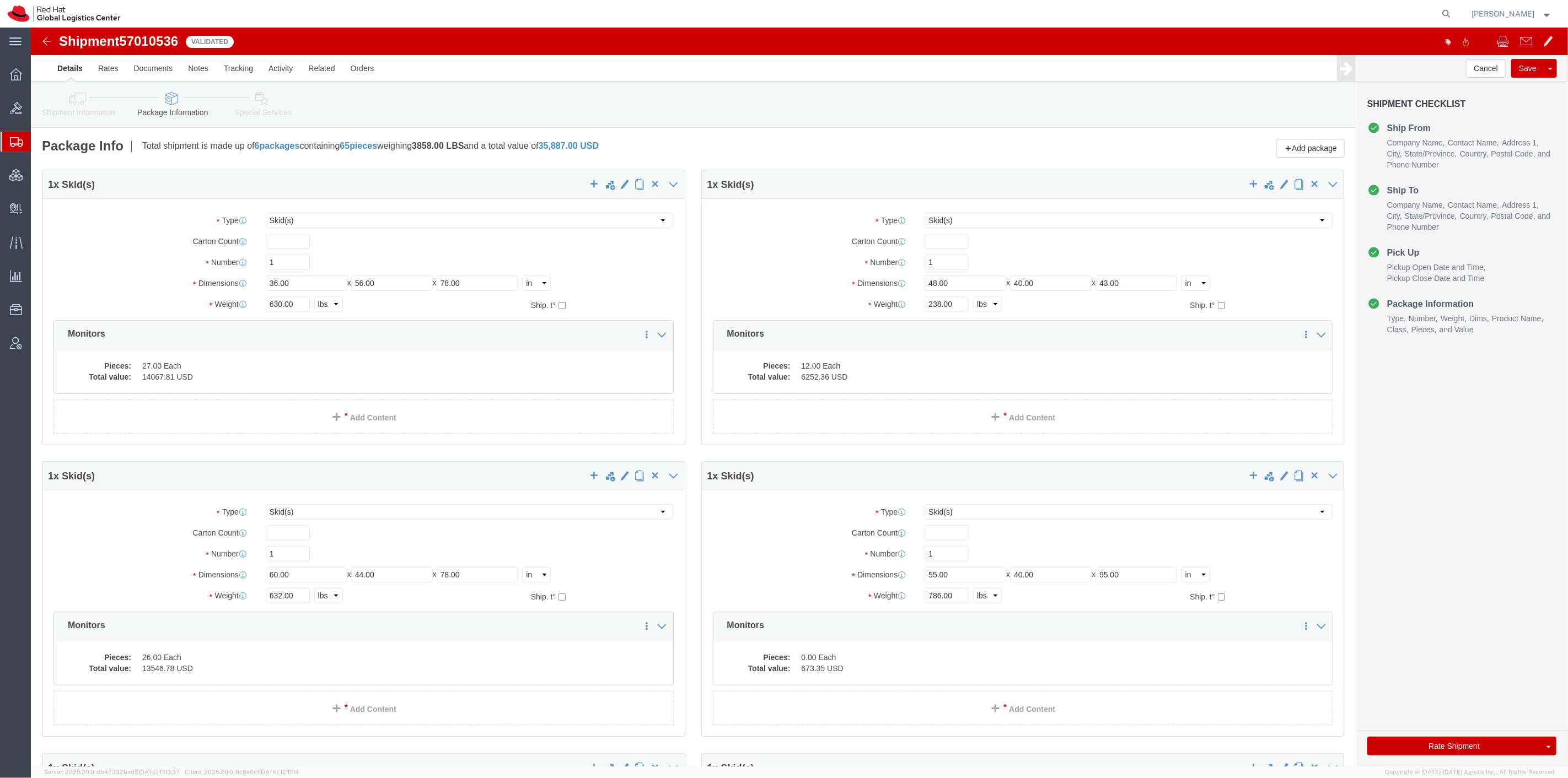
scroll to position [429, 0]
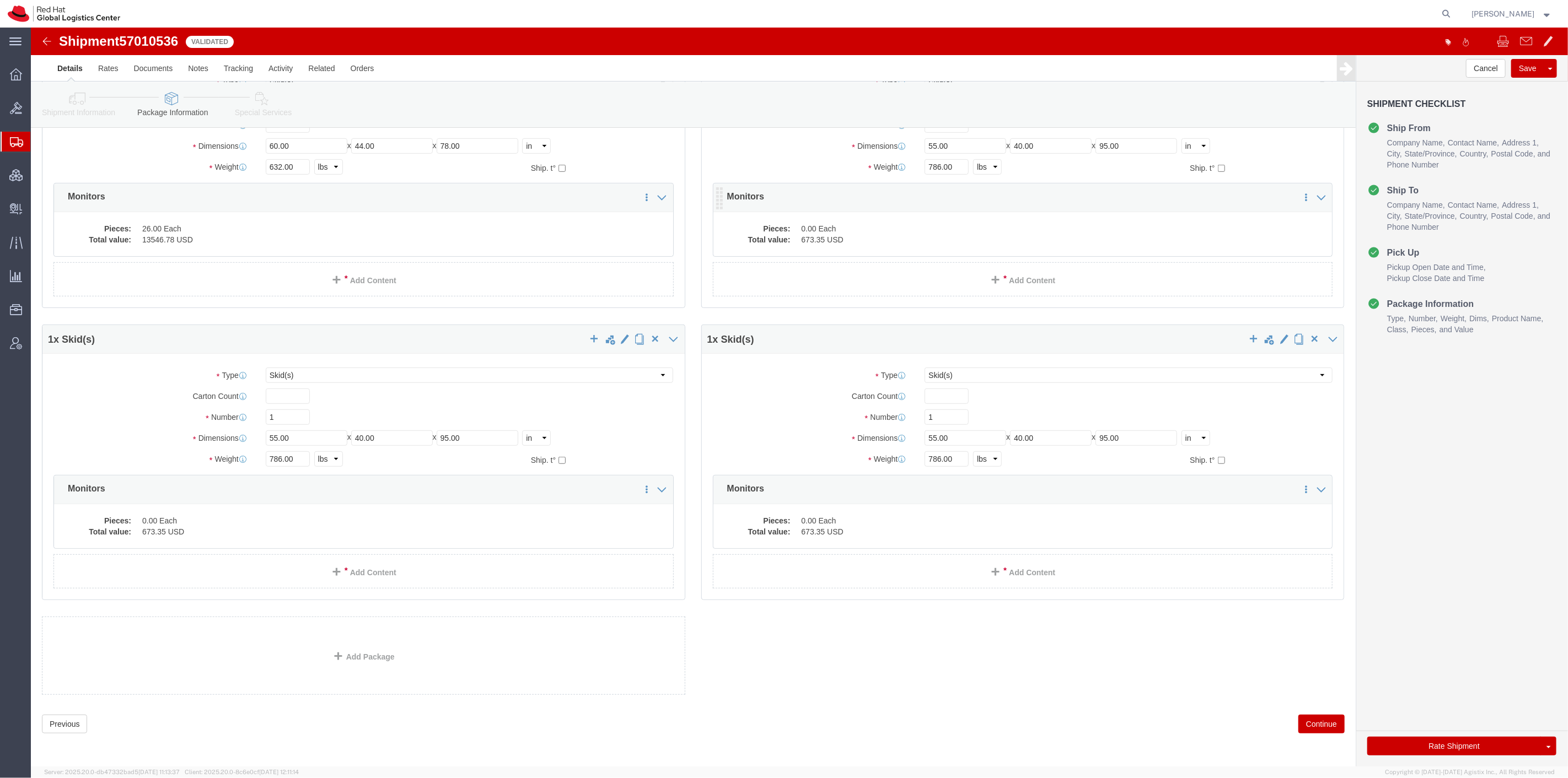
click dd "0.00 Each"
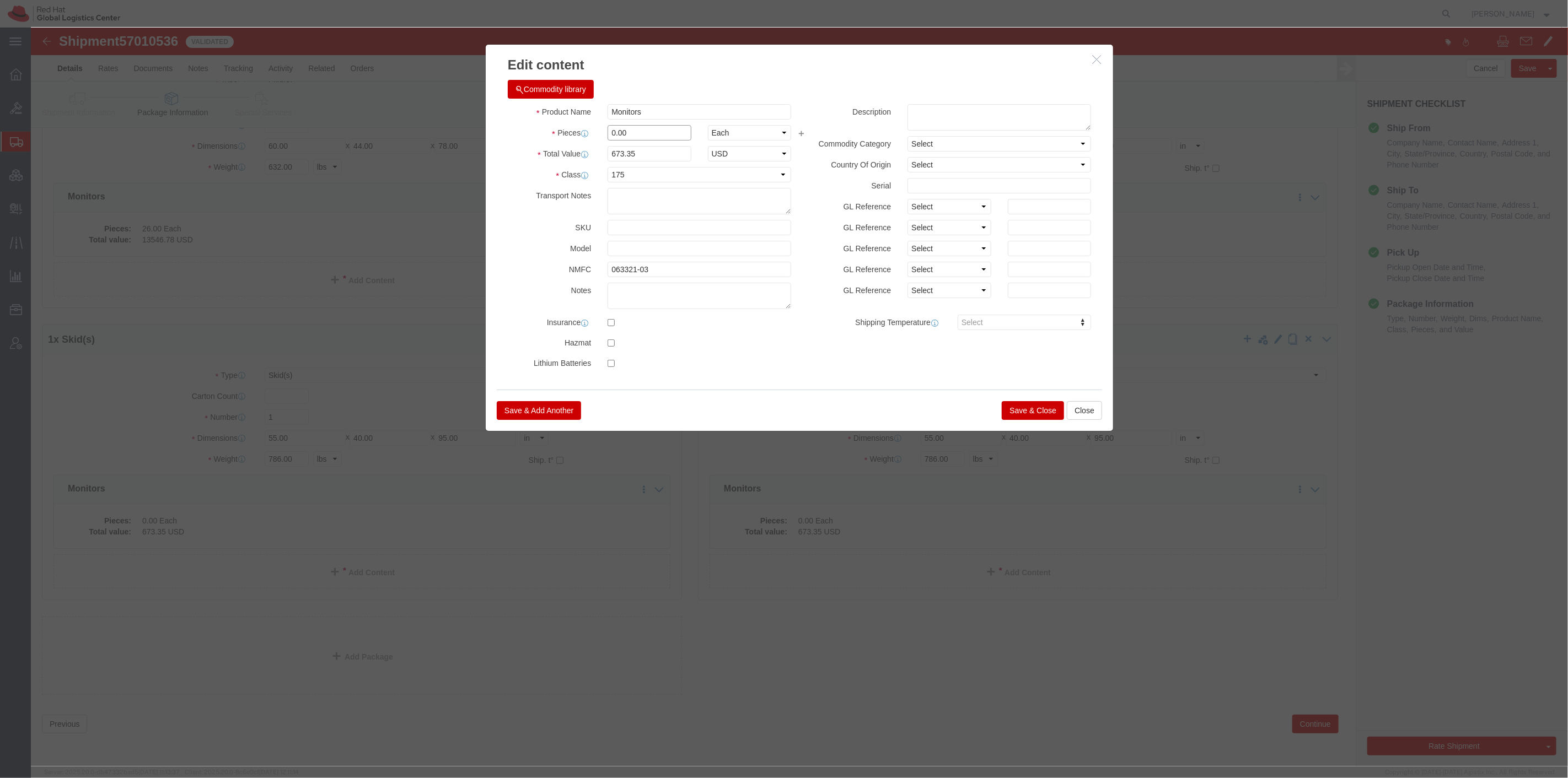
drag, startPoint x: 604, startPoint y: 109, endPoint x: 535, endPoint y: 102, distance: 69.4
click div "Pieces 0.00 Select Bag Barrels 100Board Feet Bottle Box Blister Pack Carats Can…"
type input "33"
type input "22220.55"
click label
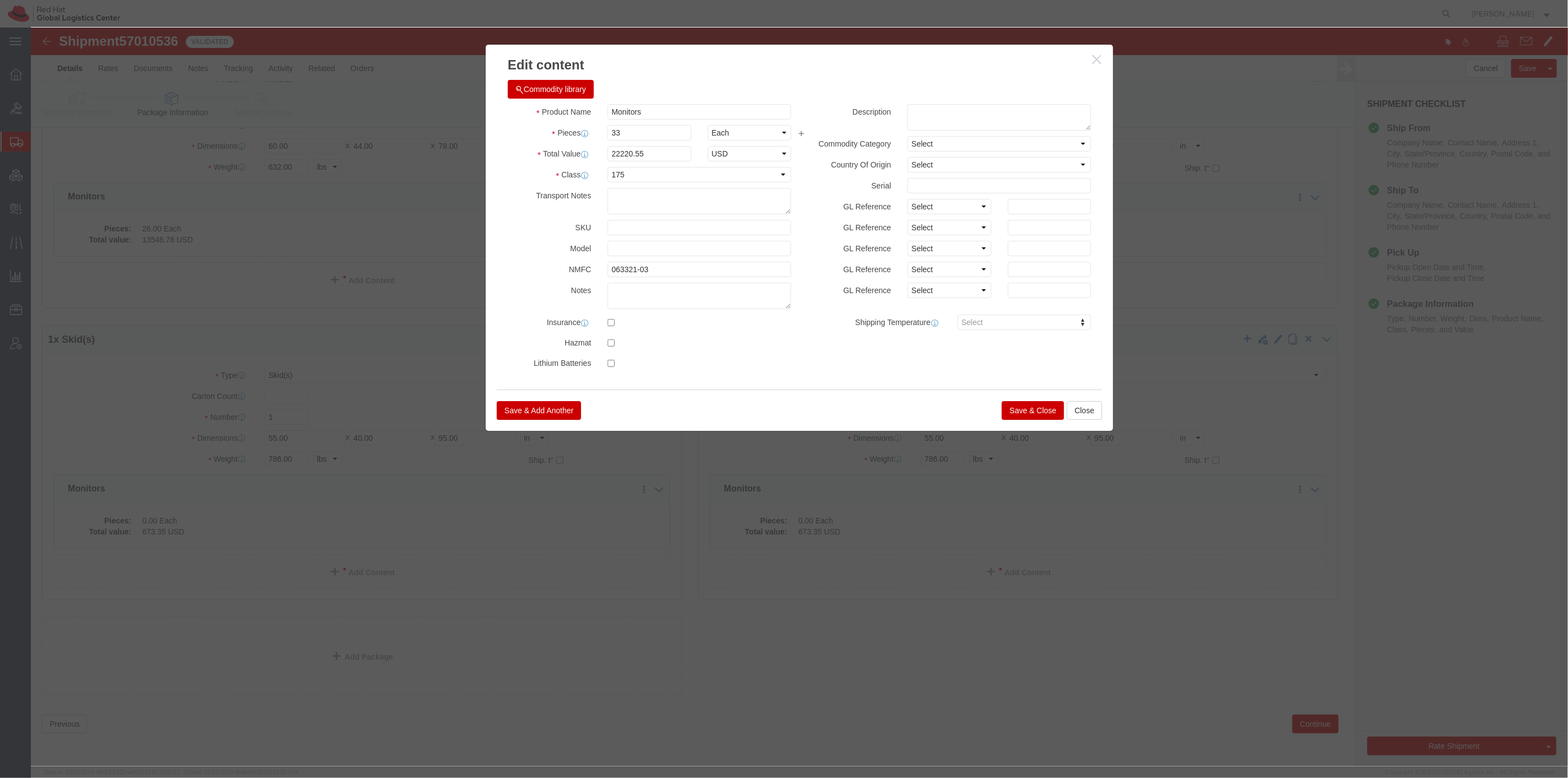
click input "checkbox"
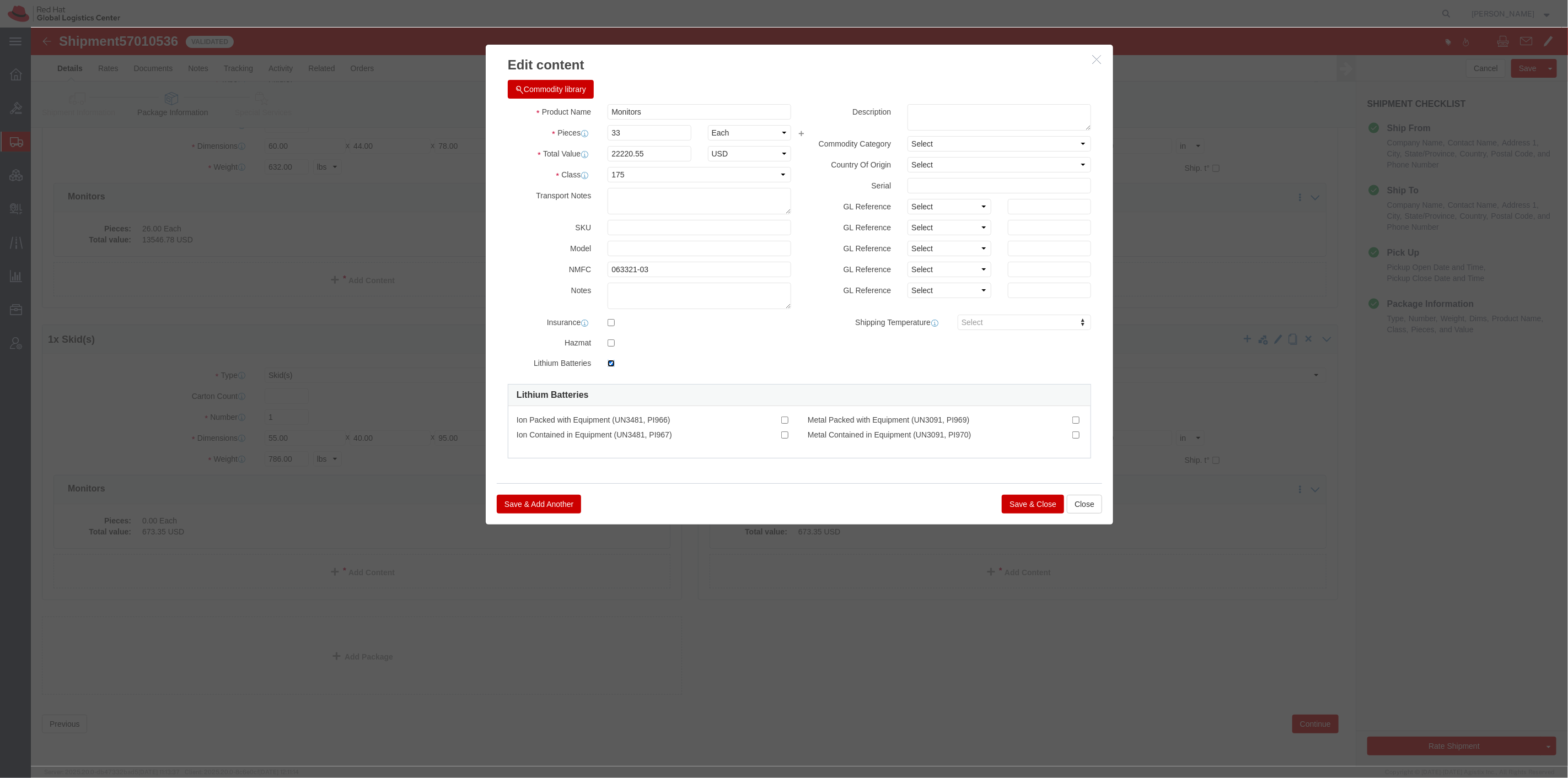
click input "checkbox"
checkbox input "false"
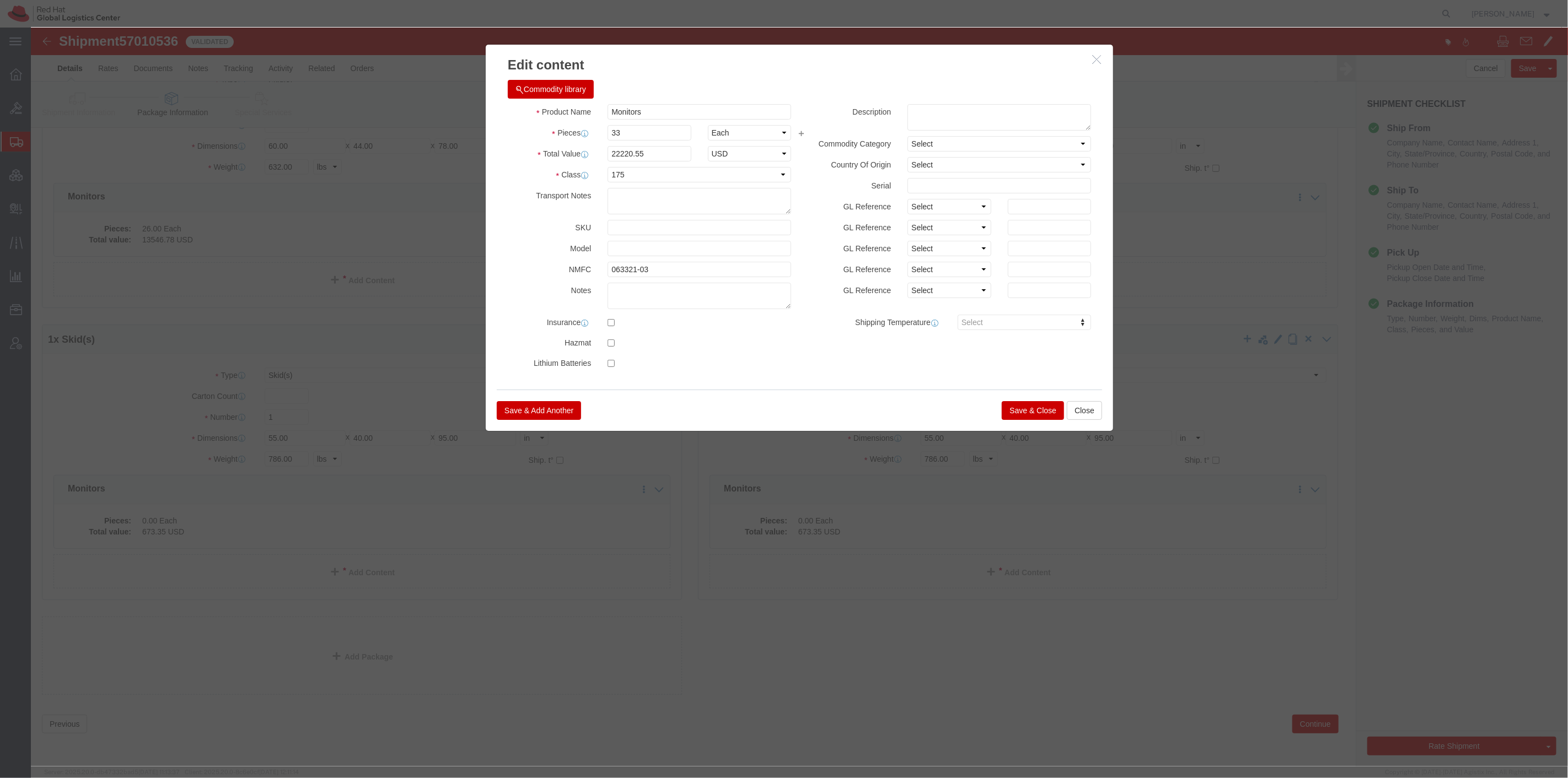
click button "Save & Close"
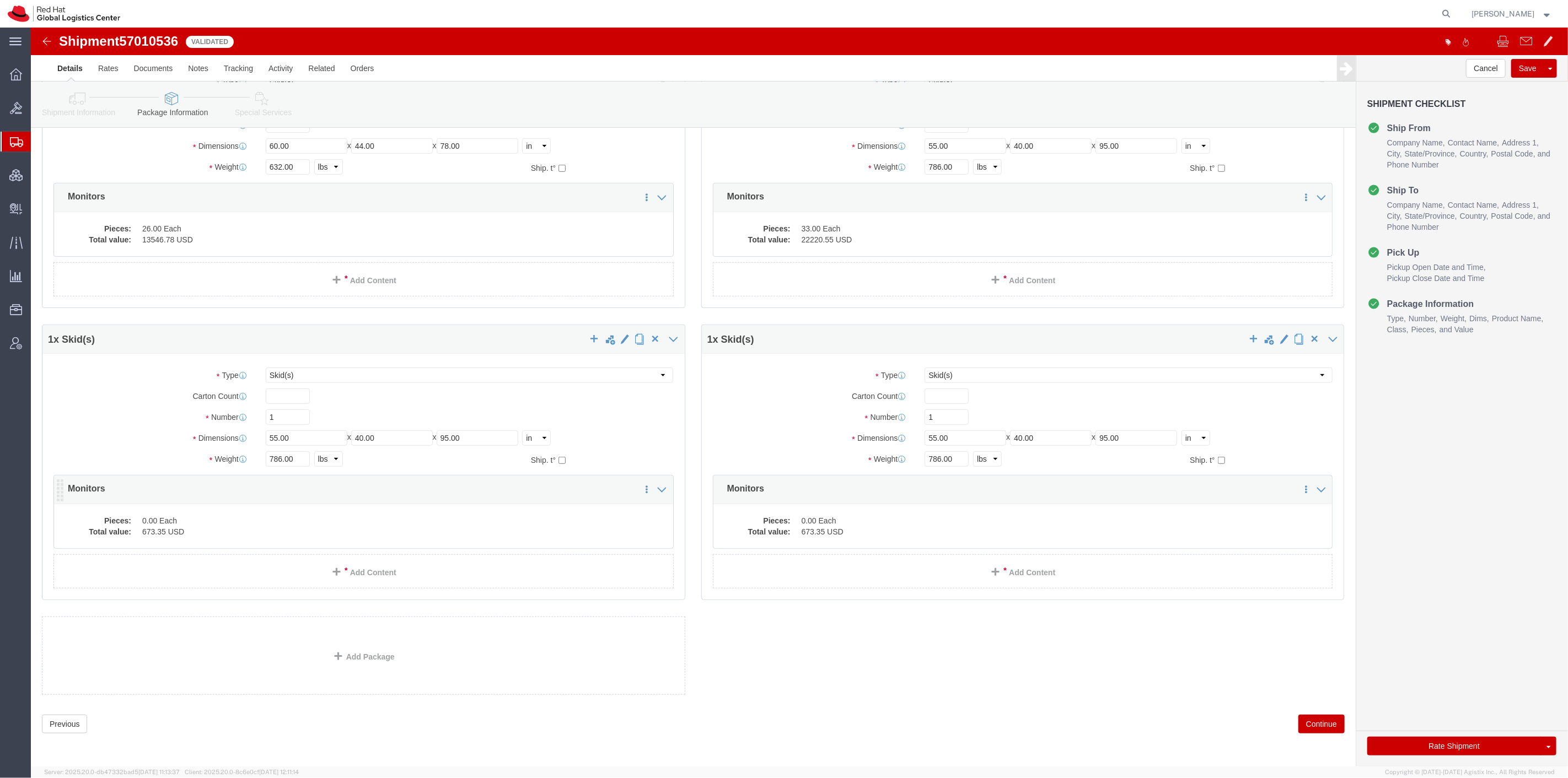
click dd "673.35 USD"
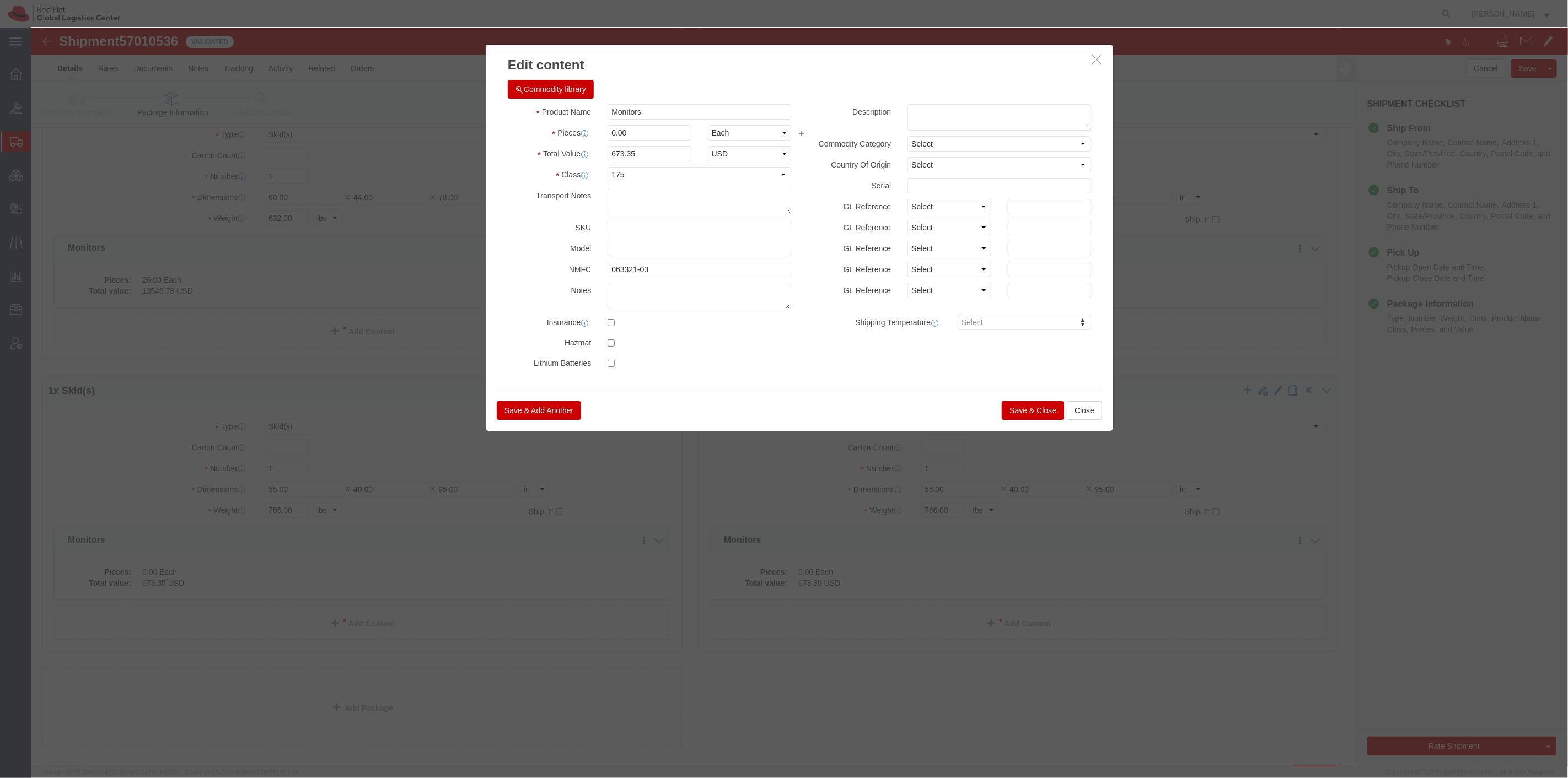
scroll to position [307, 0]
drag, startPoint x: 615, startPoint y: 111, endPoint x: 561, endPoint y: 102, distance: 54.7
click div "Pieces 0.00 Select Bag Barrels 100Board Feet Bottle Box Blister Pack Carats Can…"
type input "42"
type input "28280.7"
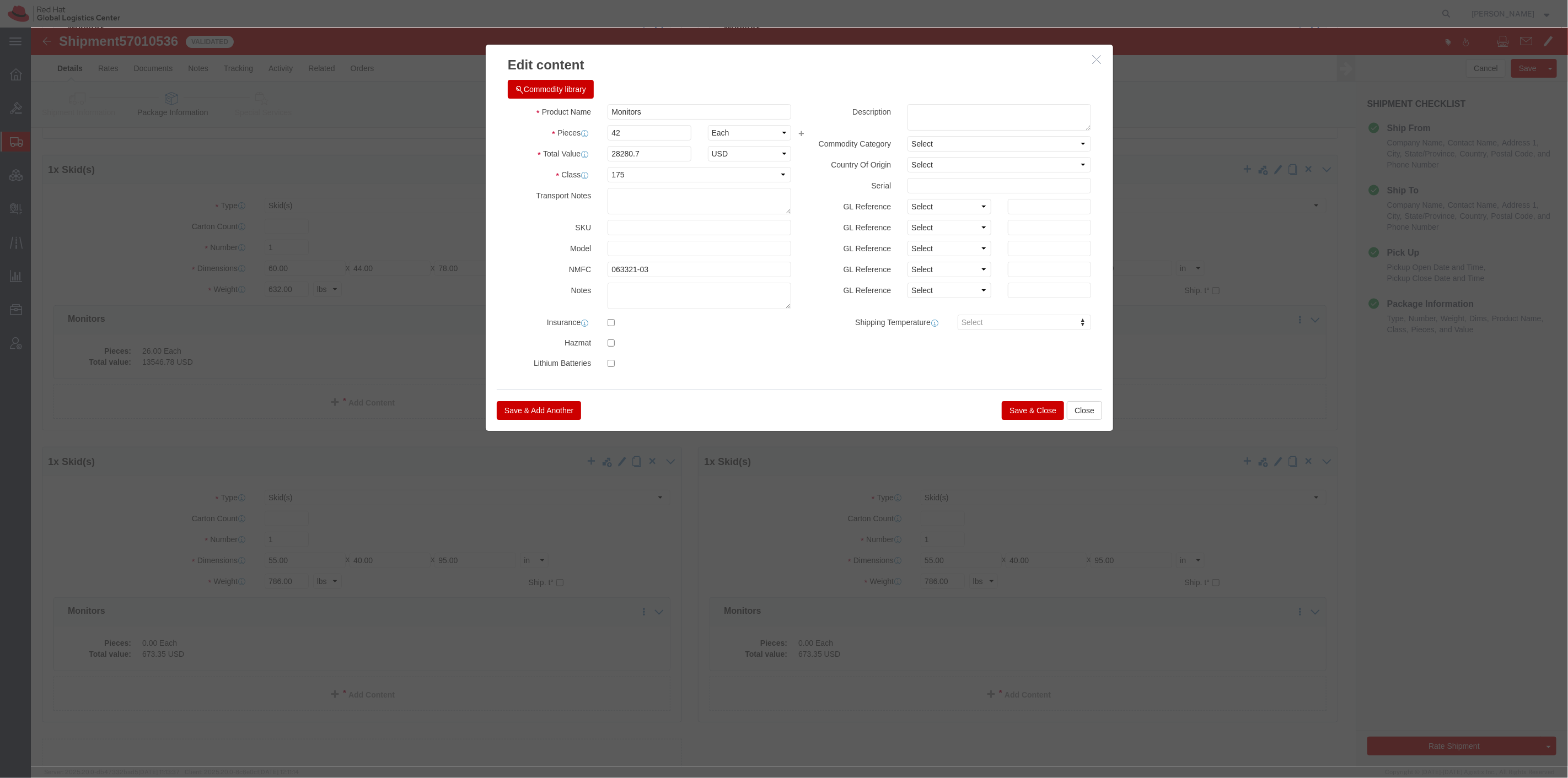
drag, startPoint x: 796, startPoint y: 387, endPoint x: 804, endPoint y: 387, distance: 8.0
click div "Save & Add Another Save & Close Close"
click button "Save & Close"
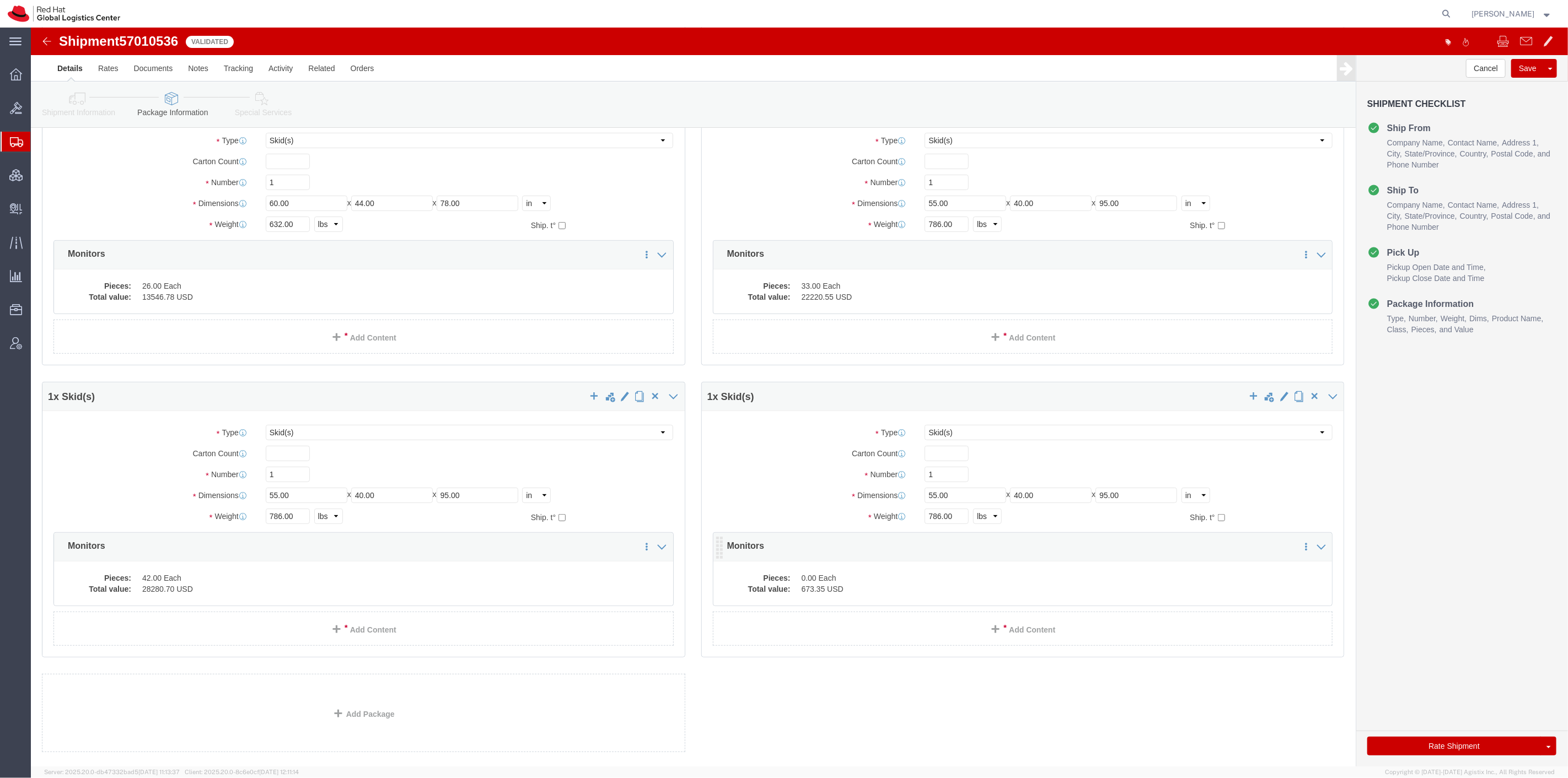
scroll to position [429, 0]
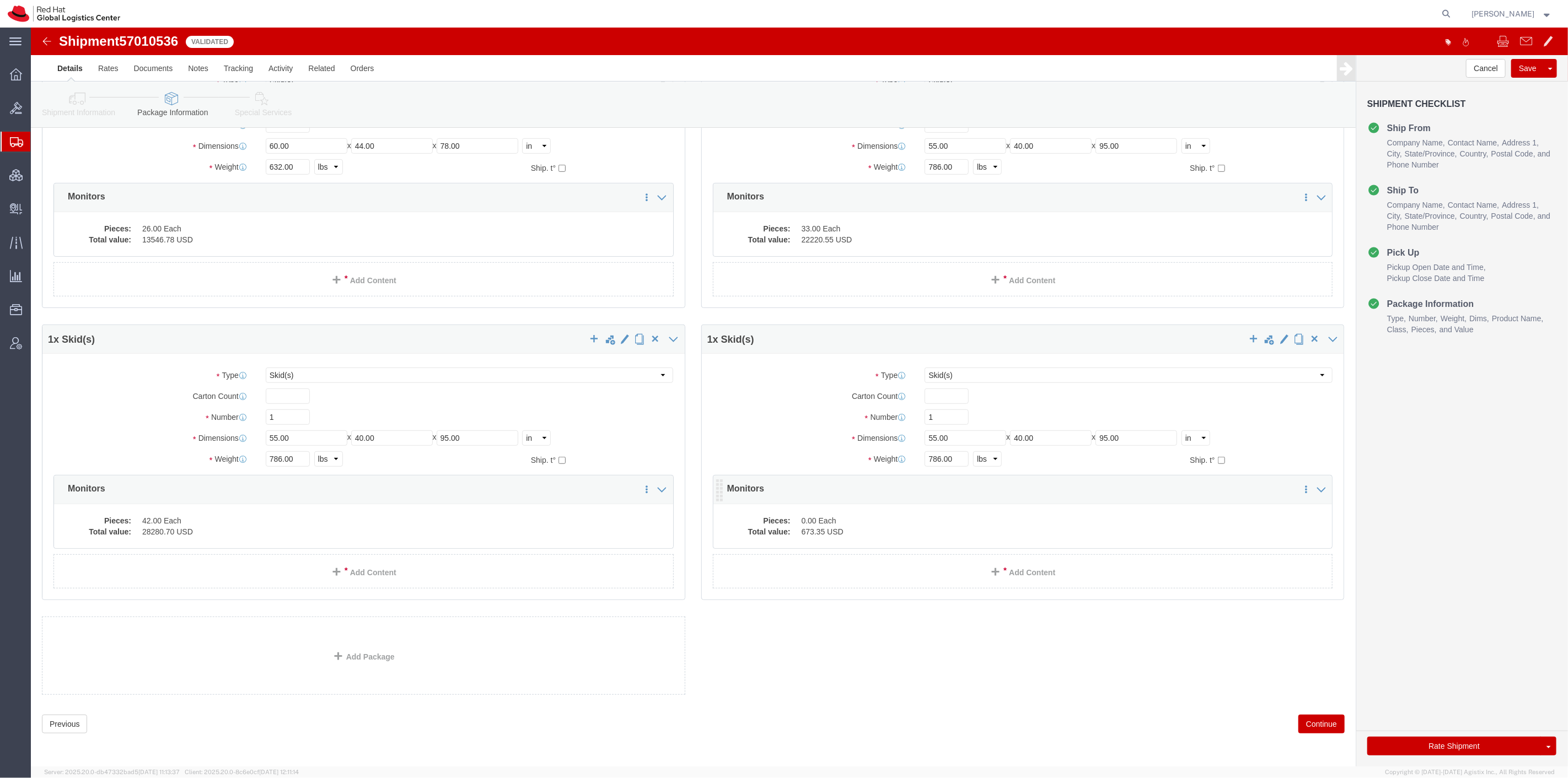
click dd "673.35 USD"
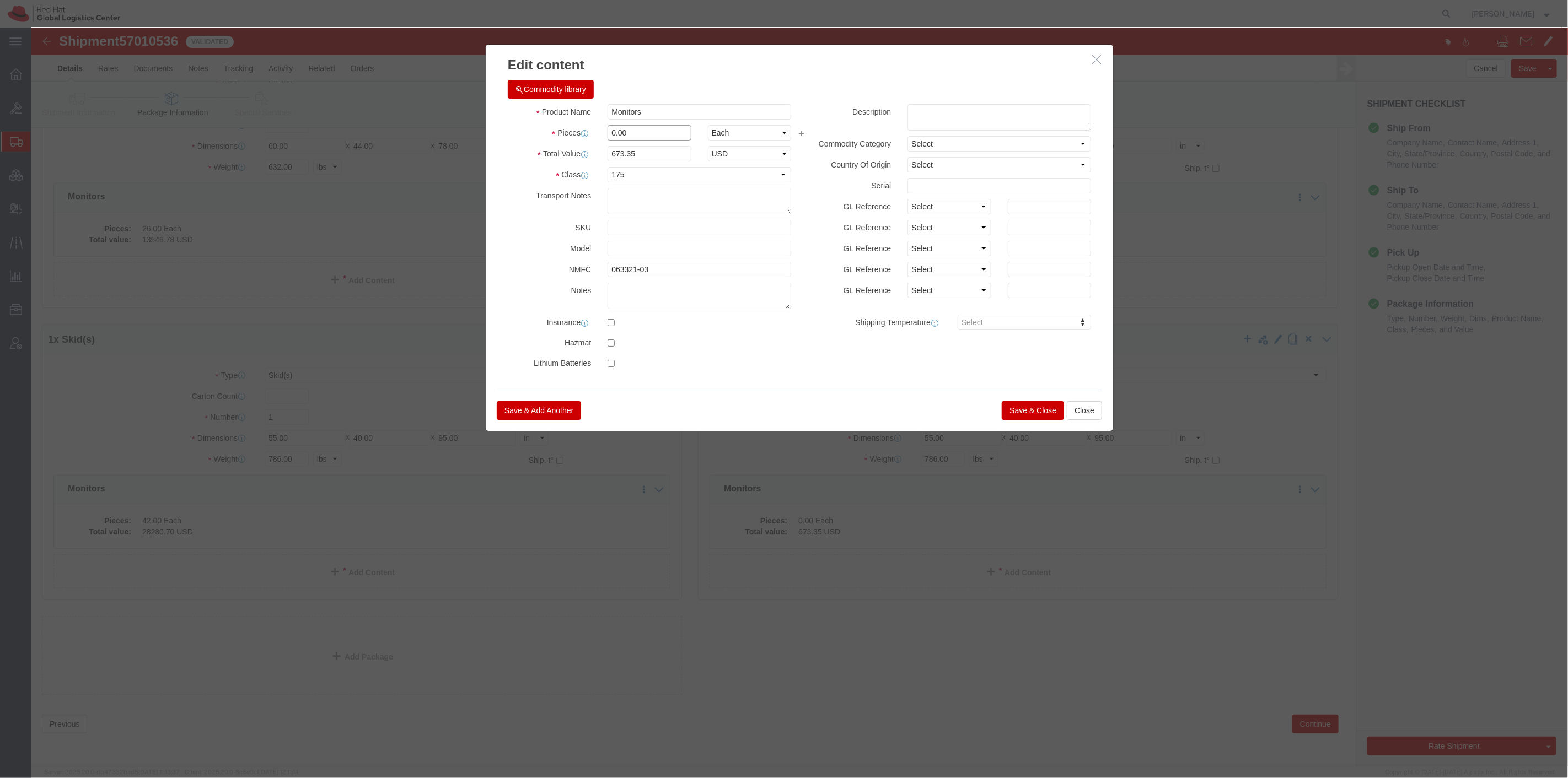
drag, startPoint x: 606, startPoint y: 99, endPoint x: 428, endPoint y: 80, distance: 179.0
click div "Edit content Commodity library Product Name Monitors Pieces 0.00 Select Bag Bar…"
type input "42"
type input "28280.7"
click div "Save & Add Another Save & Close Close"
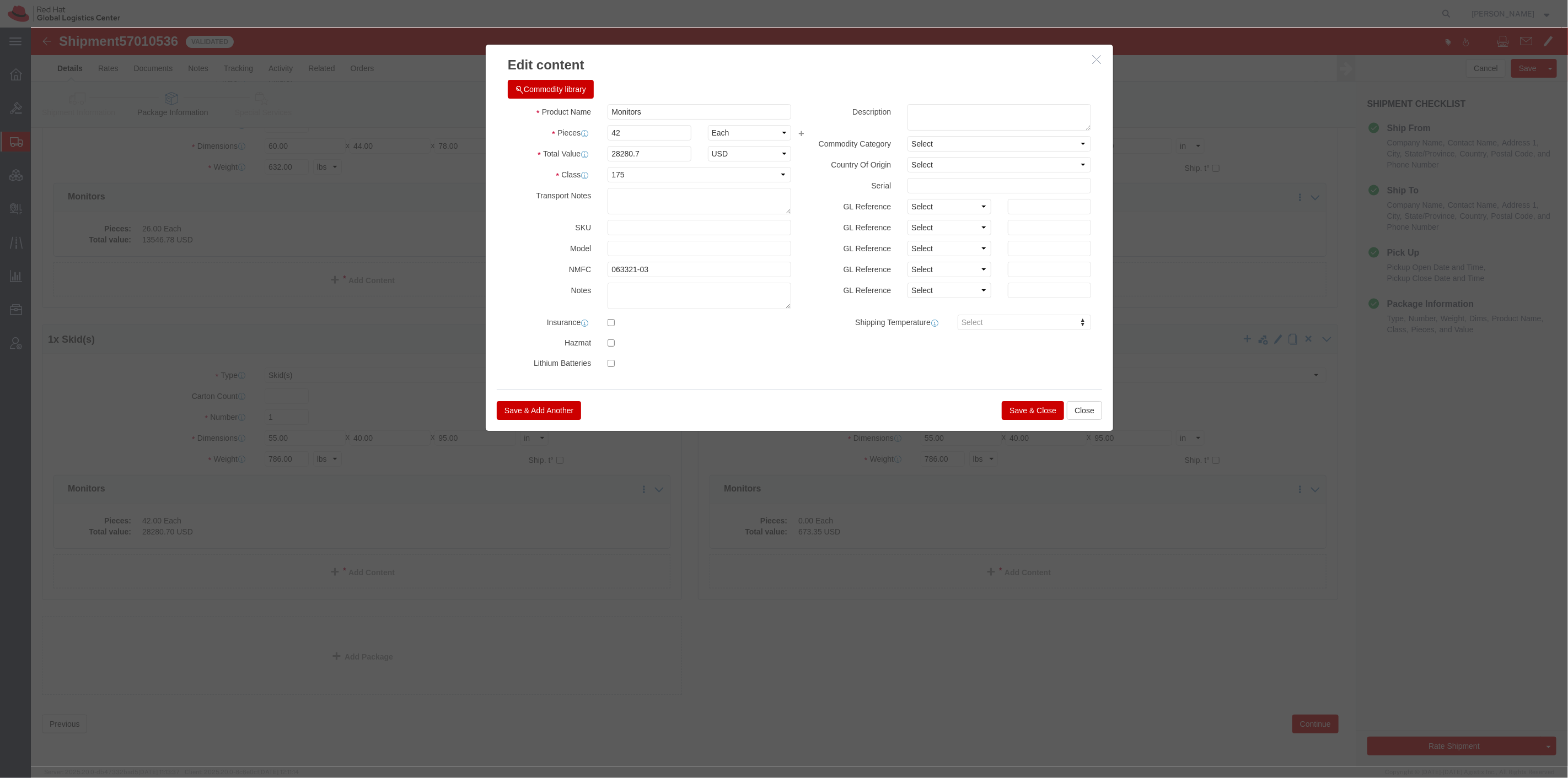
click button "Save & Close"
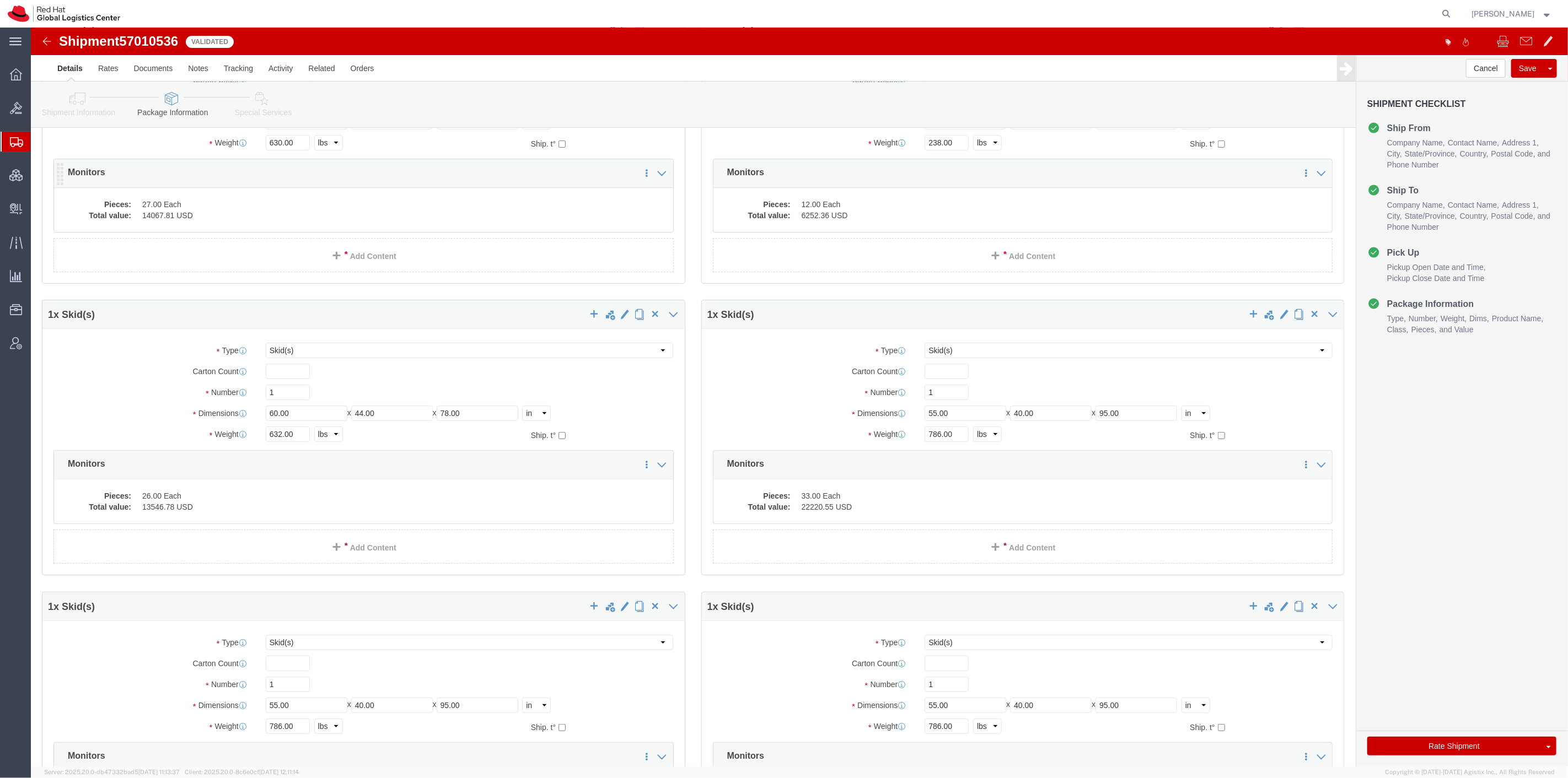
scroll to position [0, 0]
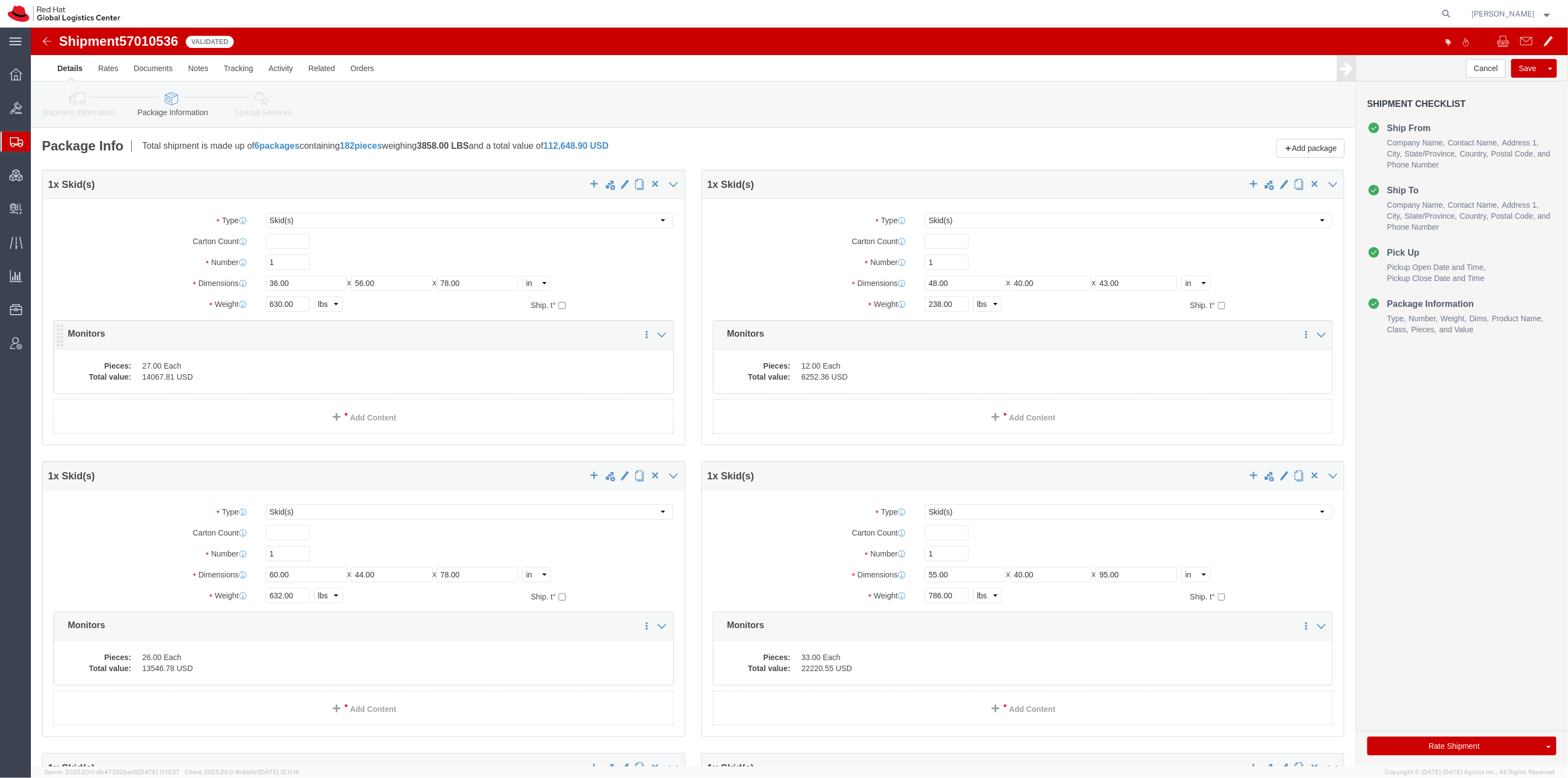
click dd "27.00 Each"
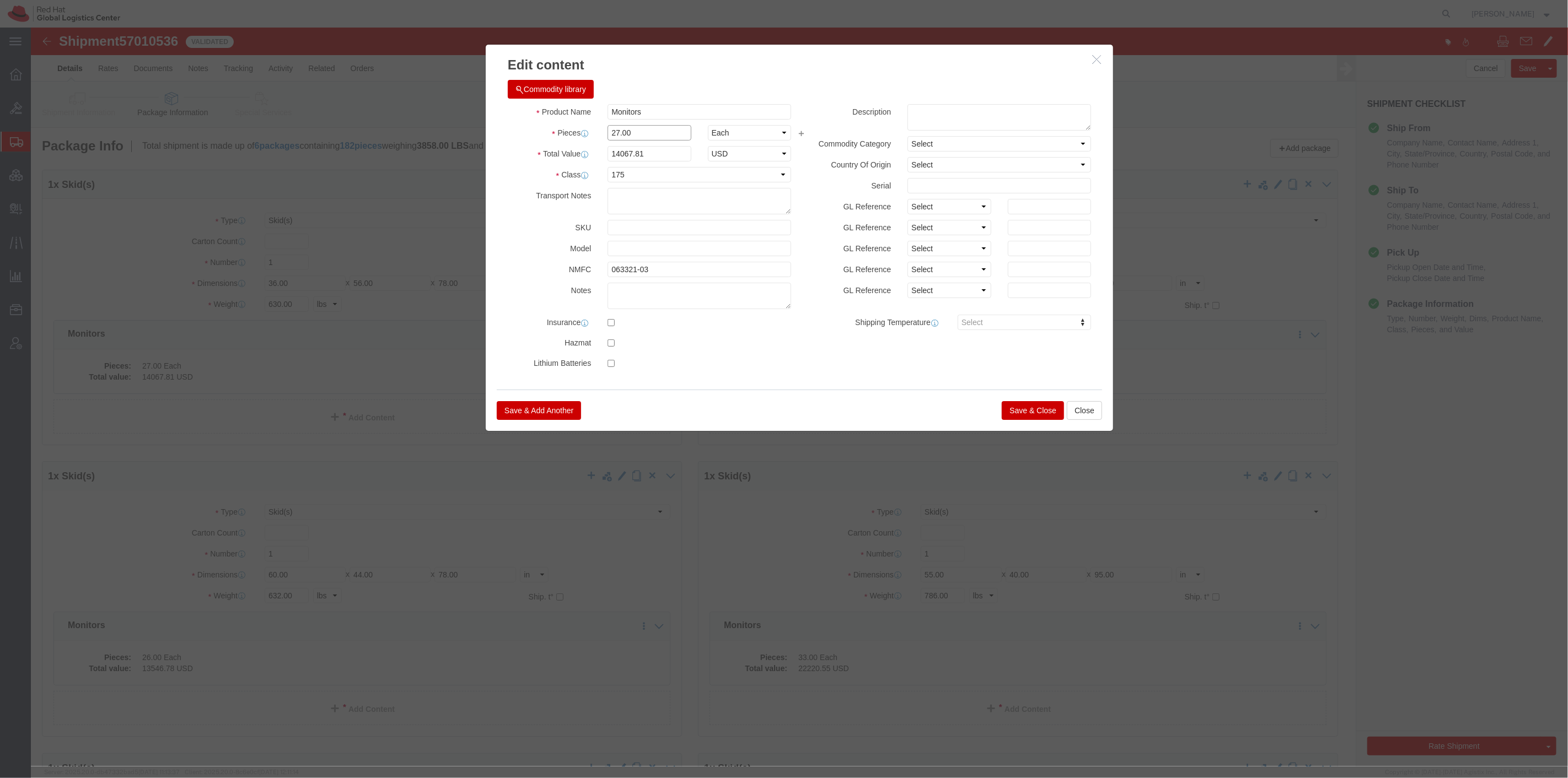
drag, startPoint x: 612, startPoint y: 107, endPoint x: 570, endPoint y: 102, distance: 42.3
click div "27.00"
drag, startPoint x: 626, startPoint y: 127, endPoint x: 468, endPoint y: 121, distance: 158.1
click div "Total Value 14067.81 Select ADP AED AFN ALL AMD AOA ARS ATS AUD AWG AZN BAM BBD…"
type input "12366.95"
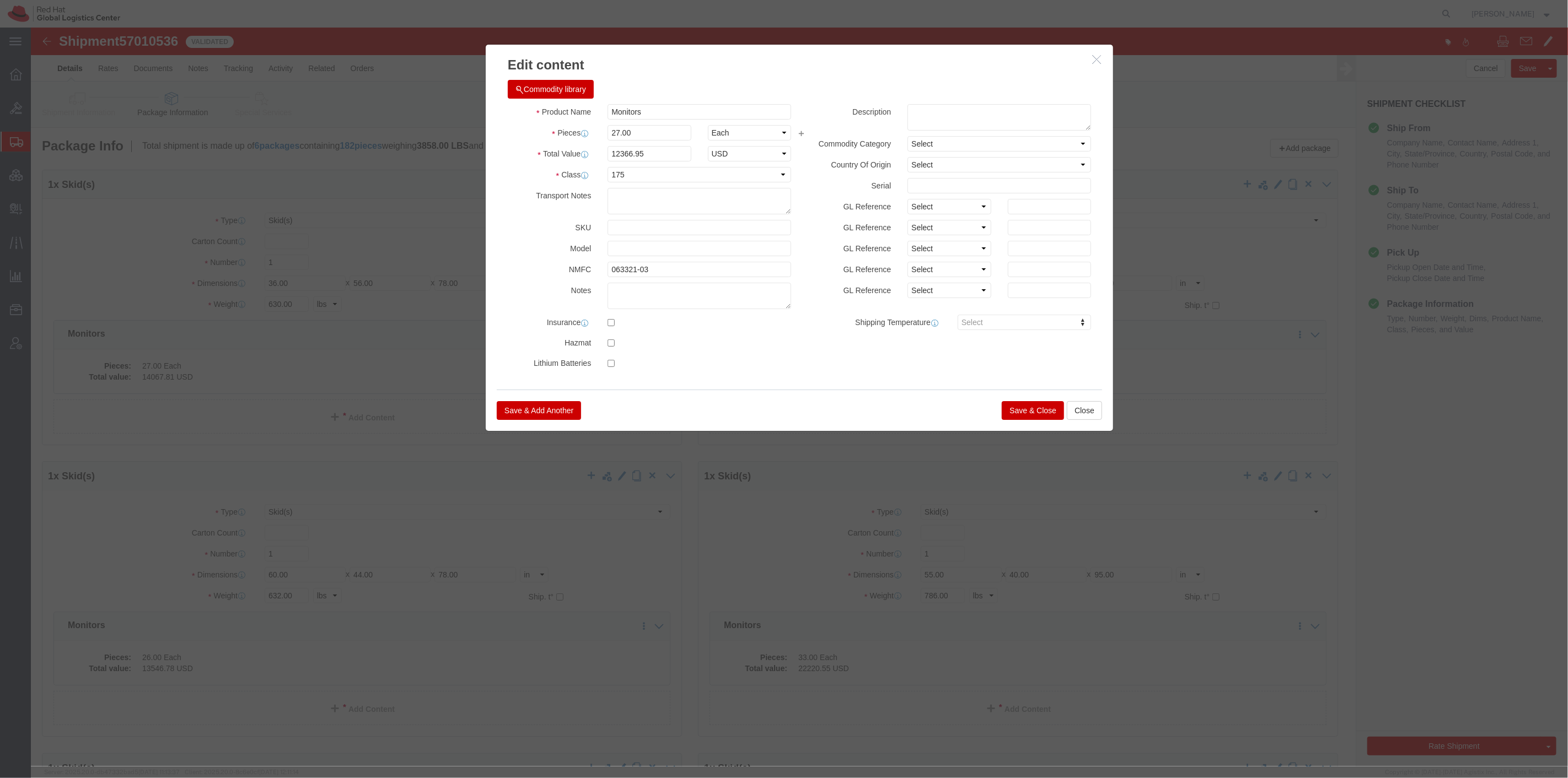
click button "Save & Close"
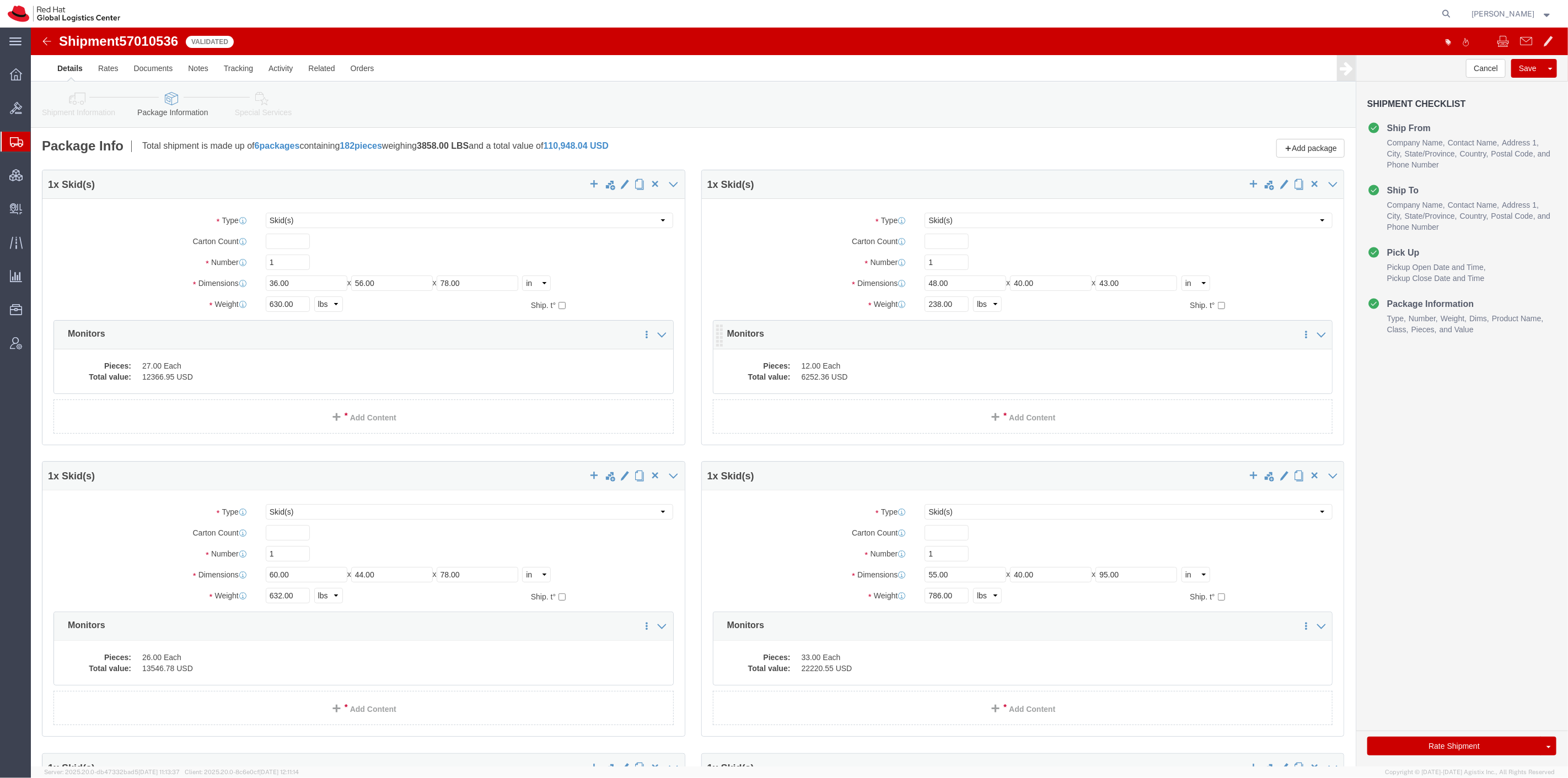
click dd "6252.36 USD"
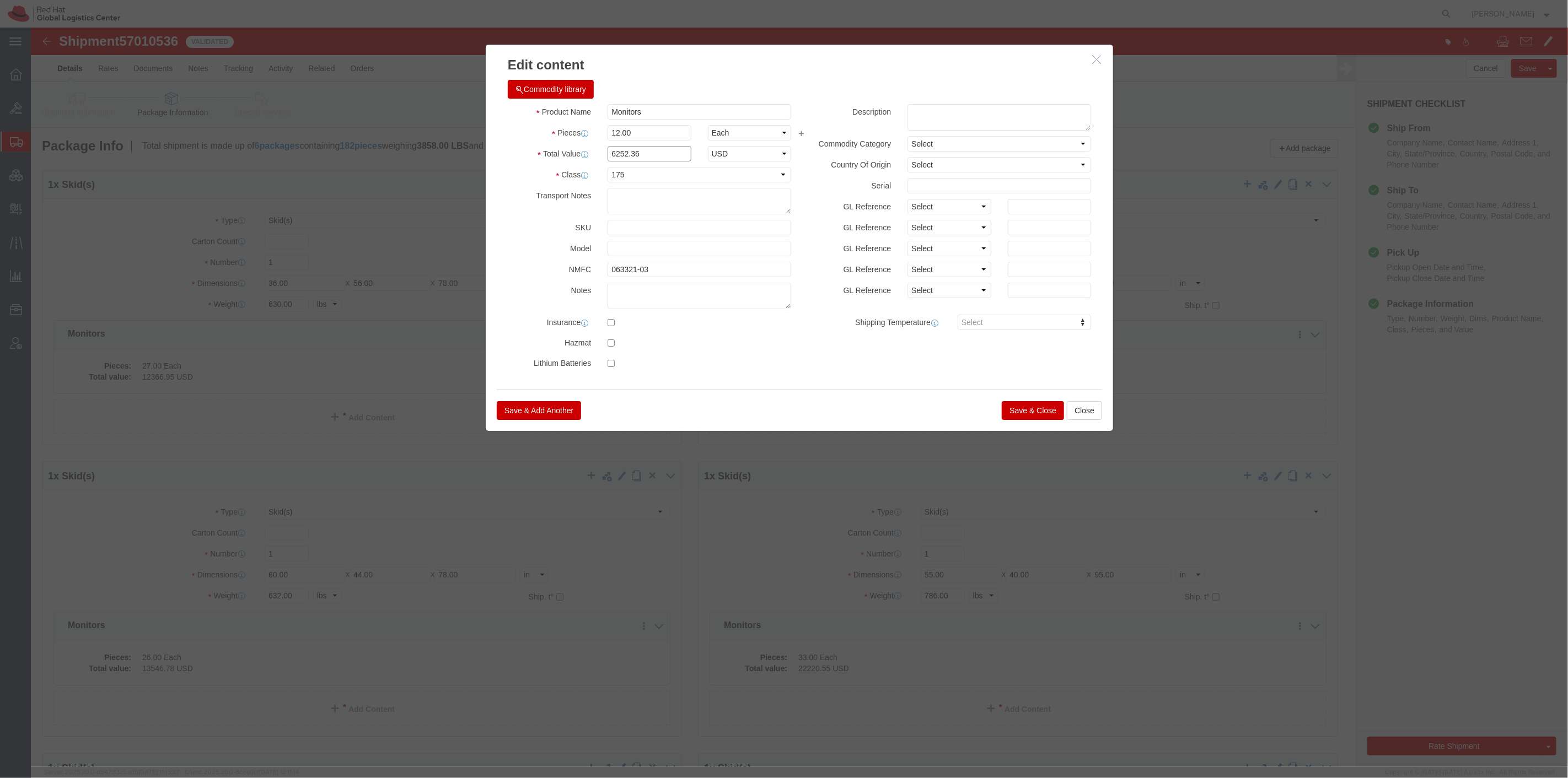
drag, startPoint x: 617, startPoint y: 123, endPoint x: 523, endPoint y: 113, distance: 94.5
click div "Product Name Monitors Pieces 12.00 Select Bag Barrels 100Board Feet Bottle Box …"
type input "5496.42"
click button "Save & Close"
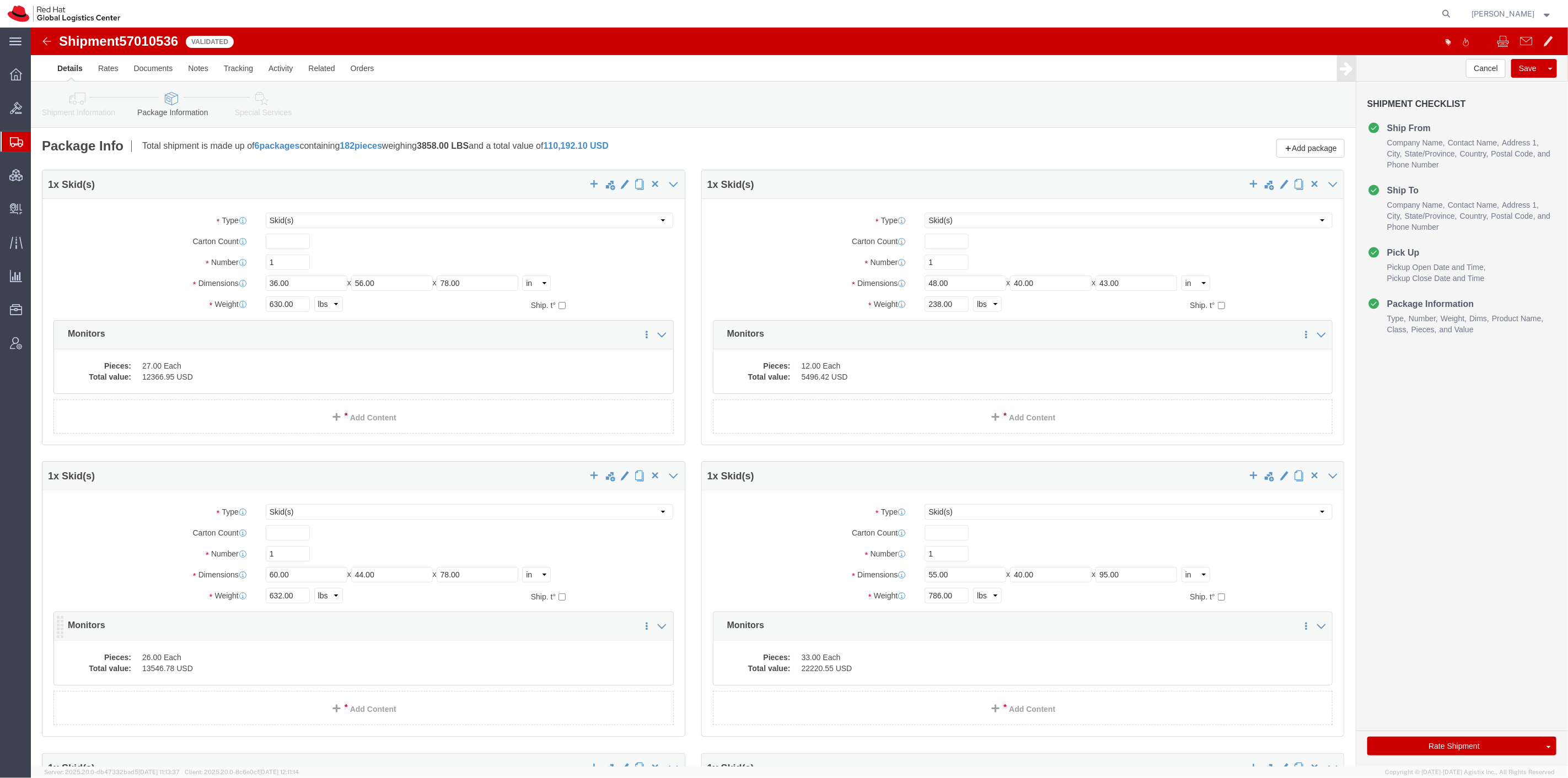
click dd "26.00 Each"
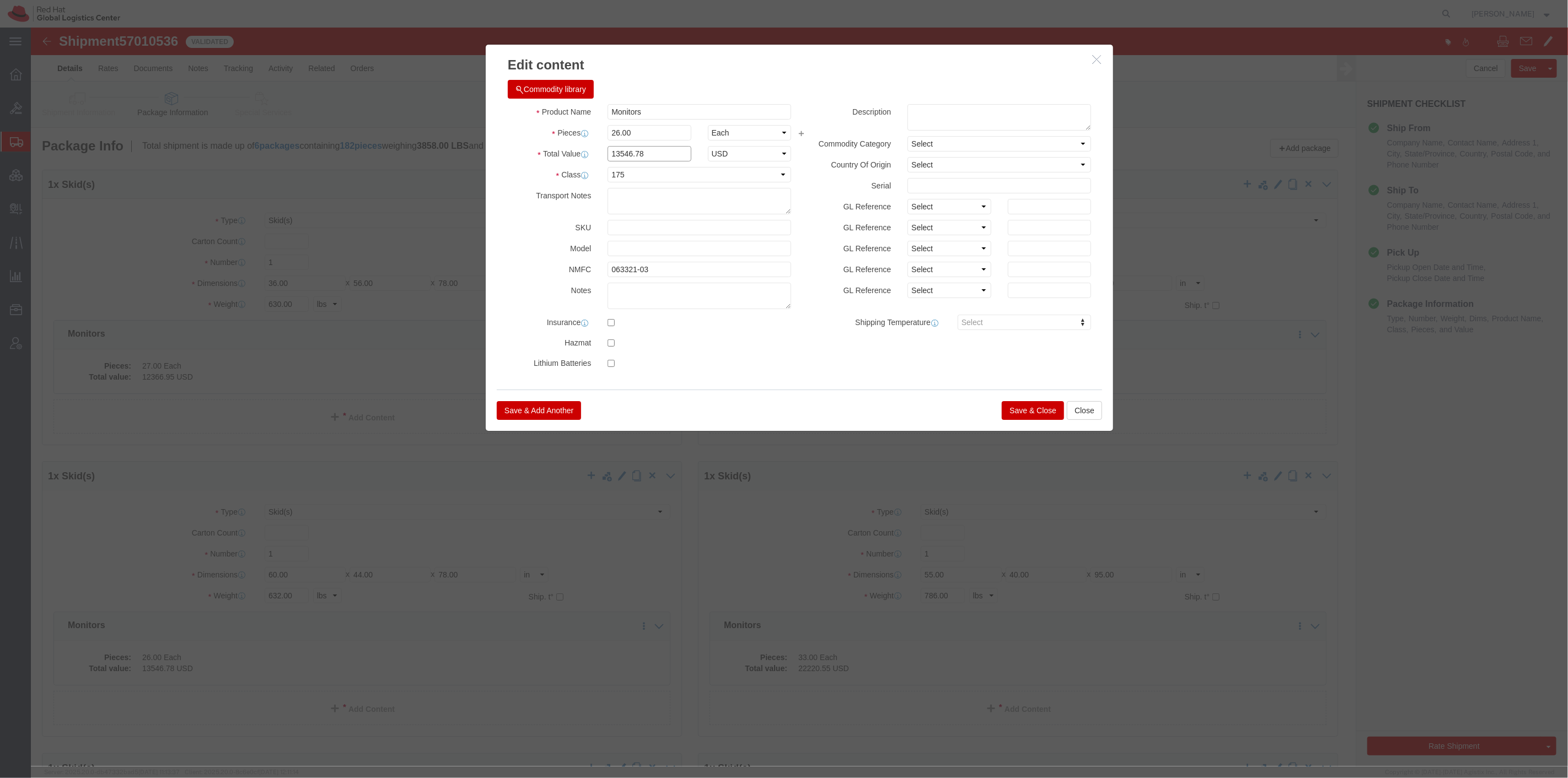
drag, startPoint x: 629, startPoint y: 123, endPoint x: 535, endPoint y: 121, distance: 94.0
click div "Total Value 13546.78 Select ADP AED AFN ALL AMD AOA ARS ATS AUD AWG AZN BAM BBD…"
type input "11908.92"
click button "Save & Close"
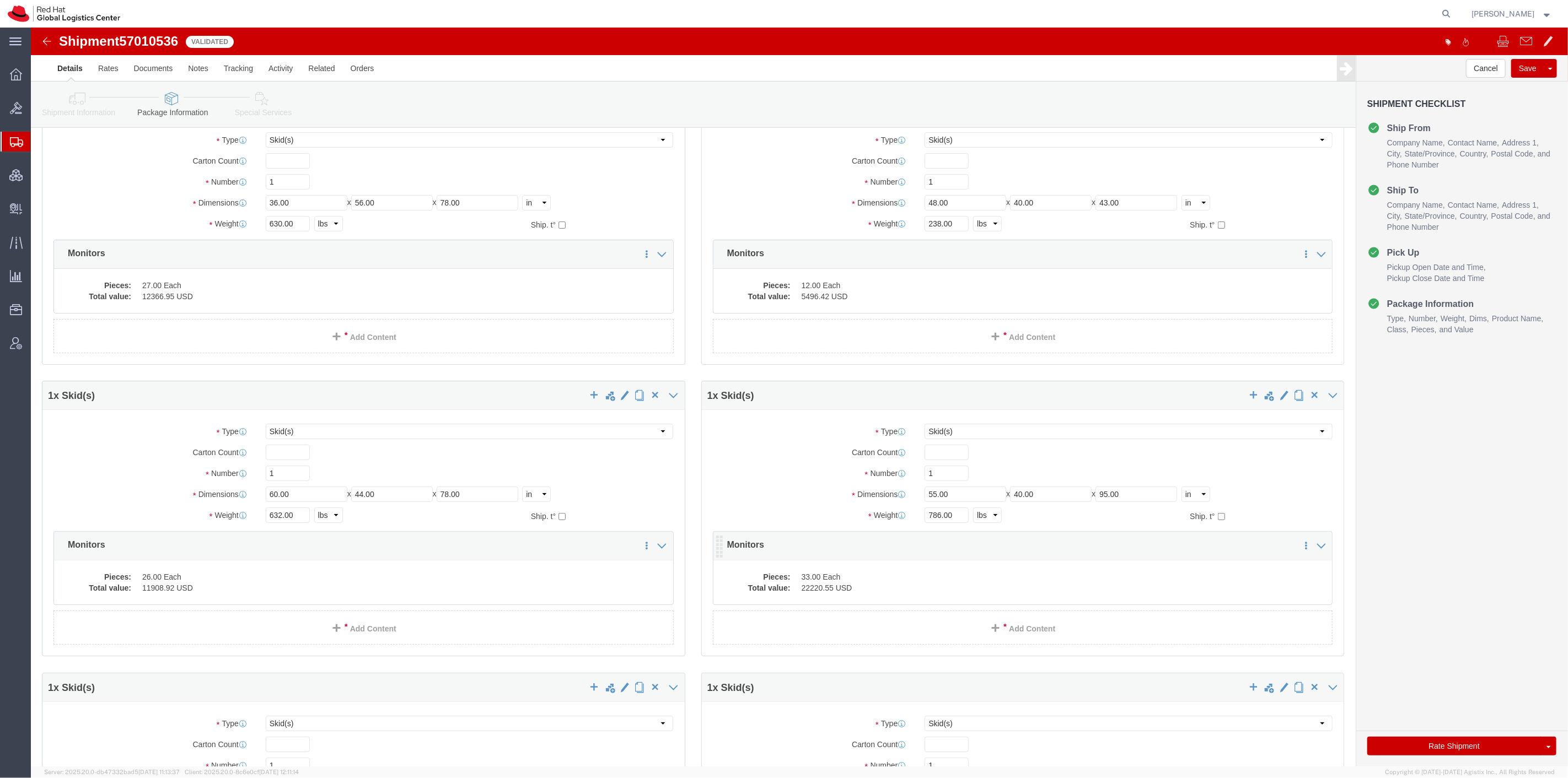
scroll to position [184, 0]
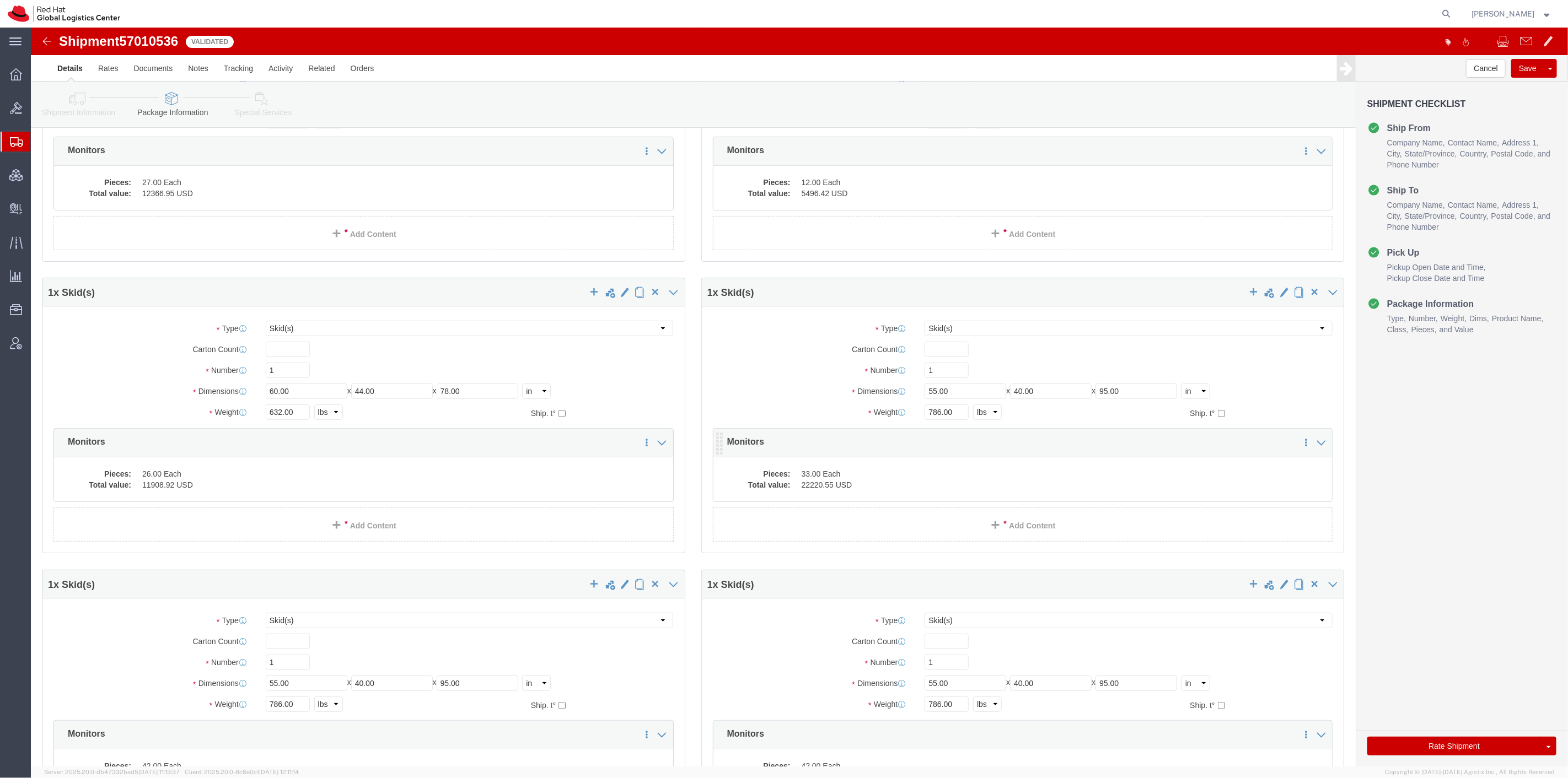
click dd "33.00 Each"
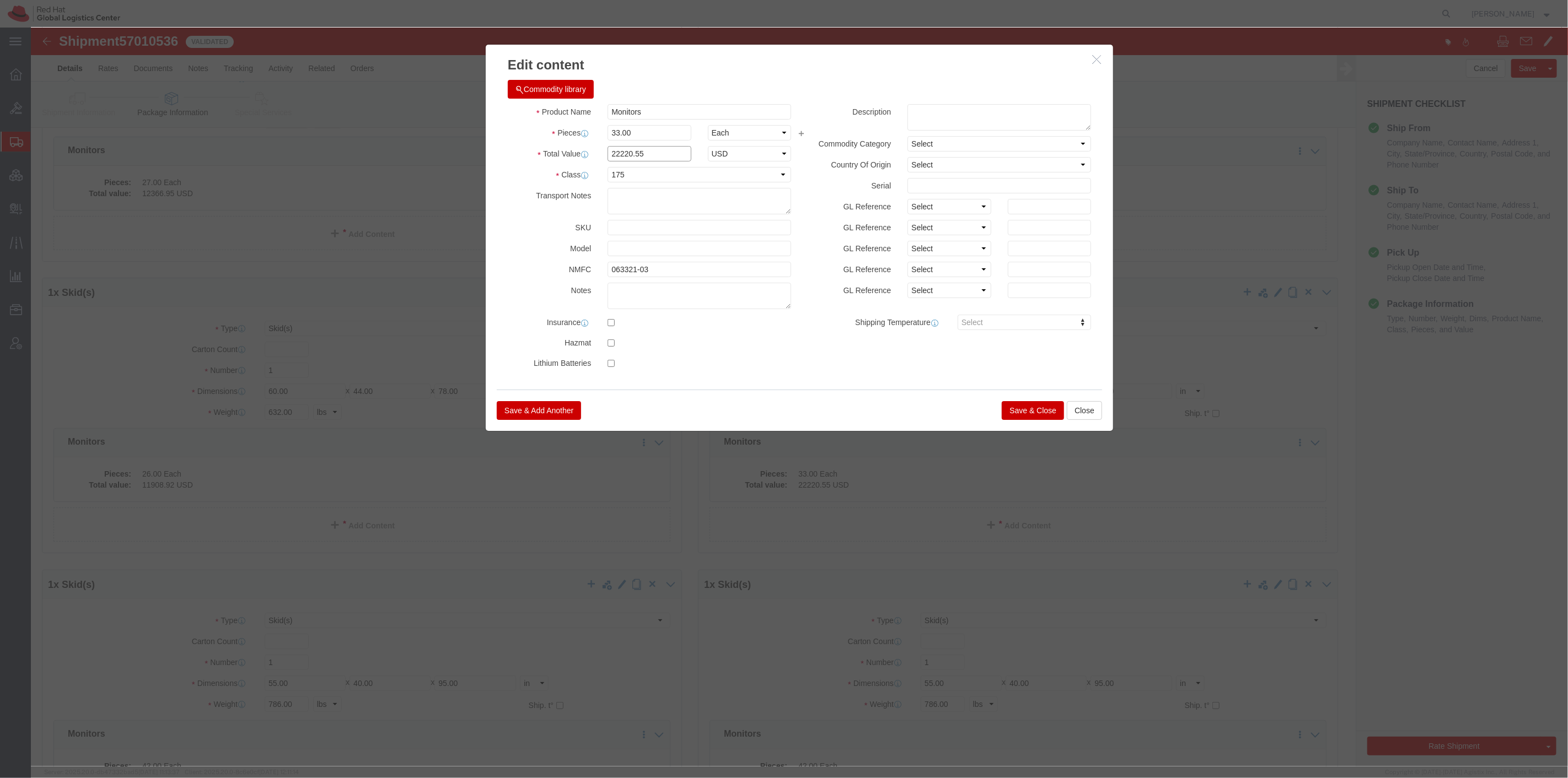
drag, startPoint x: 617, startPoint y: 125, endPoint x: 568, endPoint y: 120, distance: 49.3
click div "22220.55"
type input "15115.16"
click button "Save & Close"
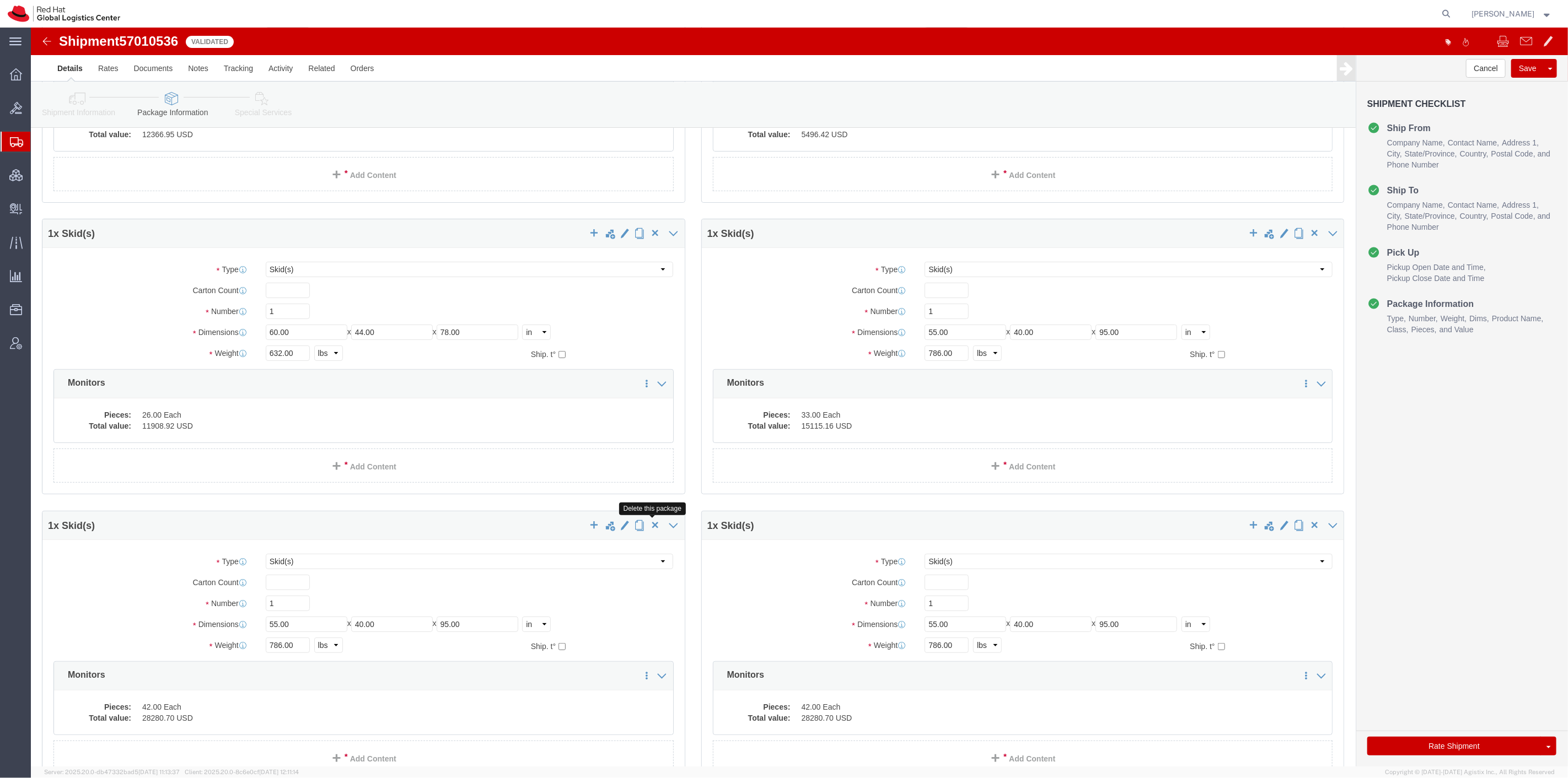
scroll to position [429, 0]
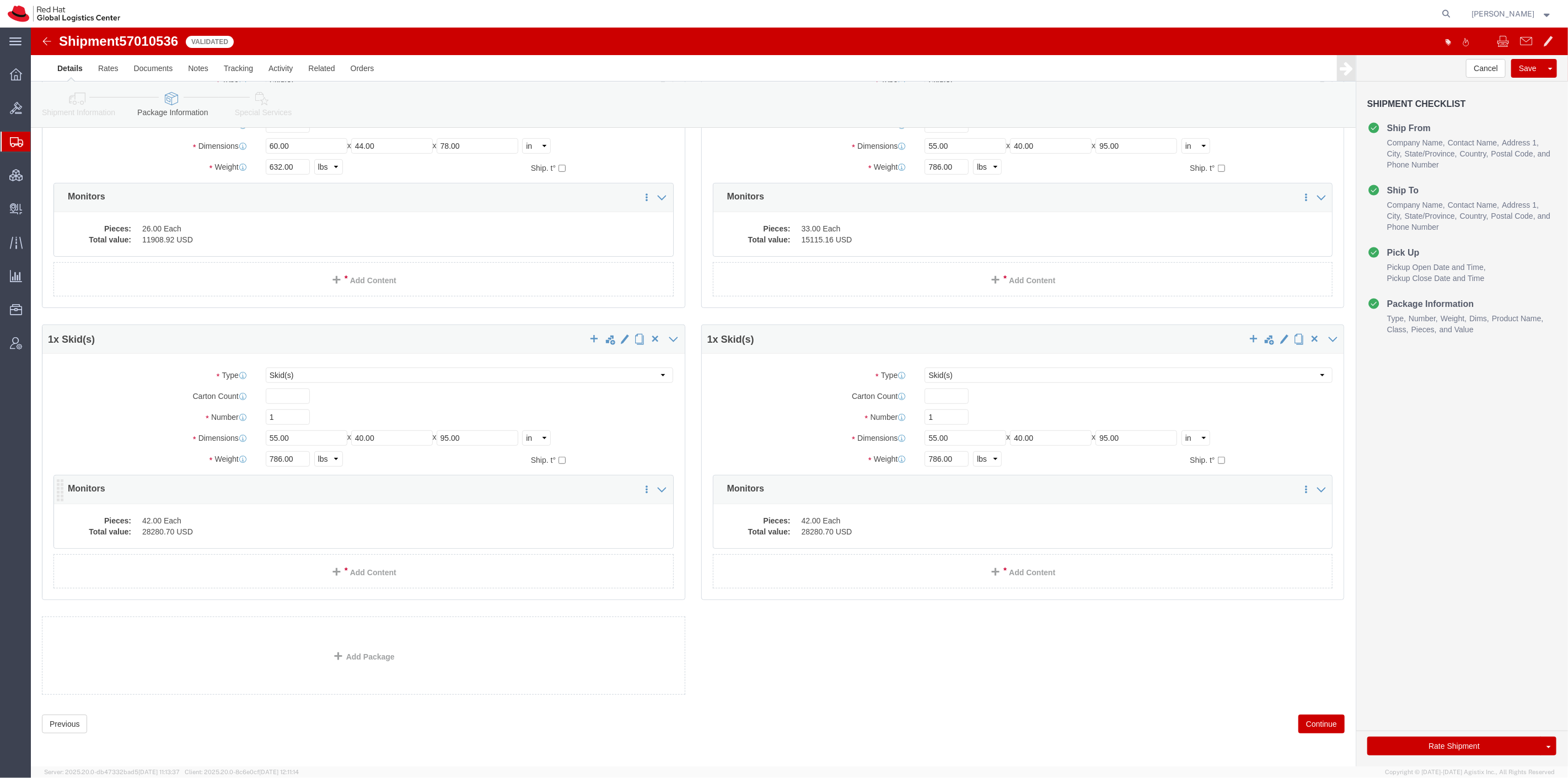
click dd "42.00 Each"
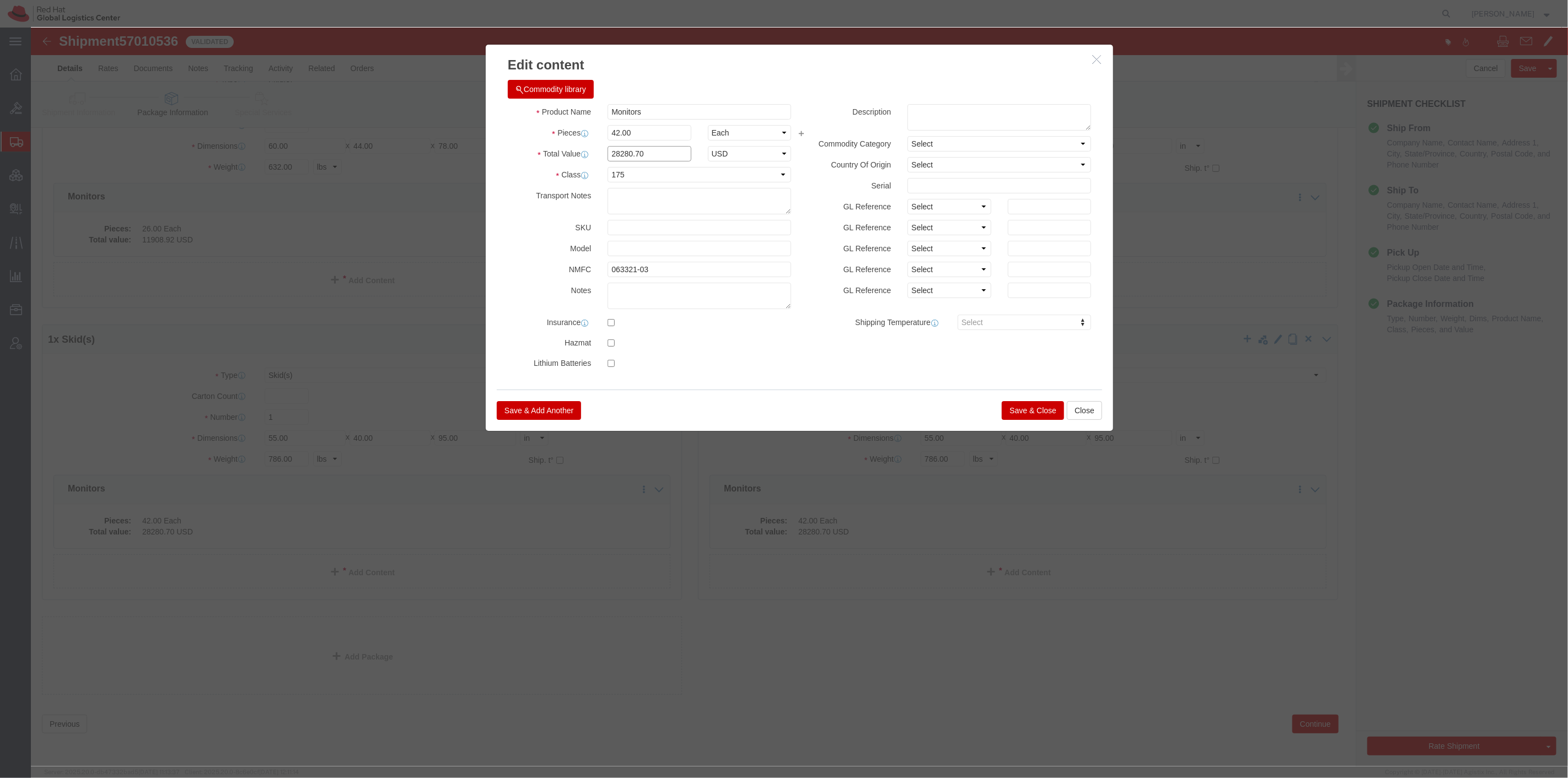
drag, startPoint x: 632, startPoint y: 123, endPoint x: 400, endPoint y: 120, distance: 232.0
click div "Edit content Commodity library Product Name Monitors Pieces 42.00 Select Bag Ba…"
drag, startPoint x: 623, startPoint y: 120, endPoint x: 498, endPoint y: 120, distance: 125.0
click div "Total Value 19237.48 Select ADP AED AFN ALL AMD AOA ARS ATS AUD AWG AZN BAM BBD…"
type input "19237.48"
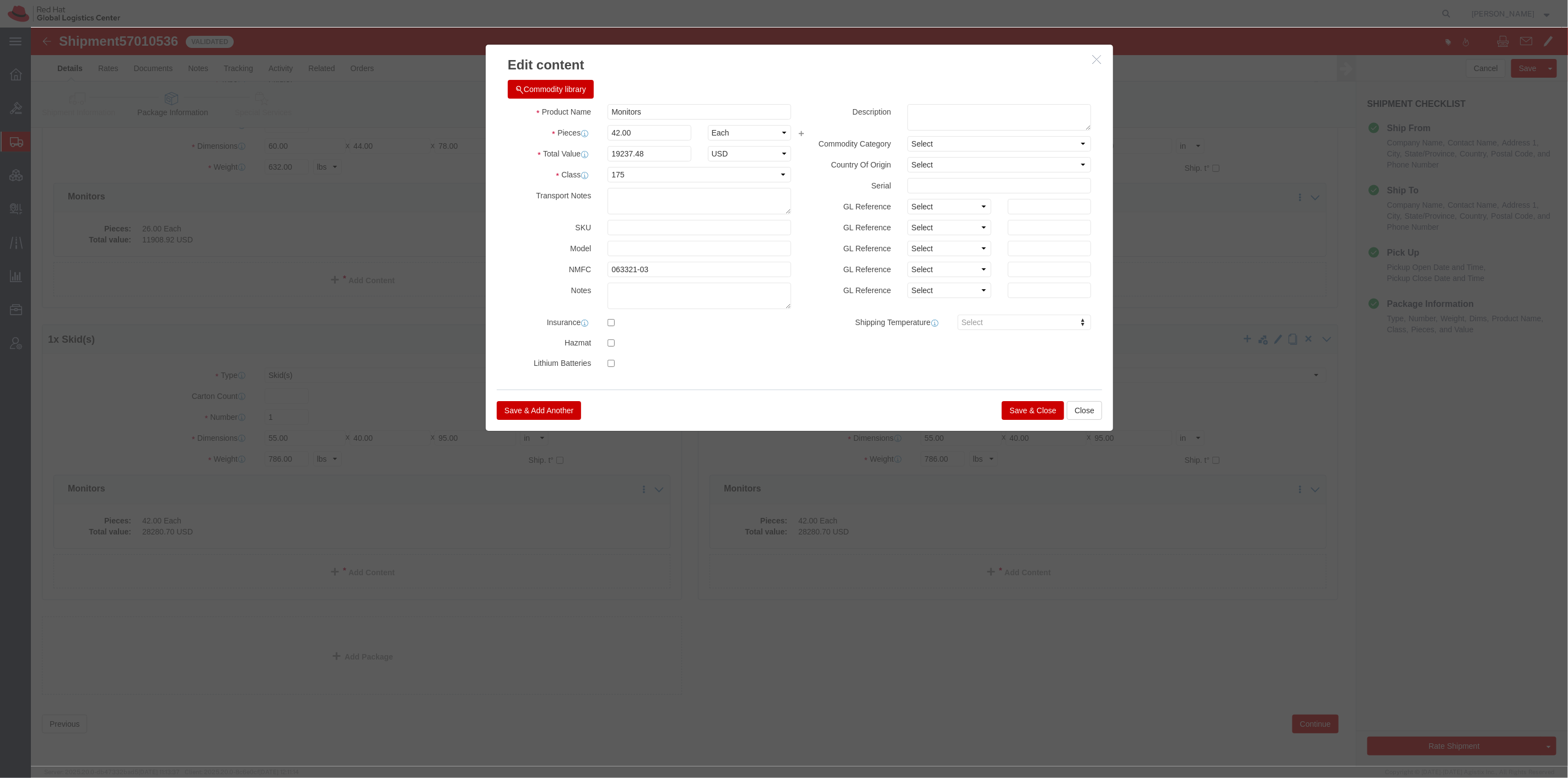
click button "Save & Close"
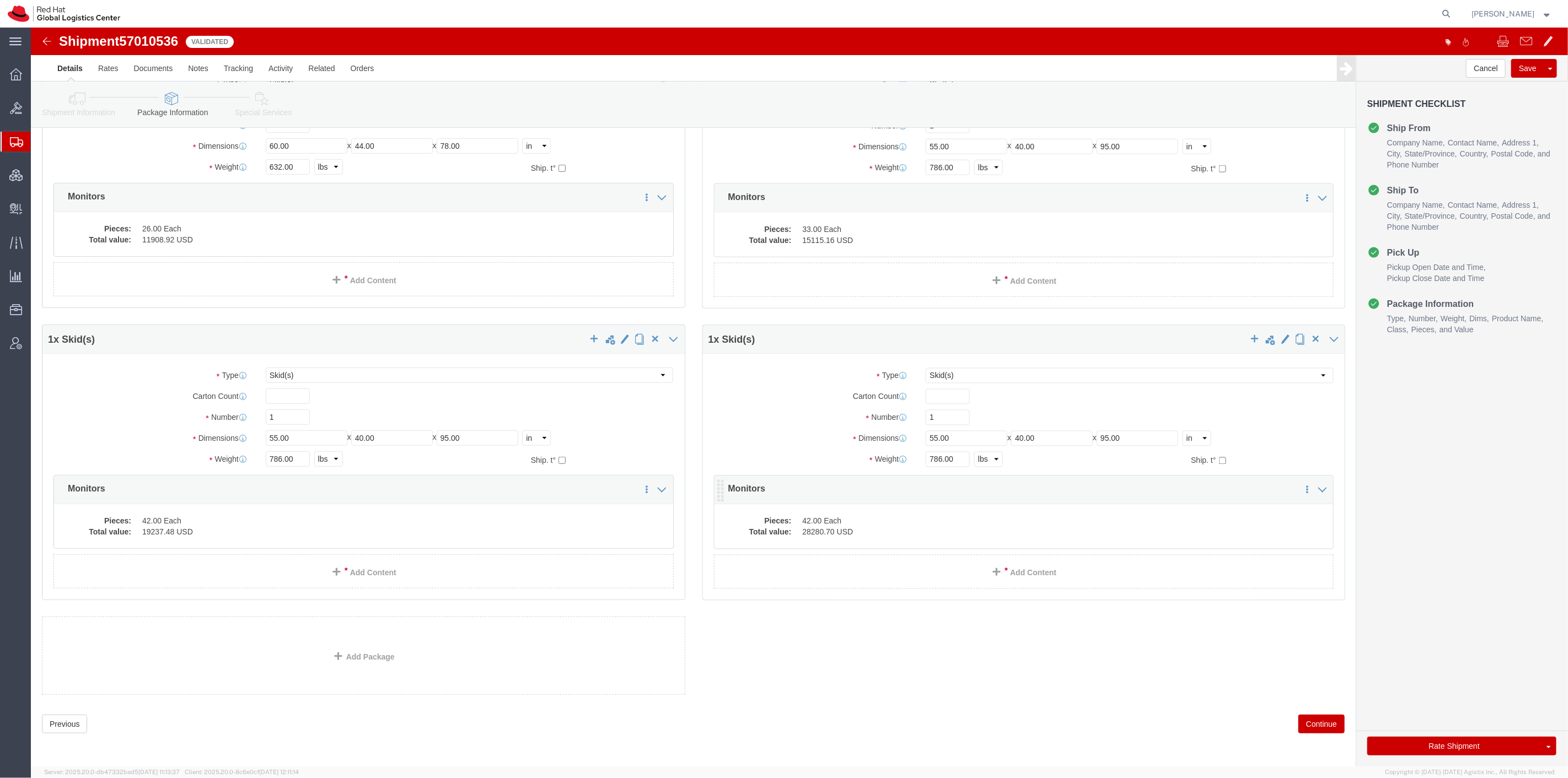
click dd "42.00 Each"
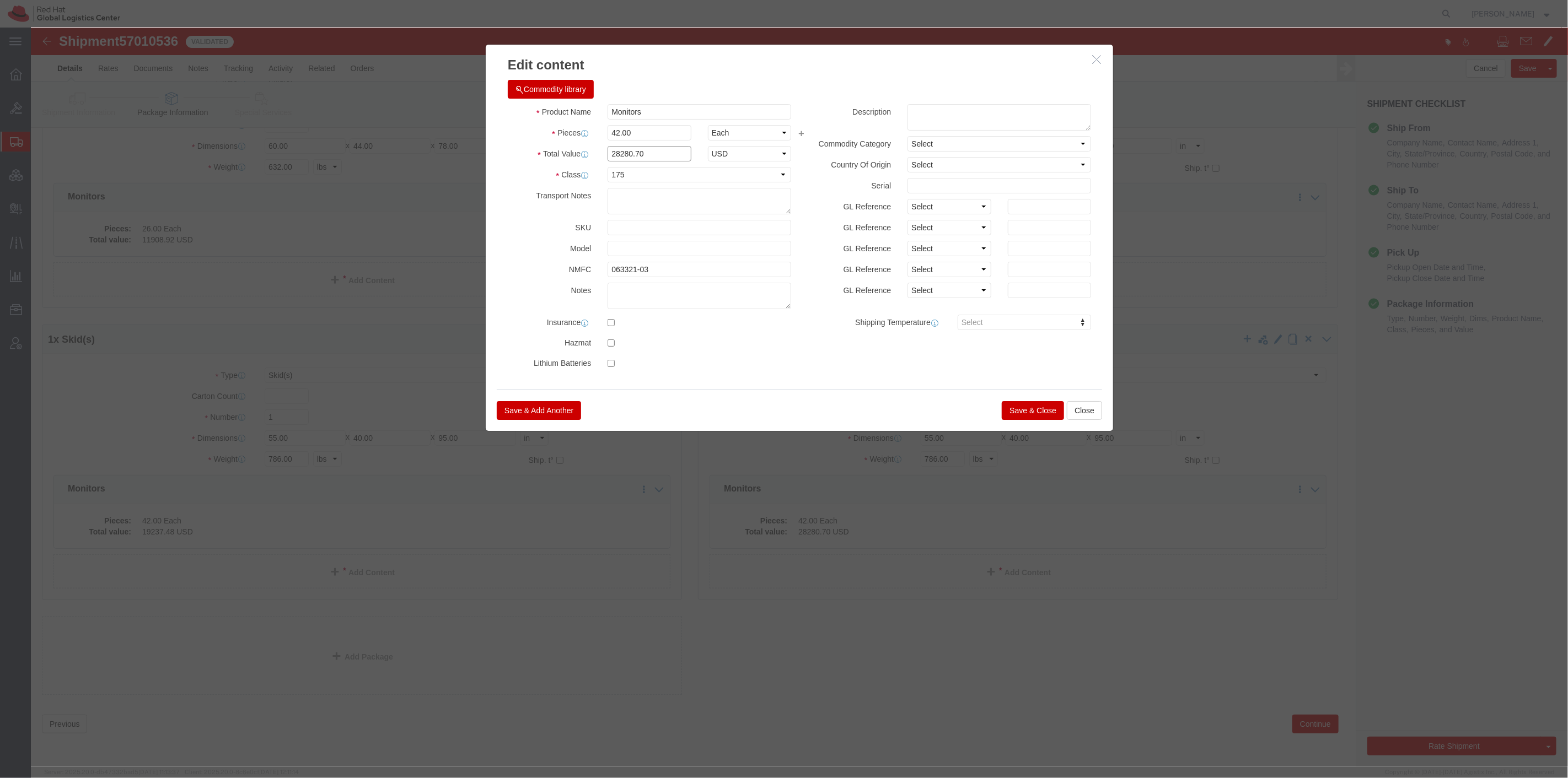
drag, startPoint x: 631, startPoint y: 129, endPoint x: 558, endPoint y: 144, distance: 74.5
click div "Total Value 28280.70 Select ADP AED AFN ALL AMD AOA ARS ATS AUD AWG AZN BAM BBD…"
paste input "19237.48"
type input "19237.48"
click div "Save & Add Another Save & Close Close"
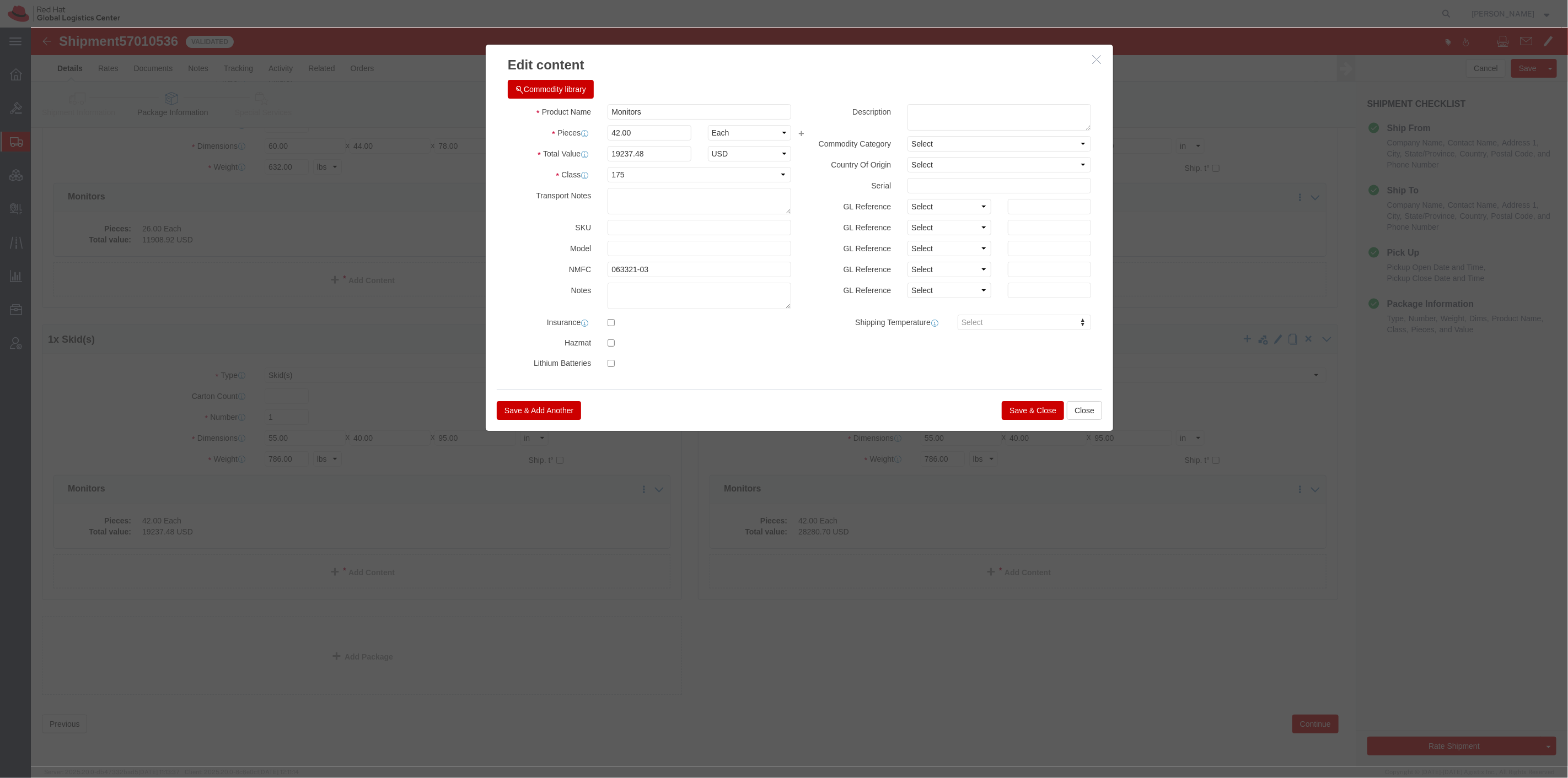
click button "Save & Close"
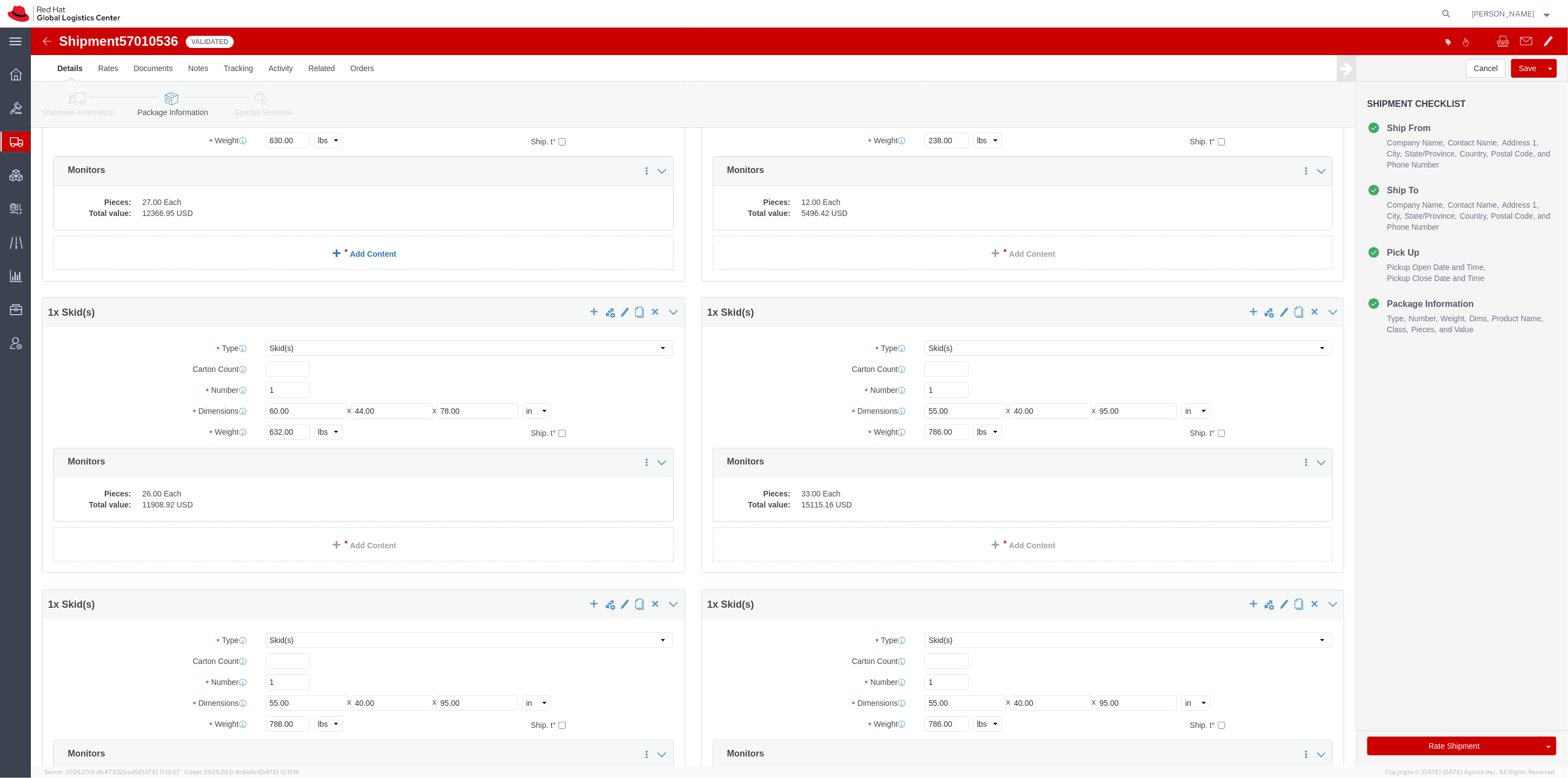
scroll to position [0, 0]
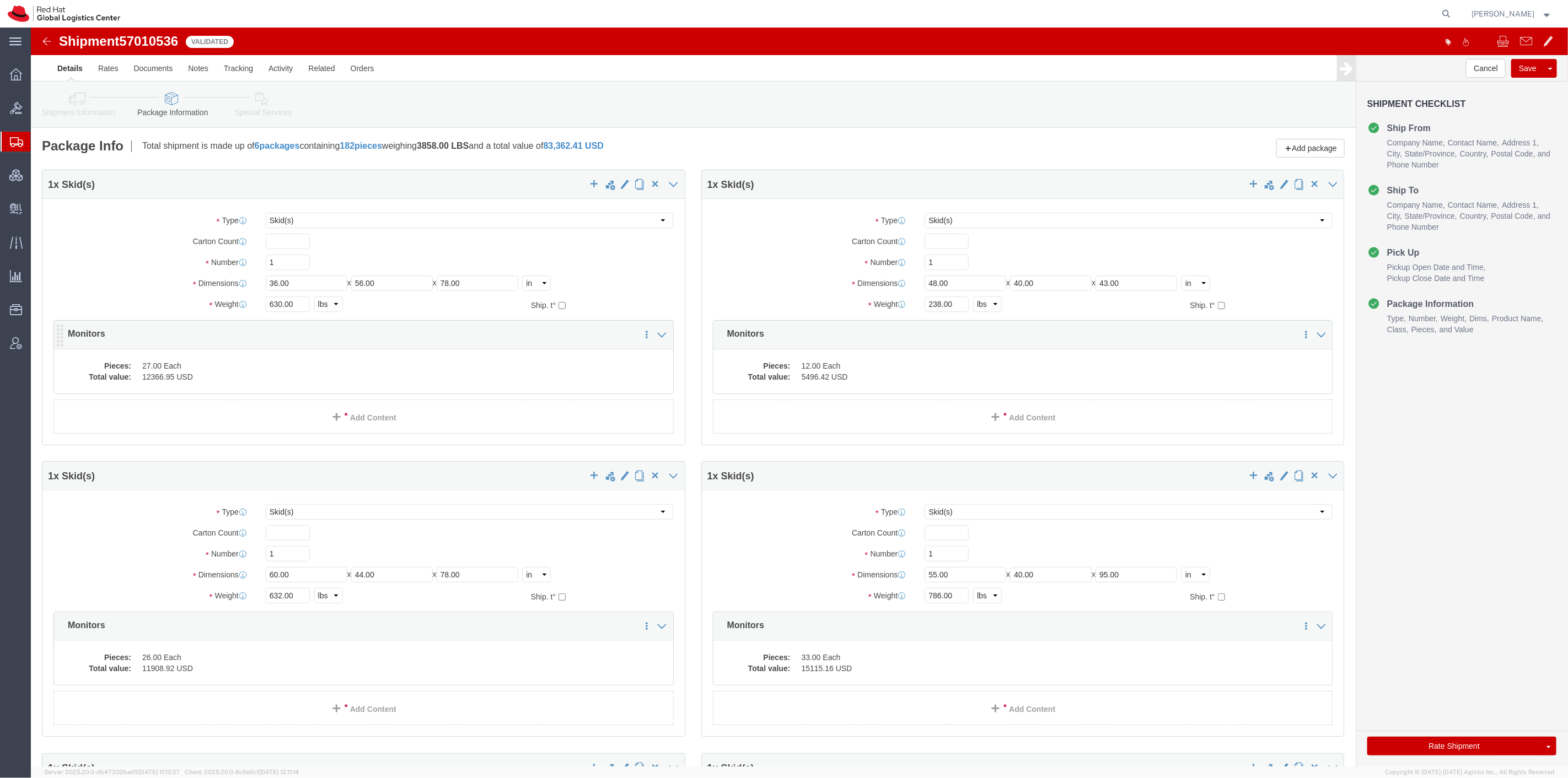
drag, startPoint x: 274, startPoint y: 341, endPoint x: 331, endPoint y: 367, distance: 62.6
click dd "27.00 Each"
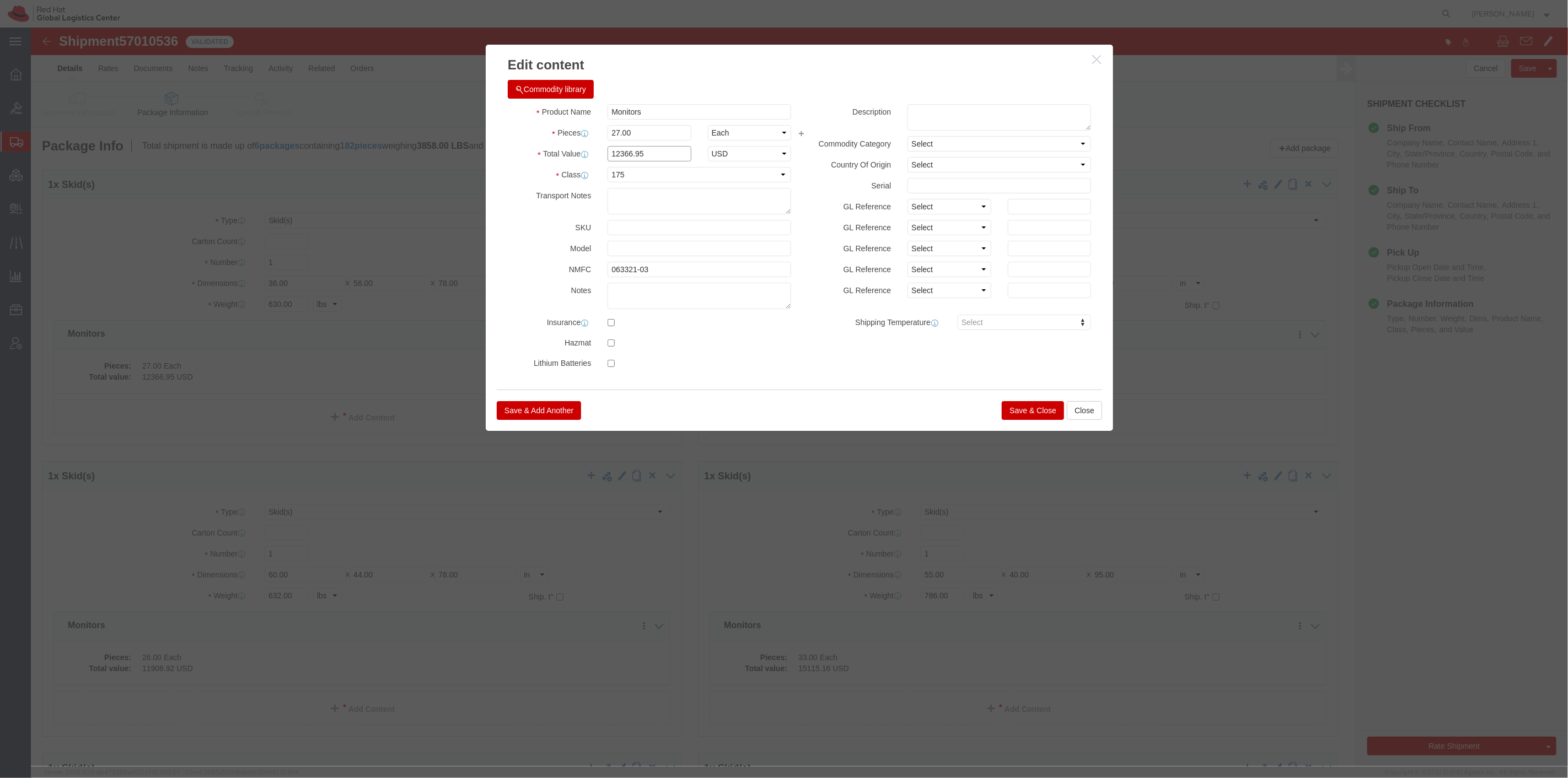
drag, startPoint x: 620, startPoint y: 124, endPoint x: 486, endPoint y: 124, distance: 134.0
click div "Total Value 12366.95 Select ADP AED AFN ALL AMD AOA ARS ATS AUD AWG AZN BAM BBD…"
type input "7786.6"
click button "Save & Close"
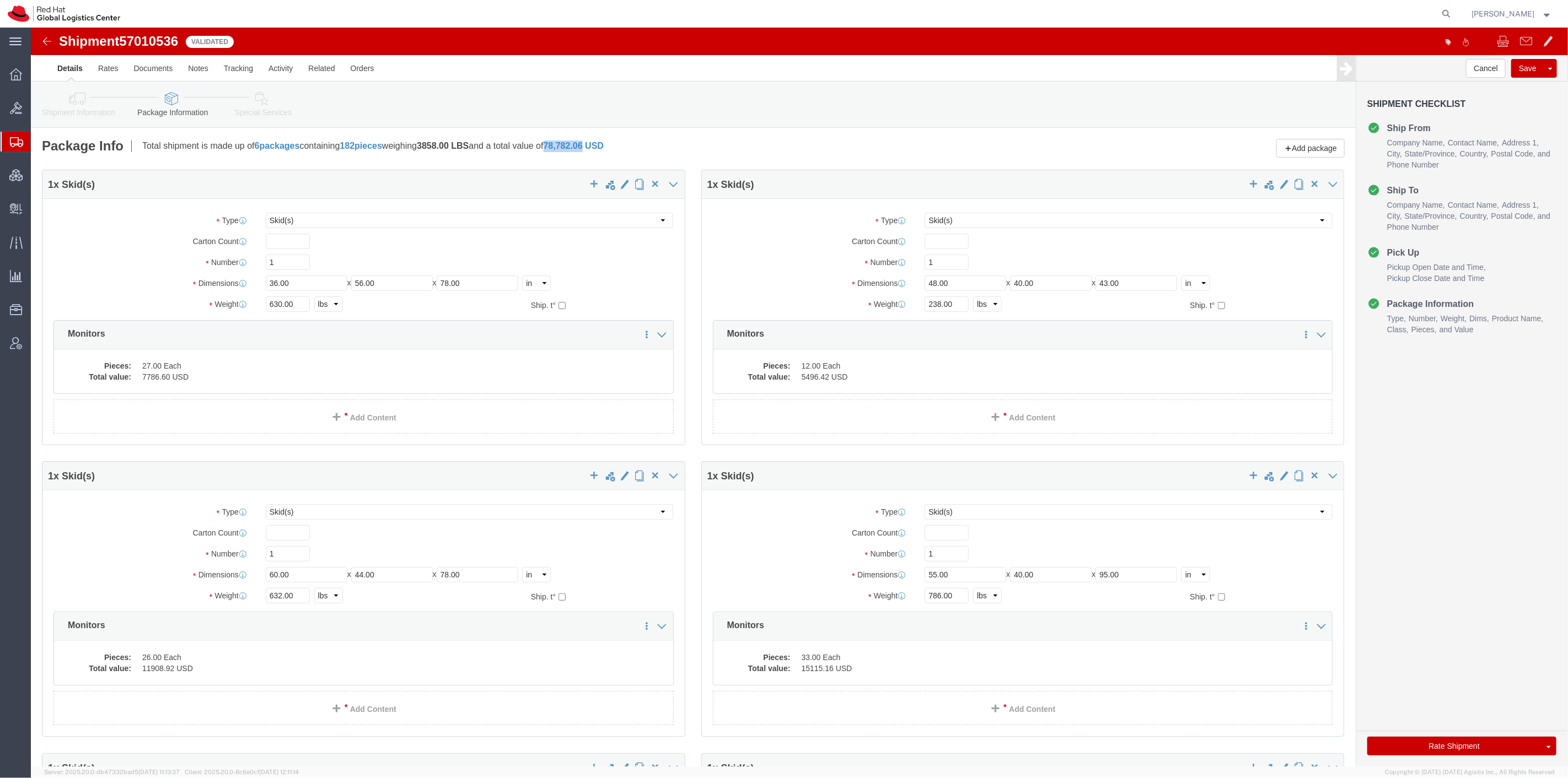
drag, startPoint x: 535, startPoint y: 118, endPoint x: 572, endPoint y: 122, distance: 37.2
click span "78,782.06"
copy span "78,782.06"
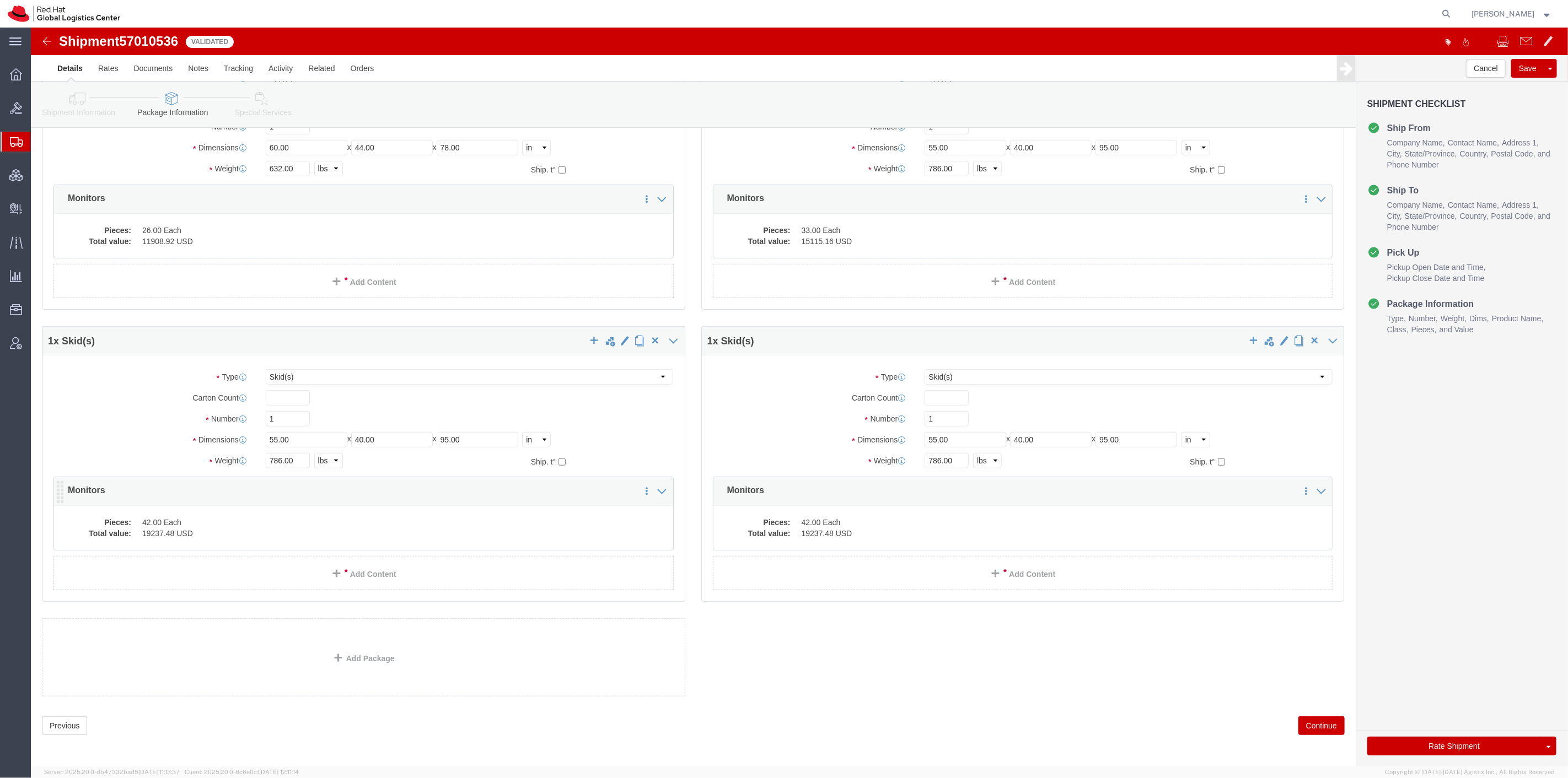
scroll to position [429, 0]
click img
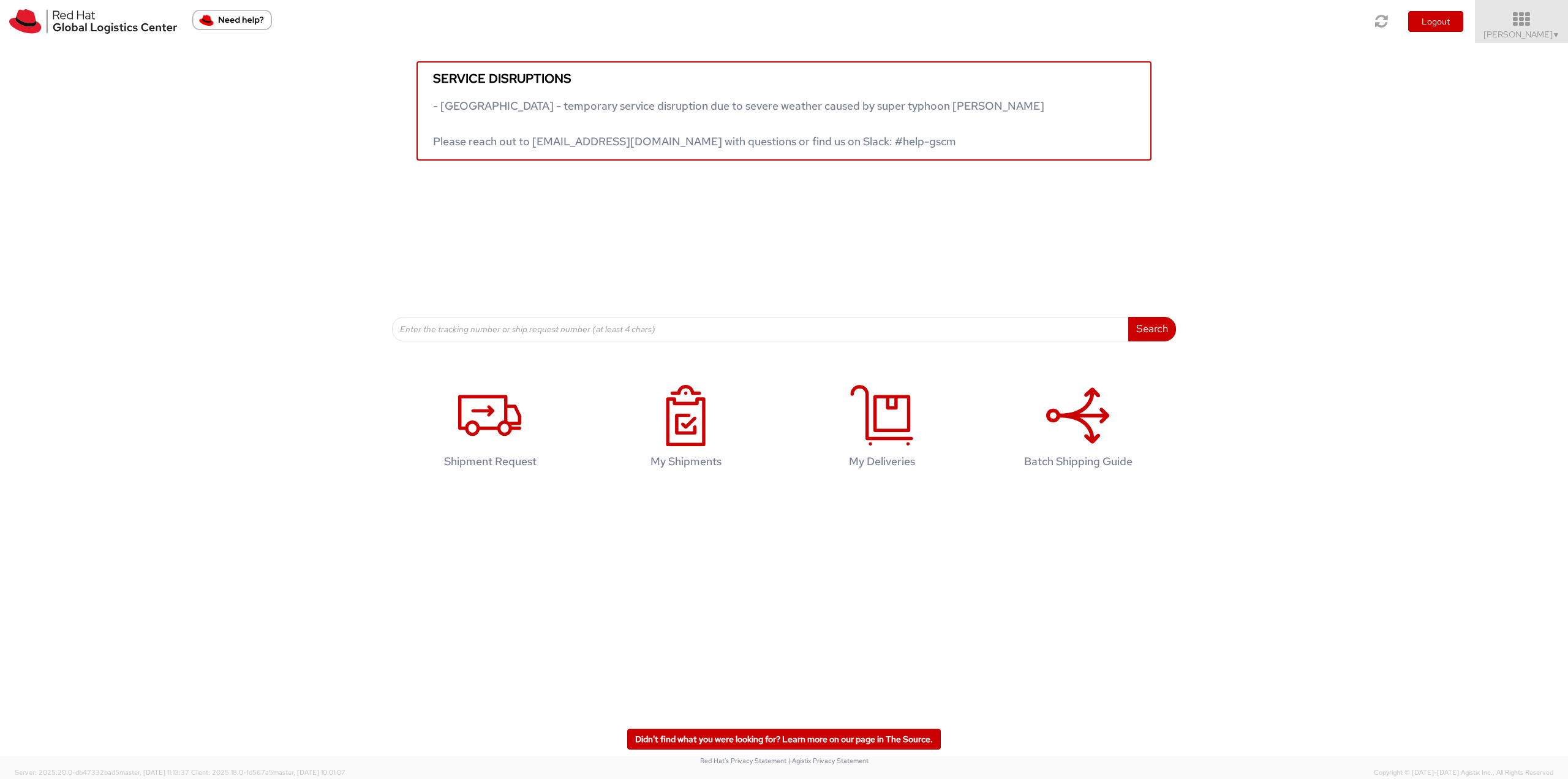
click at [1175, 24] on icon at bounding box center [1521, 19] width 107 height 17
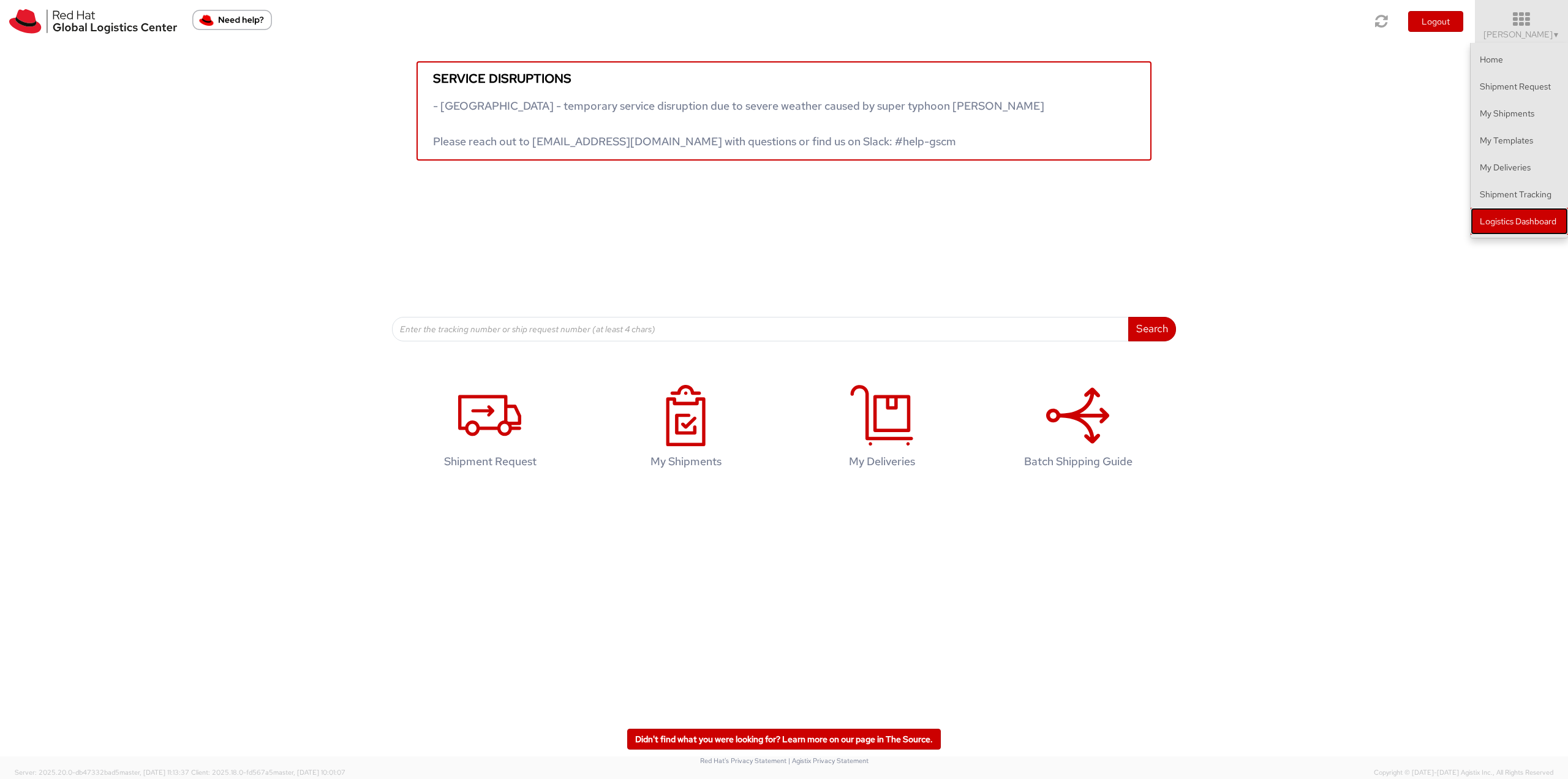
click at [1175, 222] on link "Logistics Dashboard" at bounding box center [1519, 221] width 97 height 27
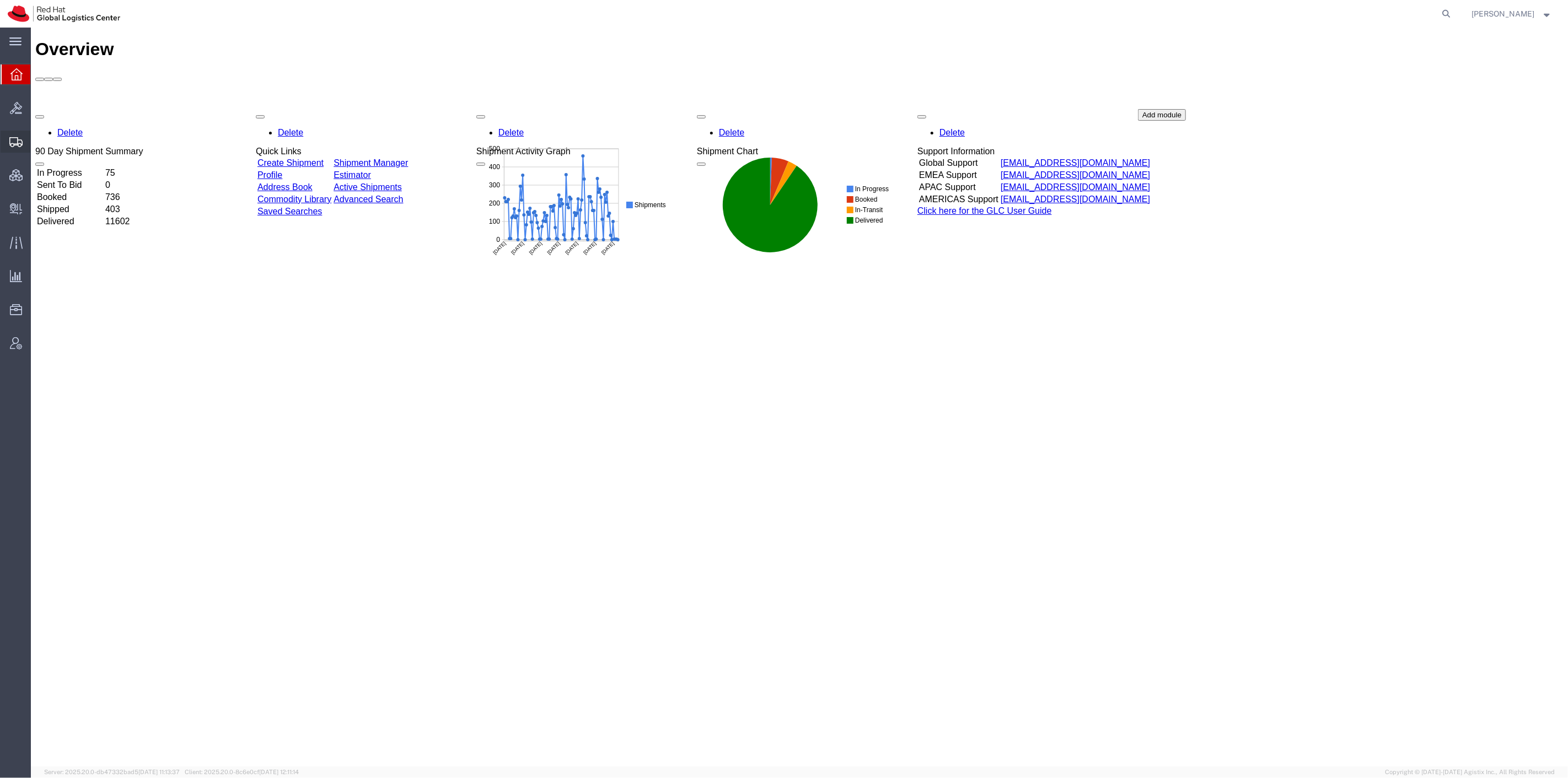
click at [0, 0] on span "Shipment Manager" at bounding box center [0, 0] width 0 height 0
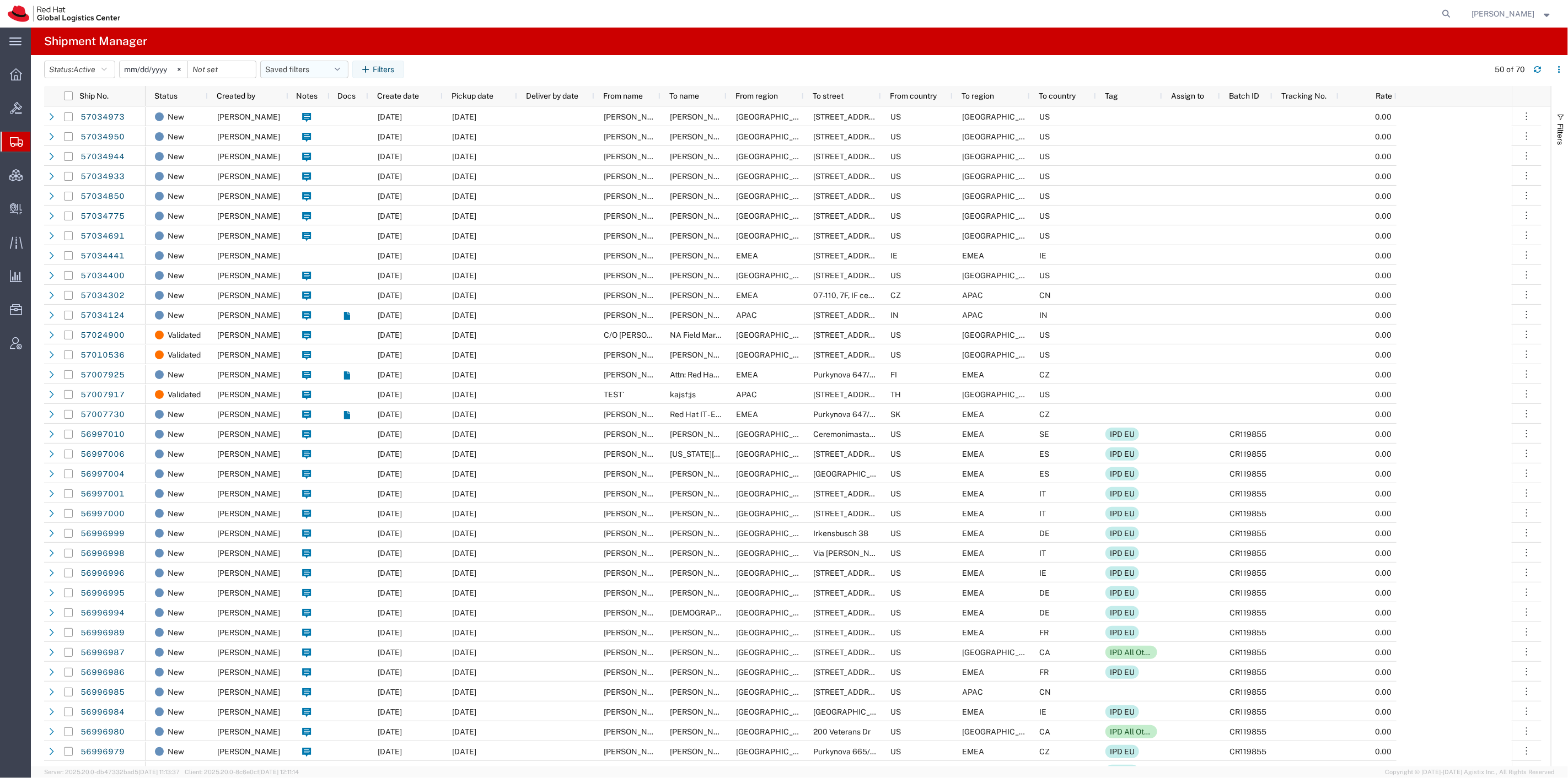
click at [322, 72] on button "Saved filters" at bounding box center [304, 69] width 88 height 17
click at [0, 0] on span "Create Delivery" at bounding box center [0, 0] width 0 height 0
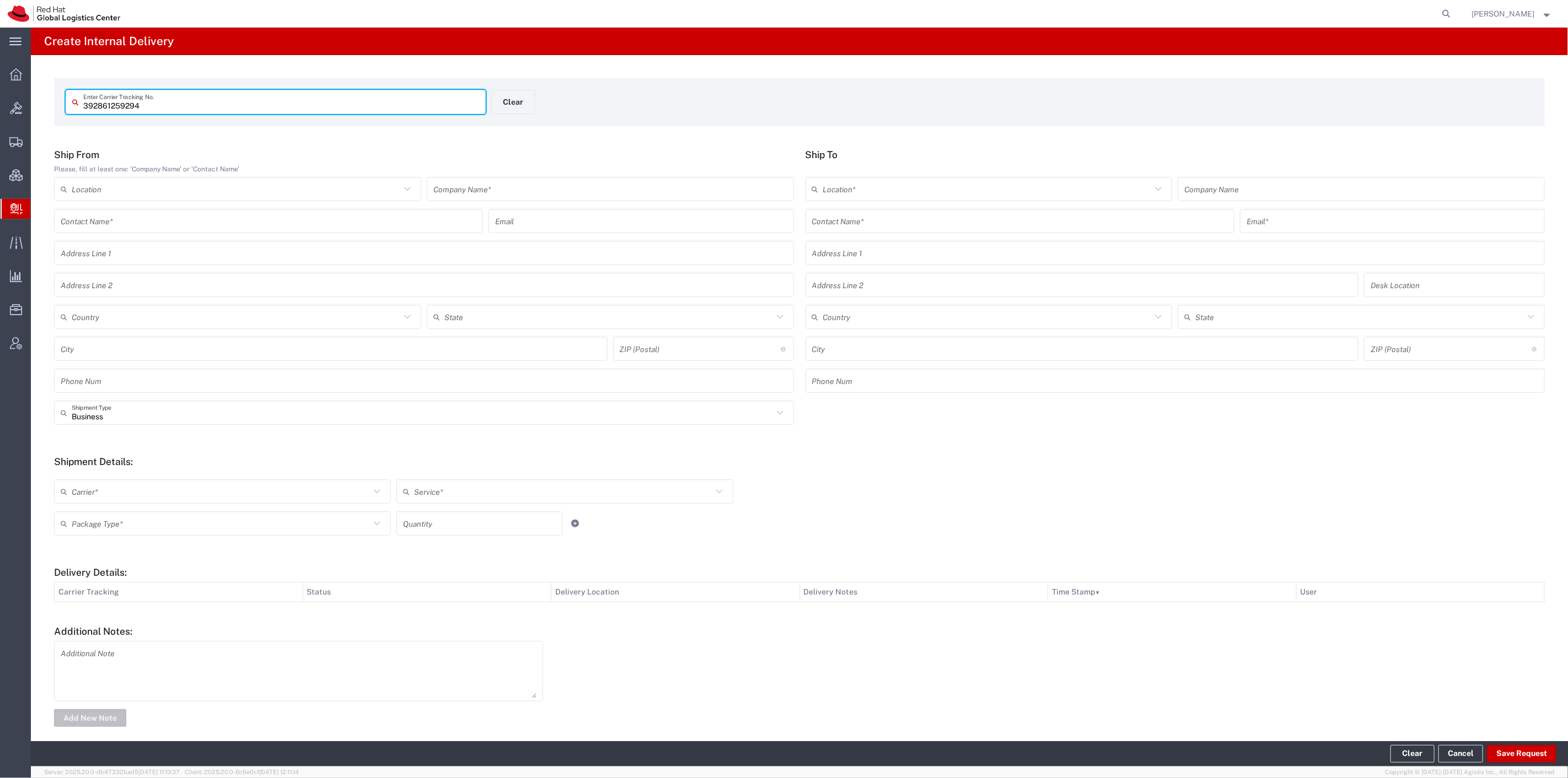
type input "392861259294"
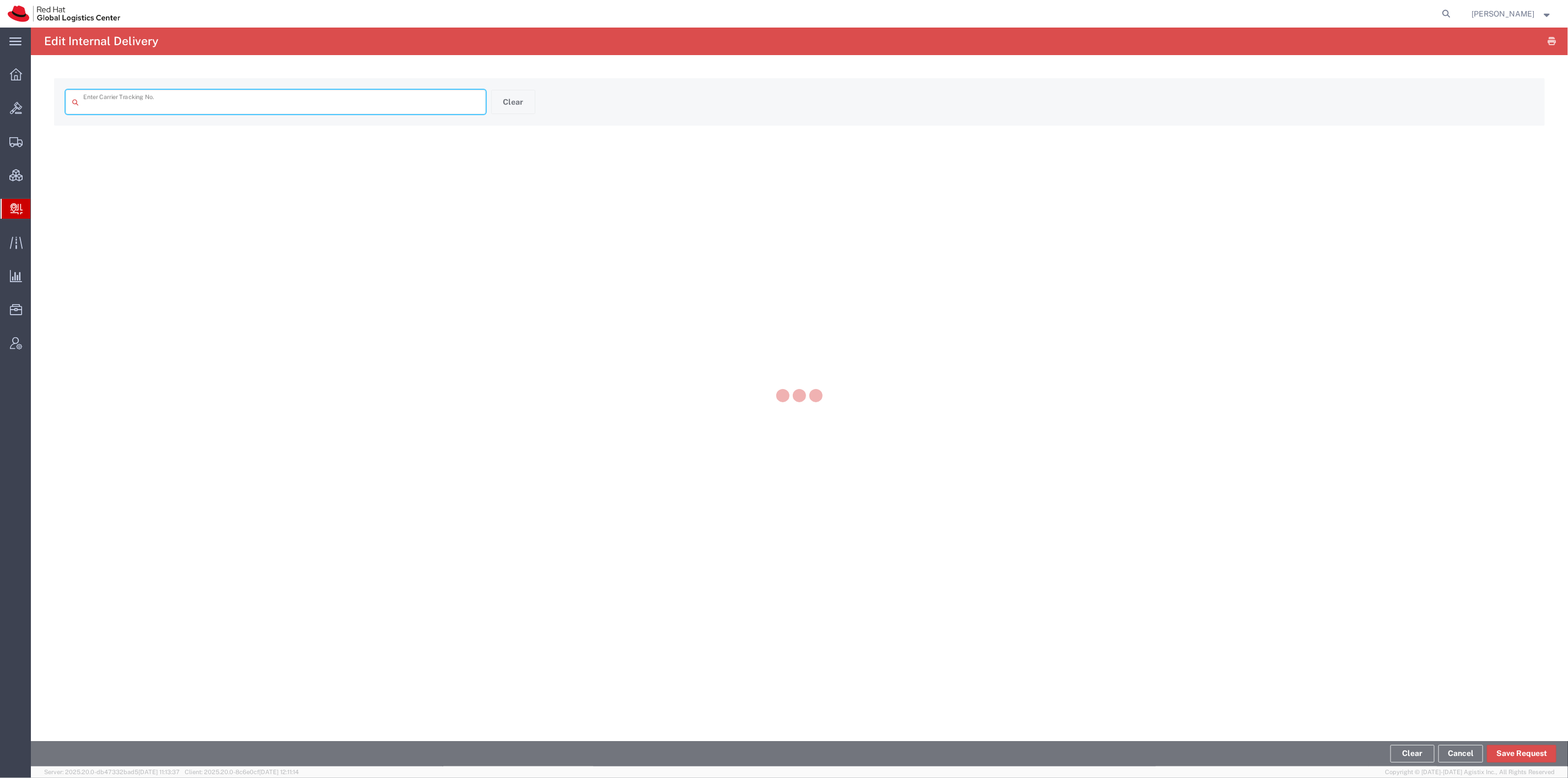
type input "392861259294"
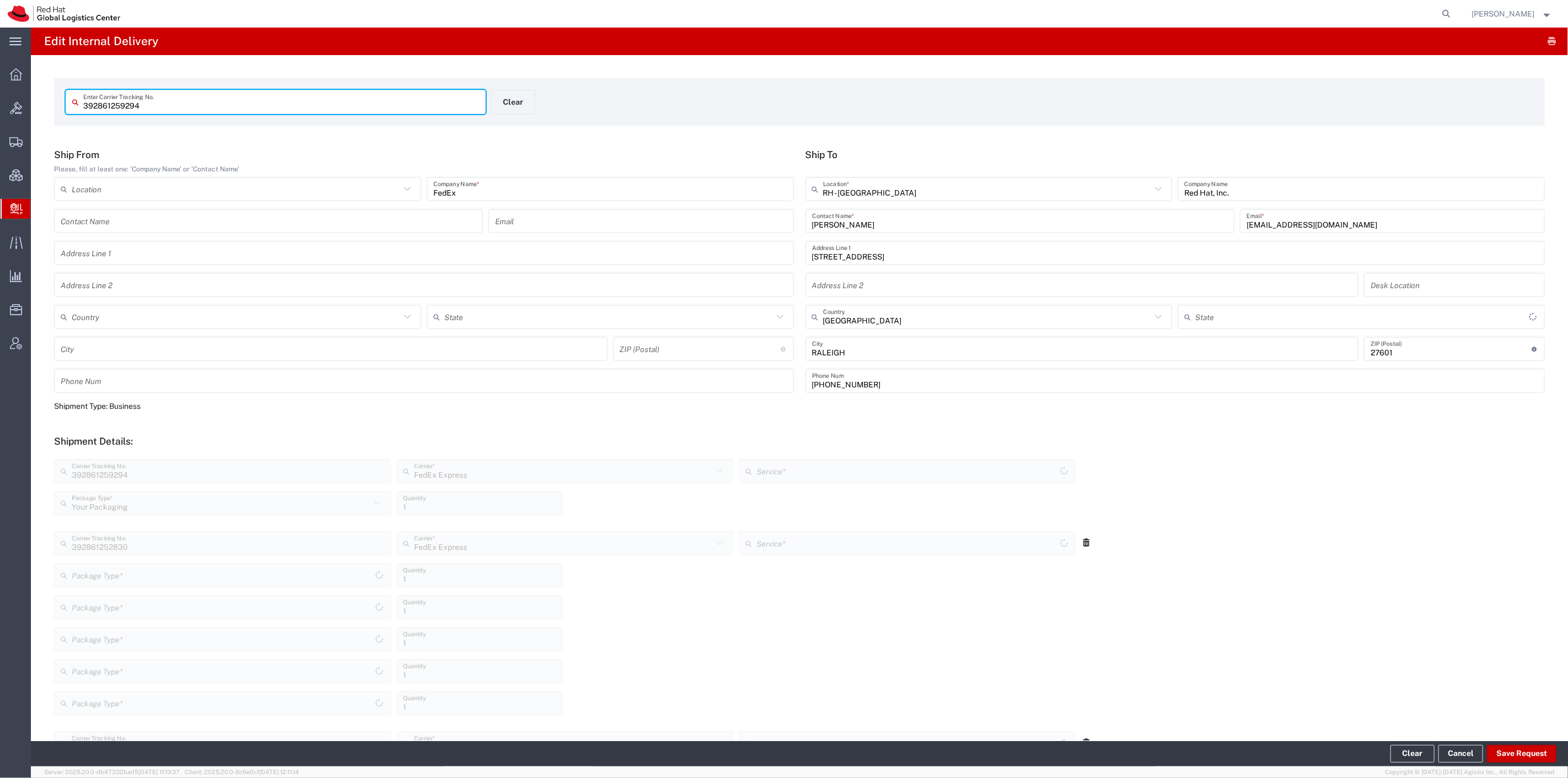
type input "North Carolina"
type input "Express Saver"
type input "Your Packaging"
type input "Express Saver"
type input "Your Packaging"
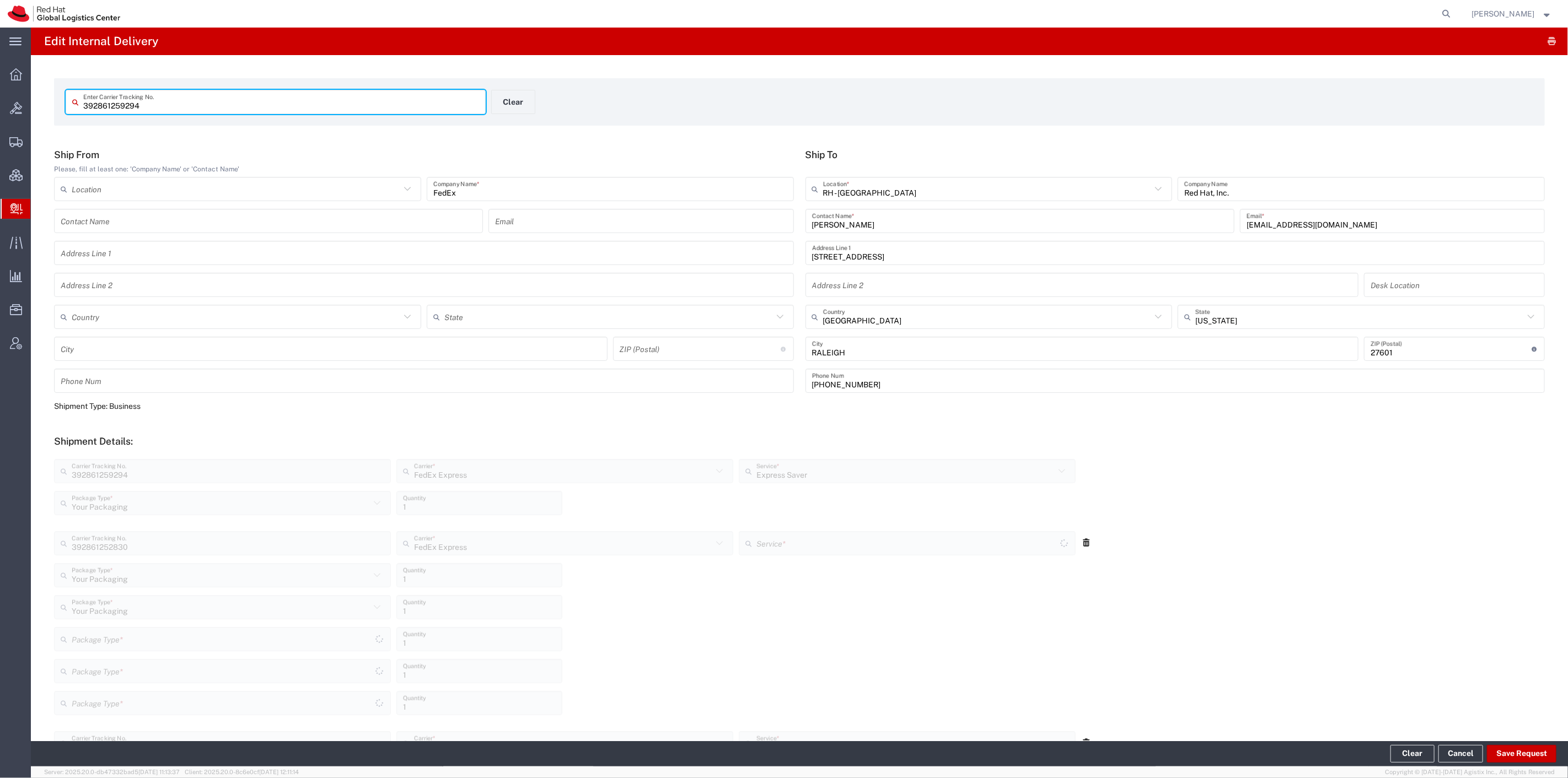
type input "2Day"
type input "Your Packaging"
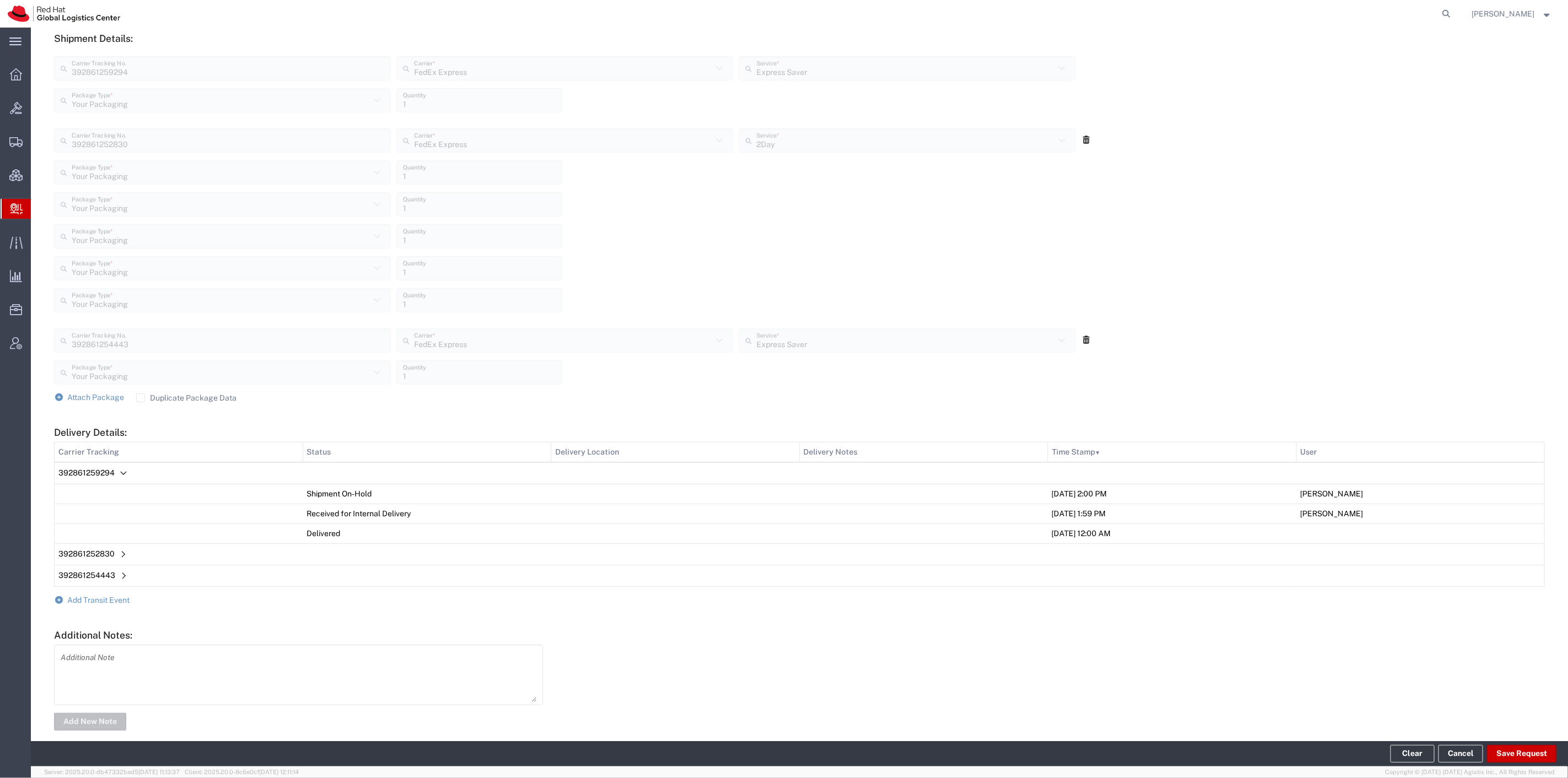
scroll to position [416, 0]
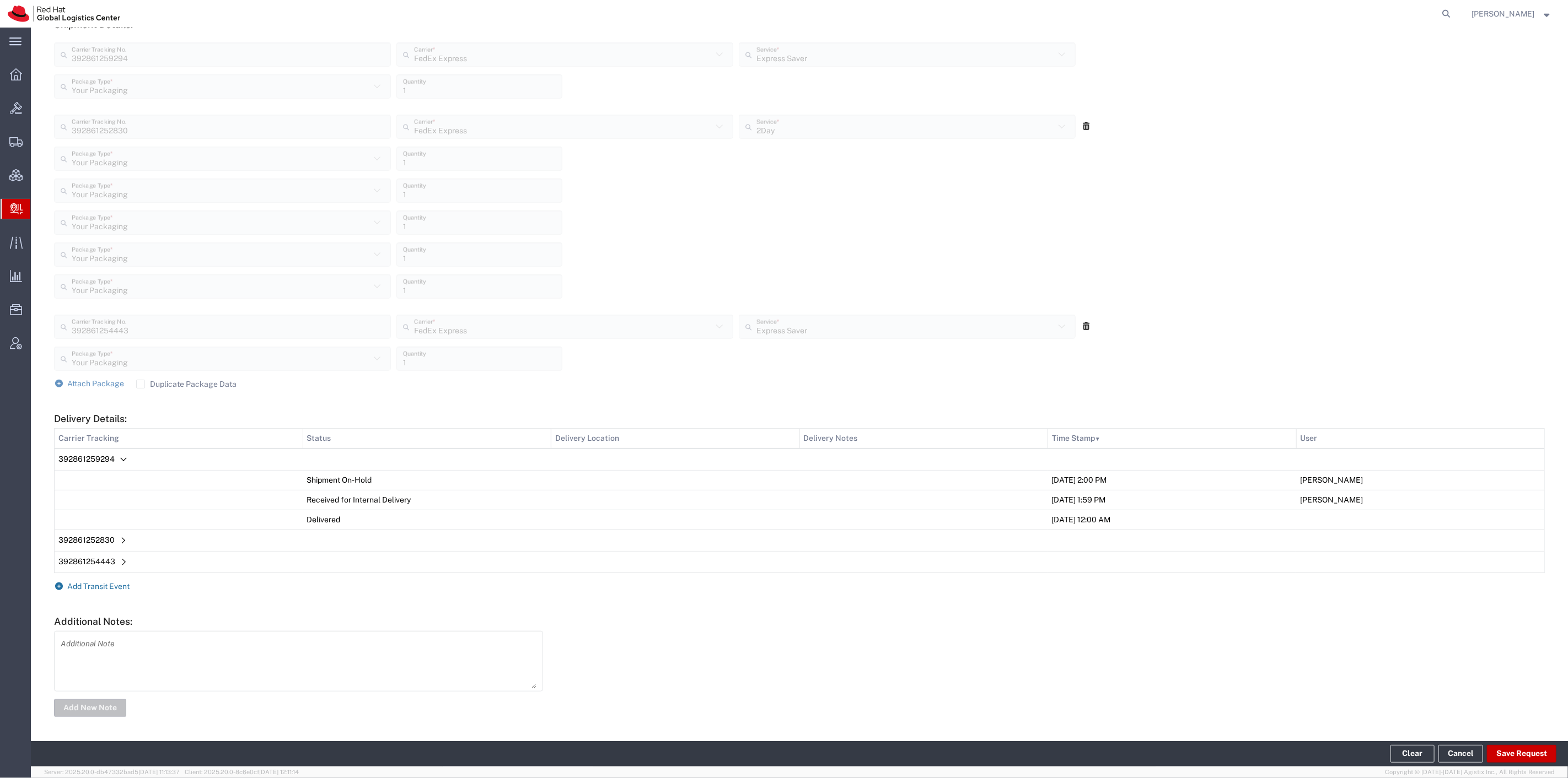
click at [122, 585] on span "Add Transit Event" at bounding box center [99, 587] width 62 height 9
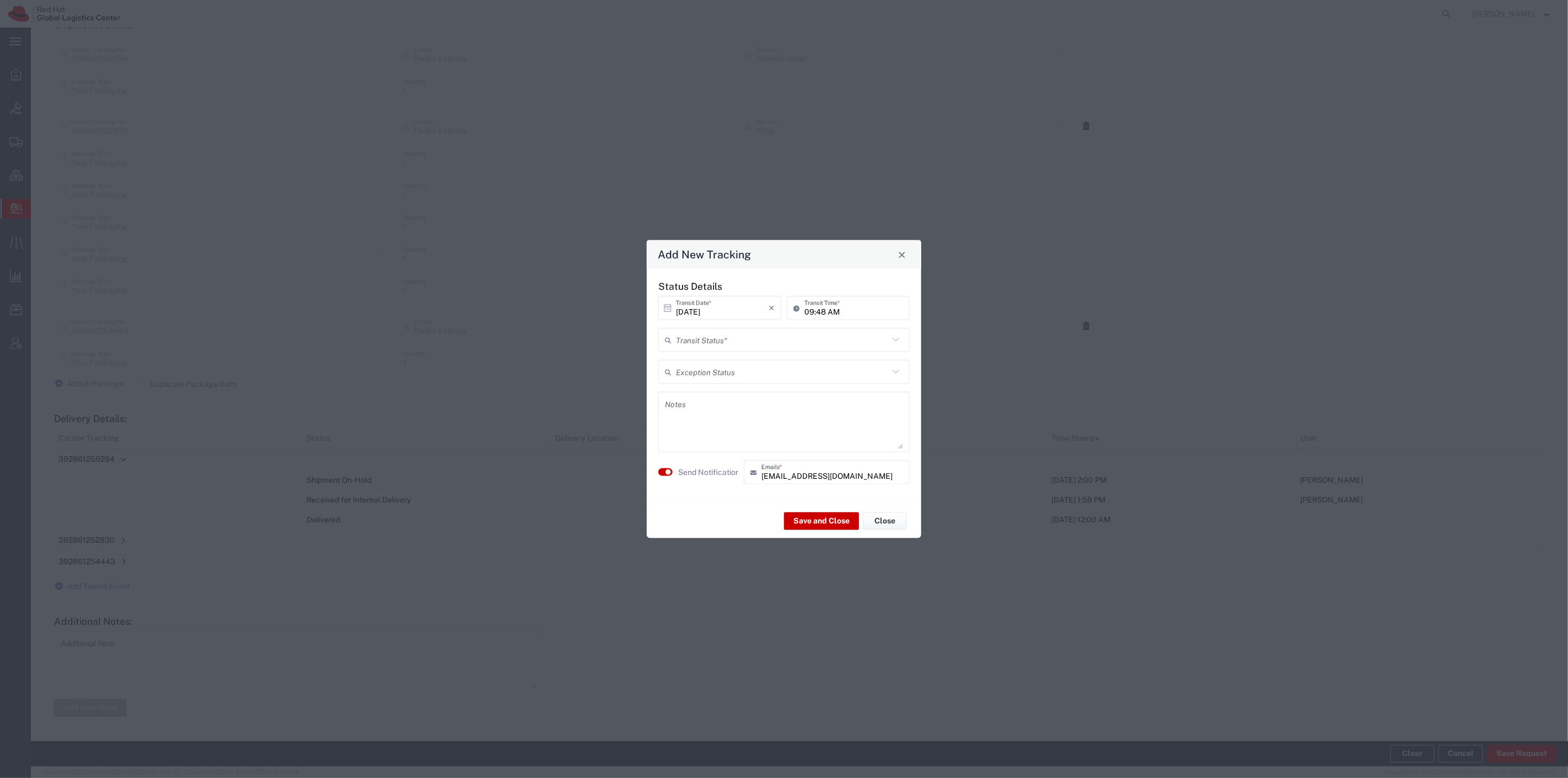
click at [740, 341] on input "text" at bounding box center [782, 340] width 213 height 19
click at [756, 366] on span "Delivery Confirmation" at bounding box center [784, 364] width 249 height 17
type input "Delivery Confirmation"
click at [668, 473] on small "button" at bounding box center [668, 472] width 6 height 6
click at [817, 518] on button "Save and Close" at bounding box center [822, 520] width 75 height 17
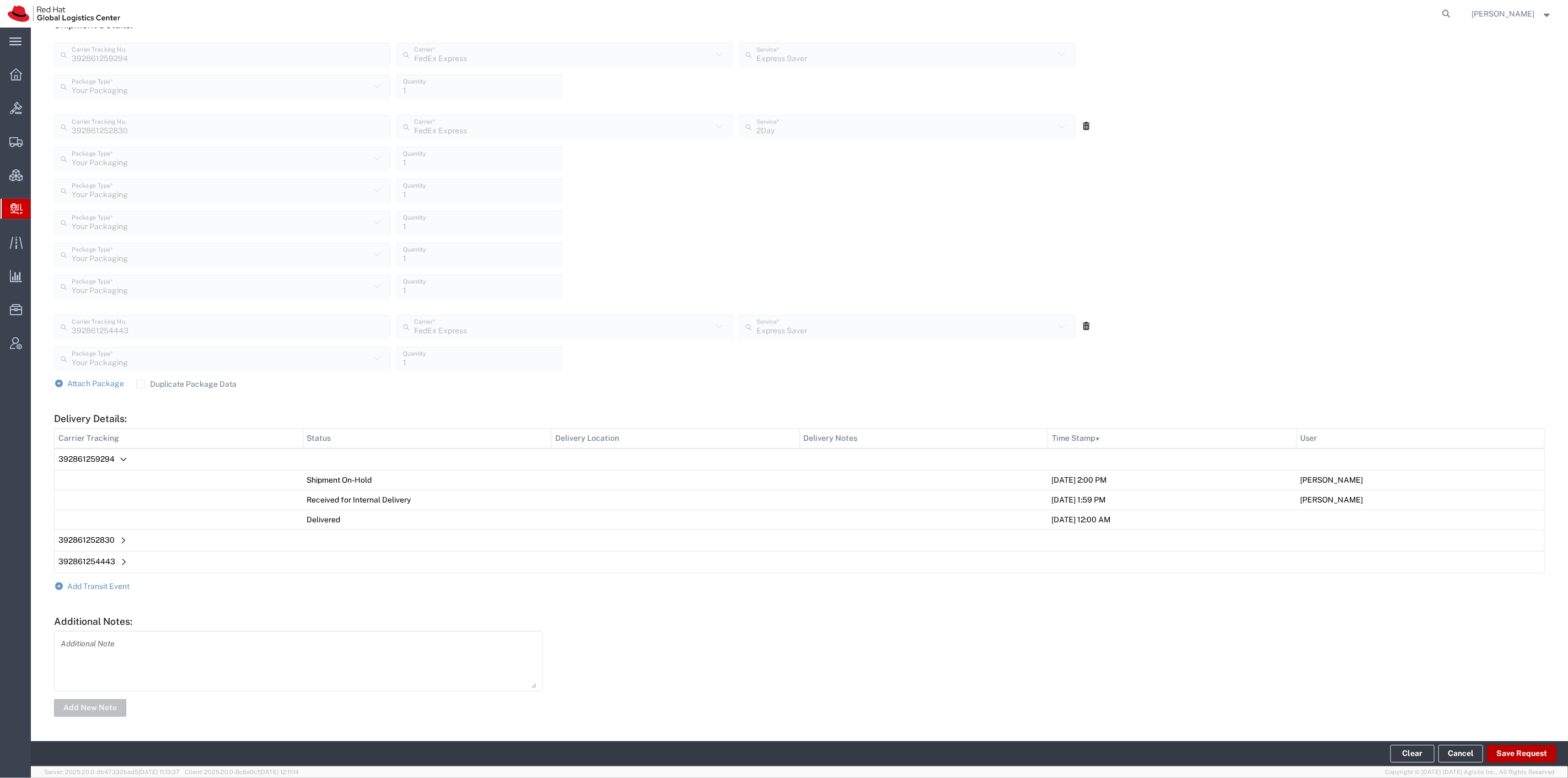
click at [1514, 753] on button "Save Request" at bounding box center [1521, 753] width 69 height 17
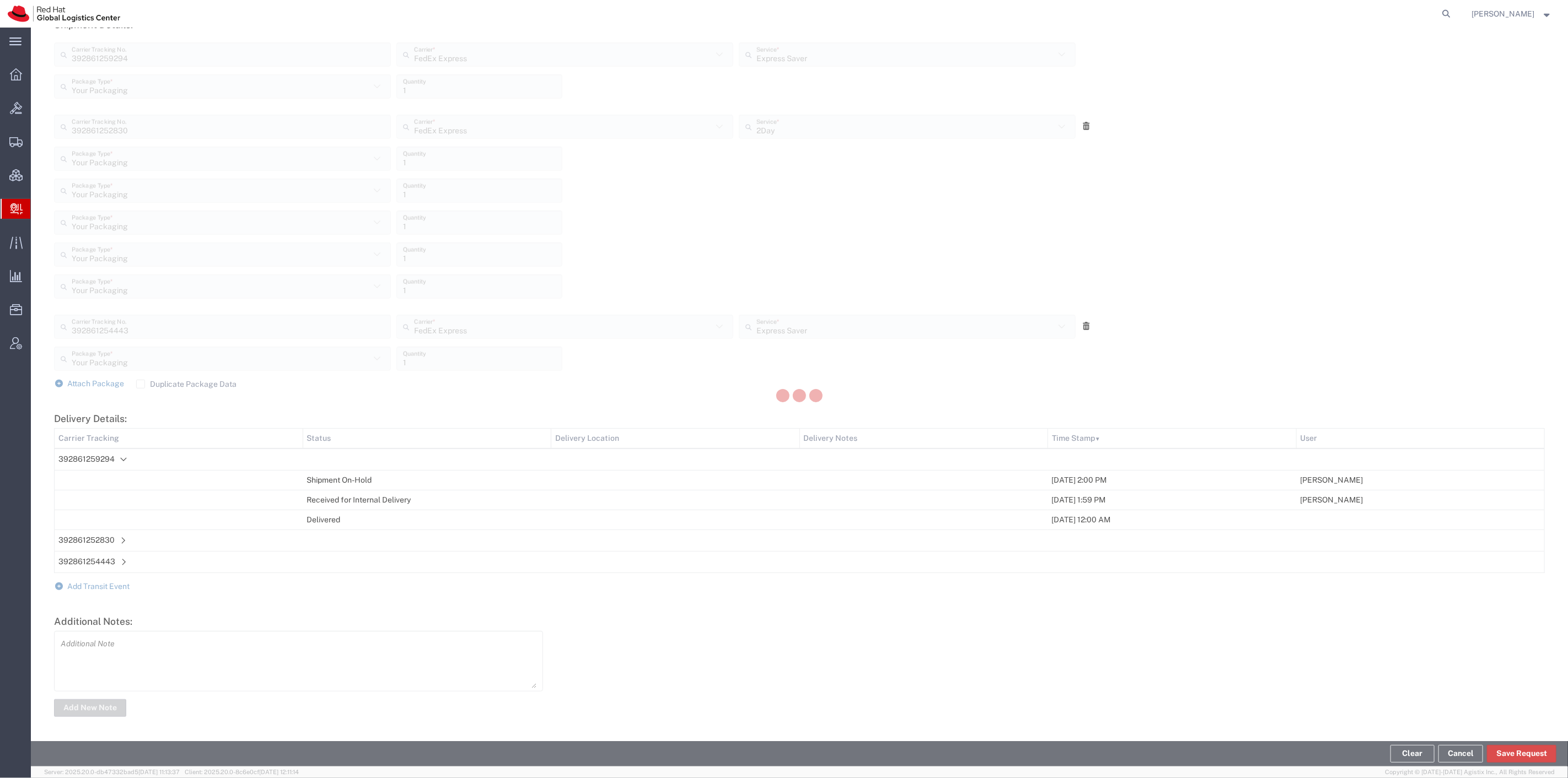
scroll to position [437, 0]
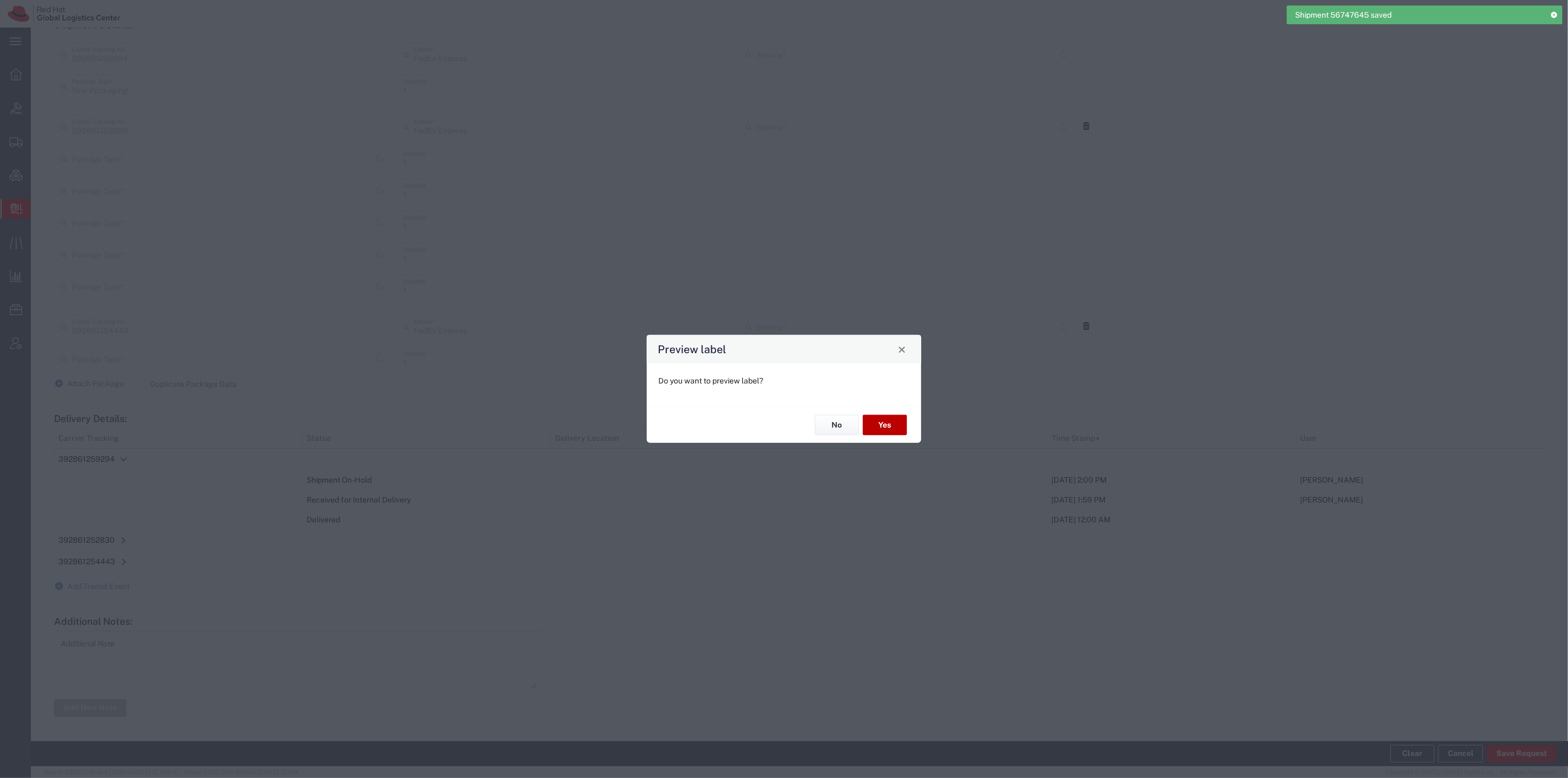
type input "Express Saver"
type input "Your Packaging"
type input "2Day"
type input "Your Packaging"
click at [840, 424] on button "No" at bounding box center [837, 426] width 44 height 21
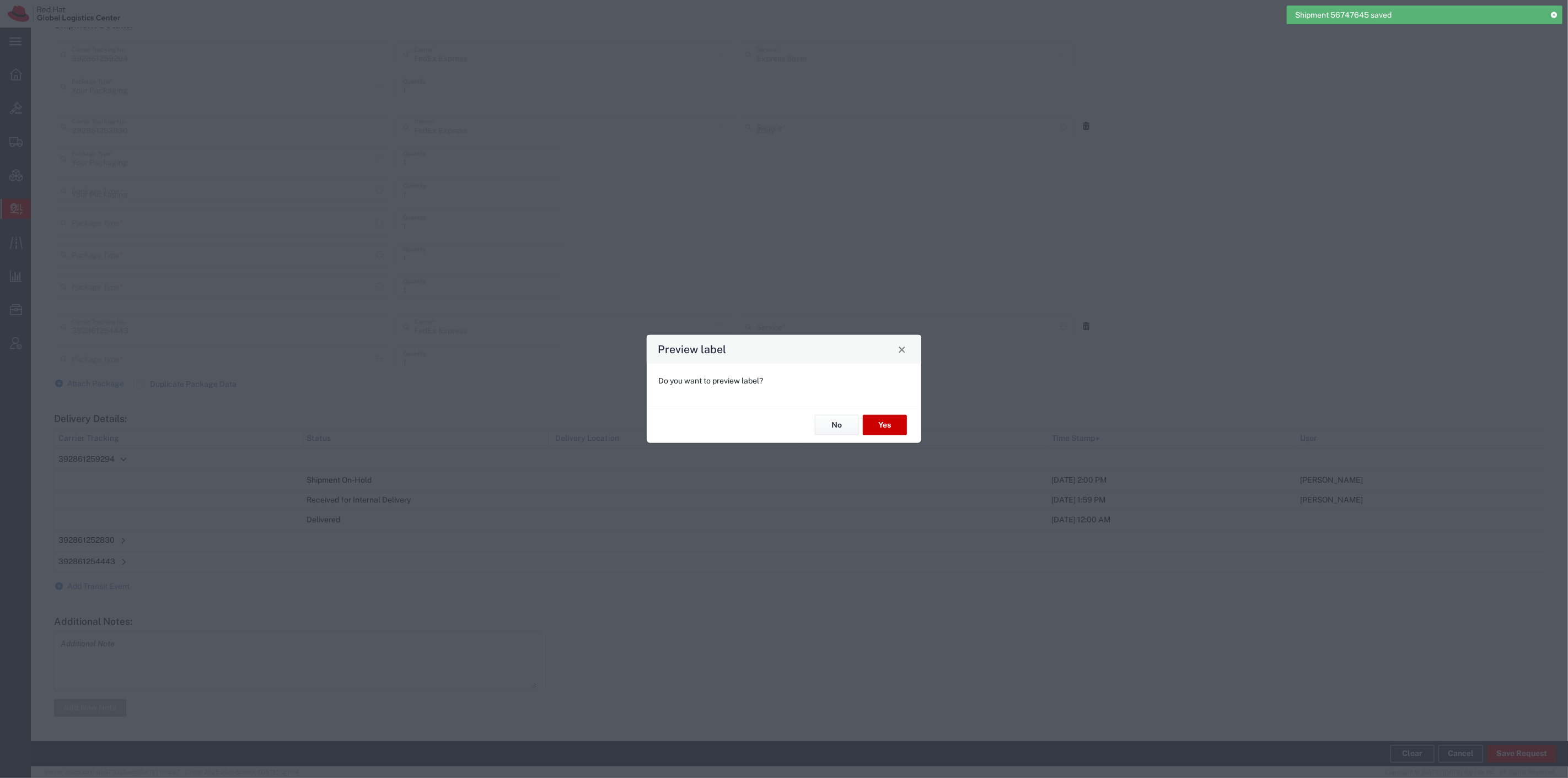
type input "Your Packaging"
type input "Express Saver"
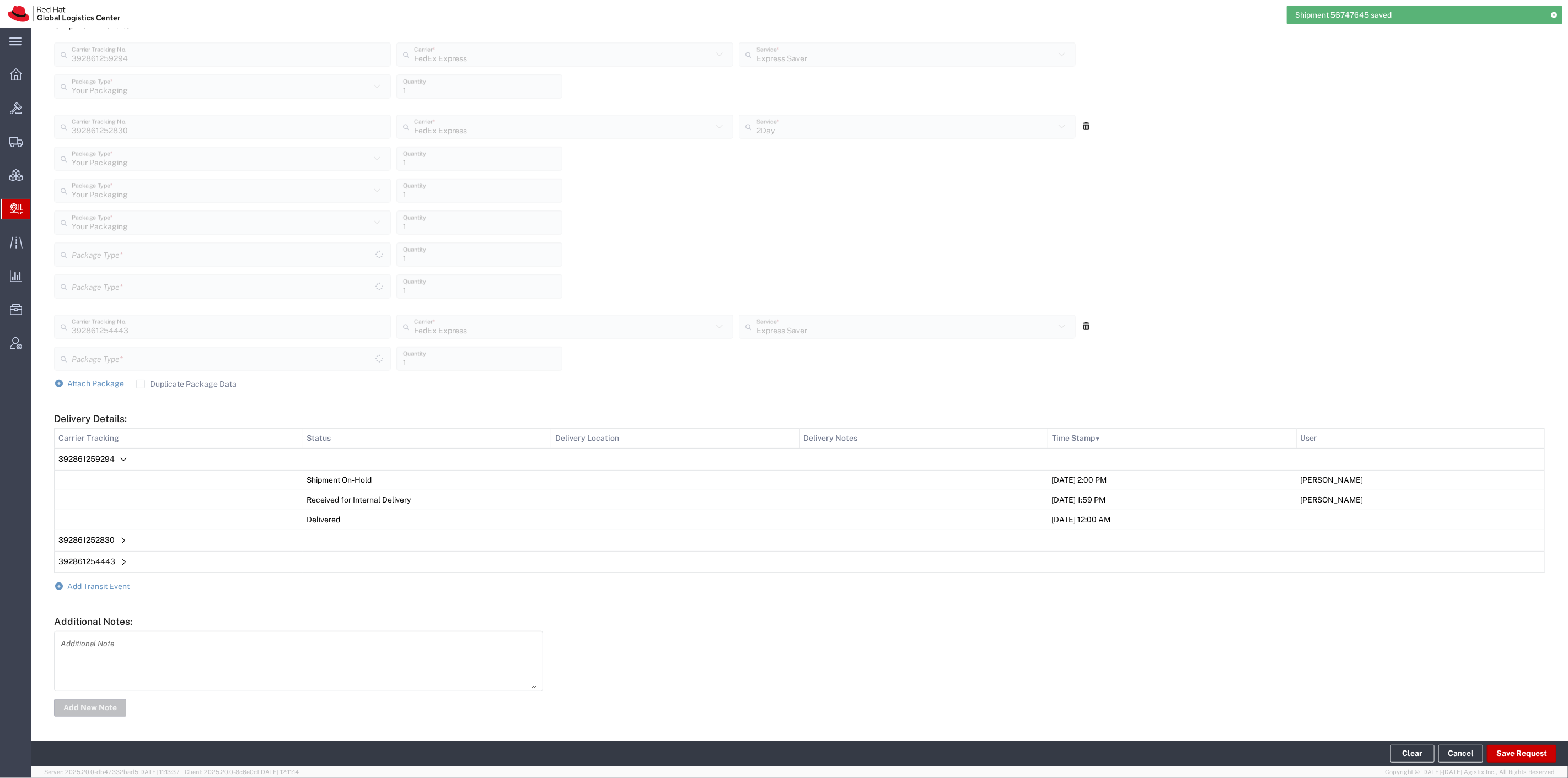
type input "Your Packaging"
click at [1413, 755] on button "Clear" at bounding box center [1413, 753] width 44 height 17
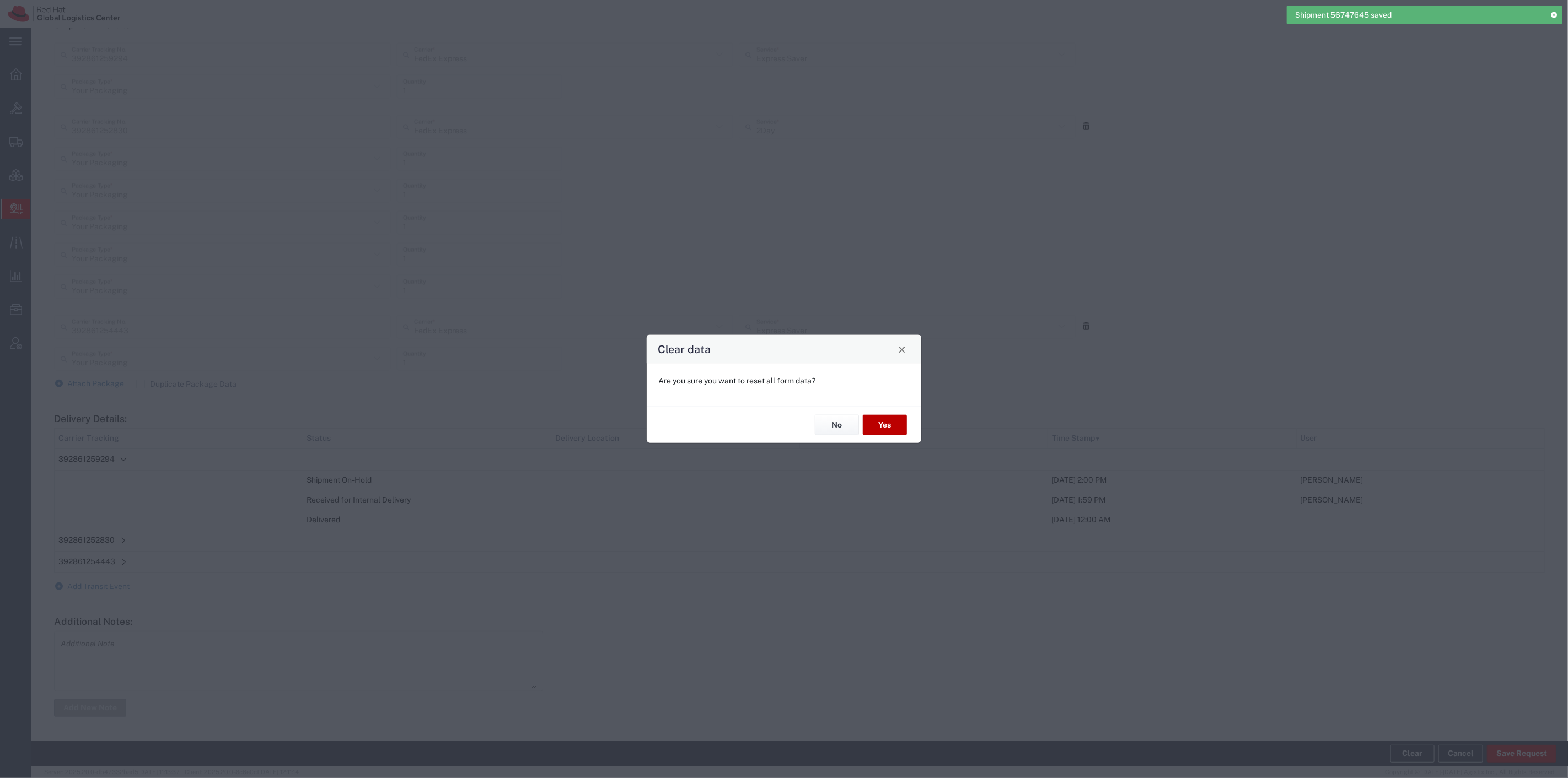
click at [892, 433] on button "Yes" at bounding box center [885, 426] width 44 height 21
